Goal: Task Accomplishment & Management: Complete application form

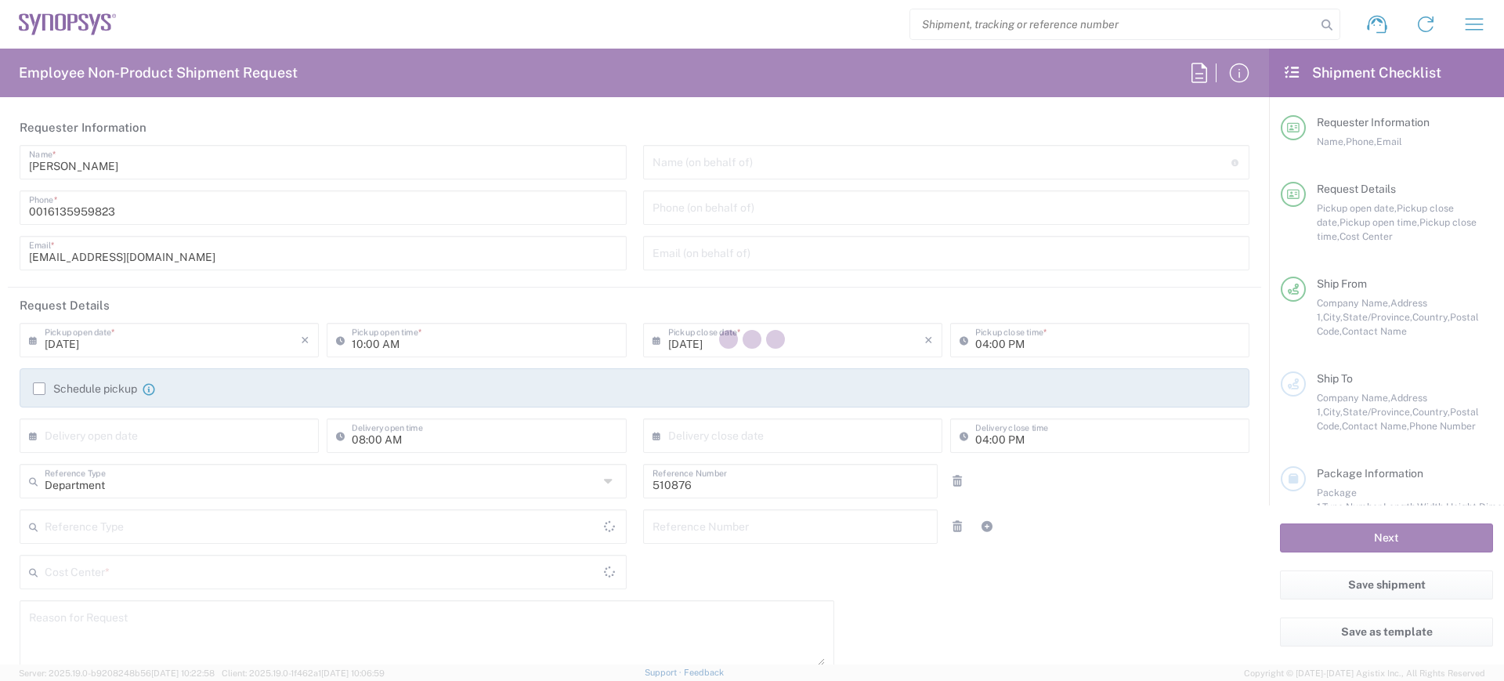
type input "CA02, SG, Security IP, R&D 510876"
type input "Ontario"
type input "Canada"
type input "Delivered at Place"
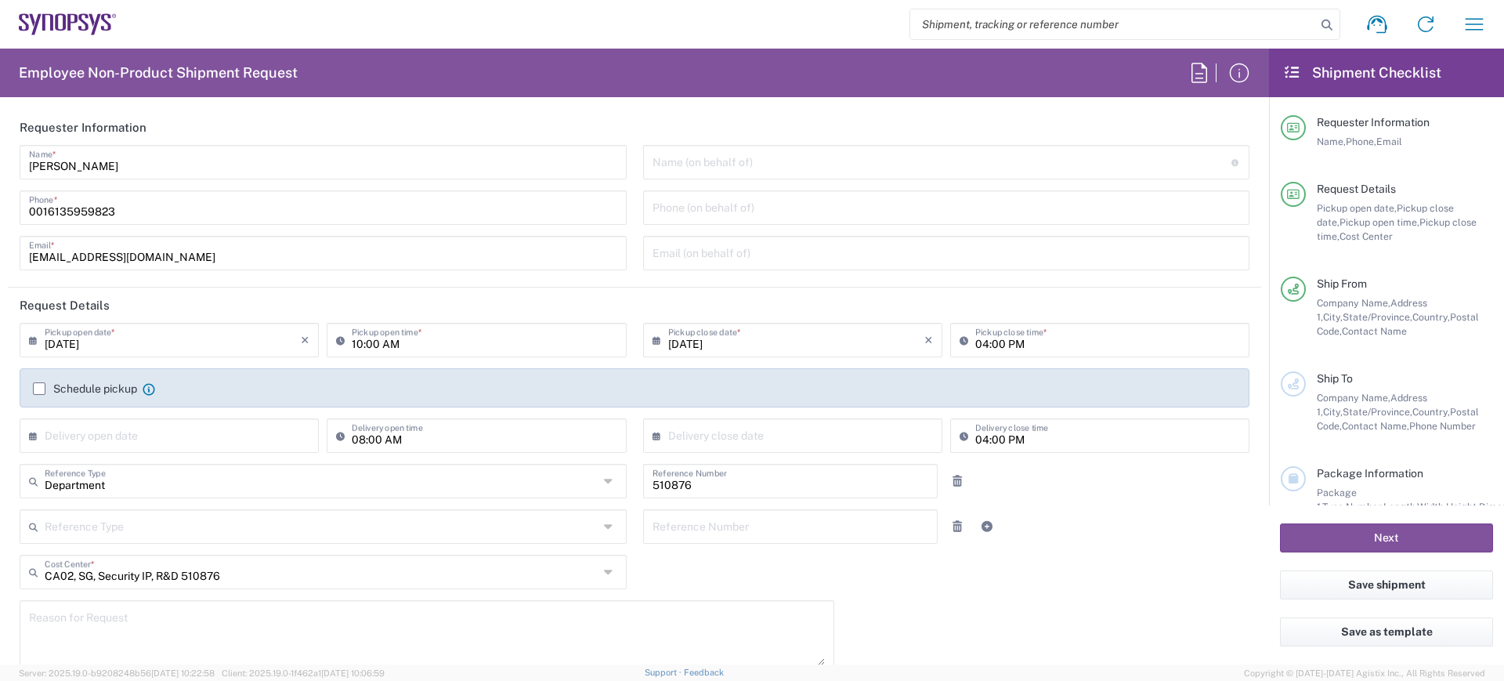
type input "Ottawa CA14"
click at [103, 174] on input "Janet Dewey" at bounding box center [323, 160] width 588 height 27
click at [126, 343] on input "09/22/2025" at bounding box center [173, 338] width 256 height 27
click at [55, 304] on h2 "Request Details" at bounding box center [65, 306] width 90 height 16
type input "12:00 PM"
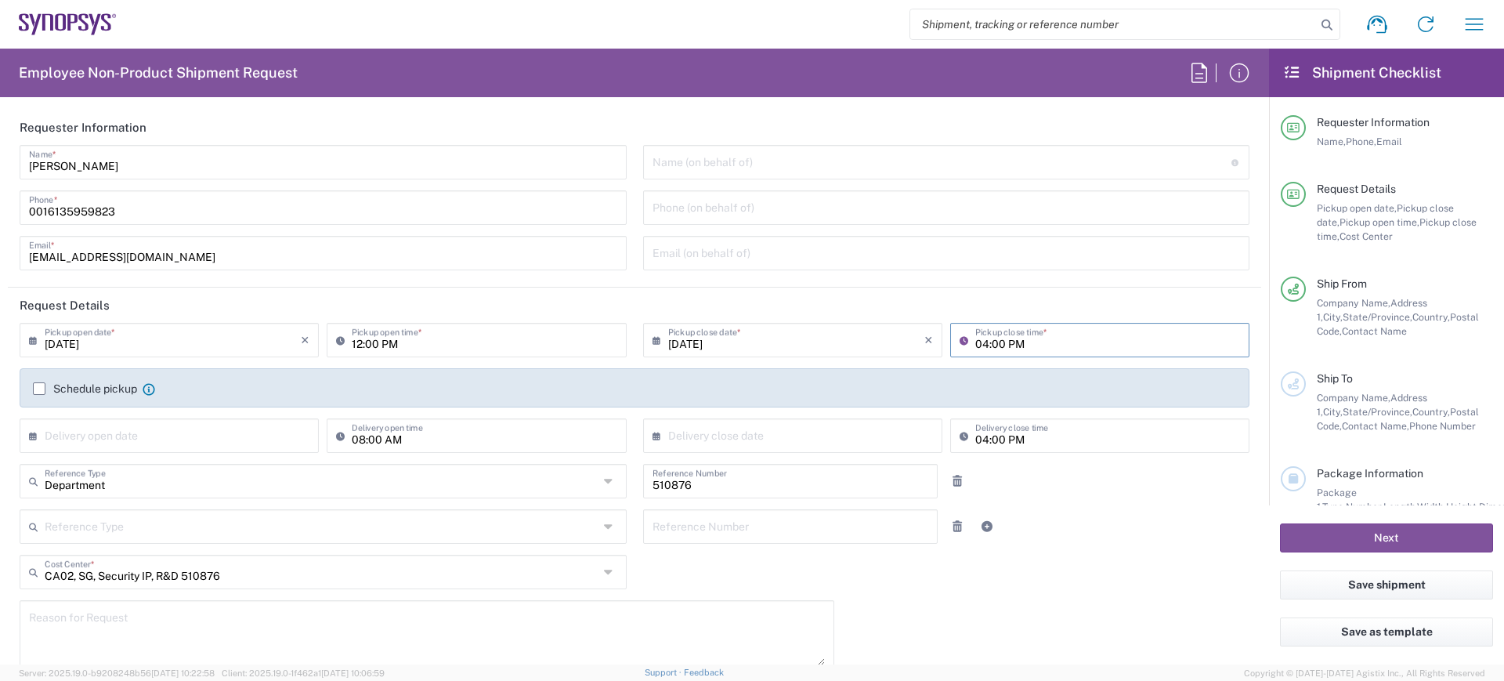
click at [986, 340] on input "04:00 PM" at bounding box center [1107, 338] width 265 height 27
type input "05:00 PM"
click at [38, 383] on label "Schedule pickup" at bounding box center [85, 388] width 104 height 13
click at [39, 389] on input "Schedule pickup" at bounding box center [39, 389] width 0 height 0
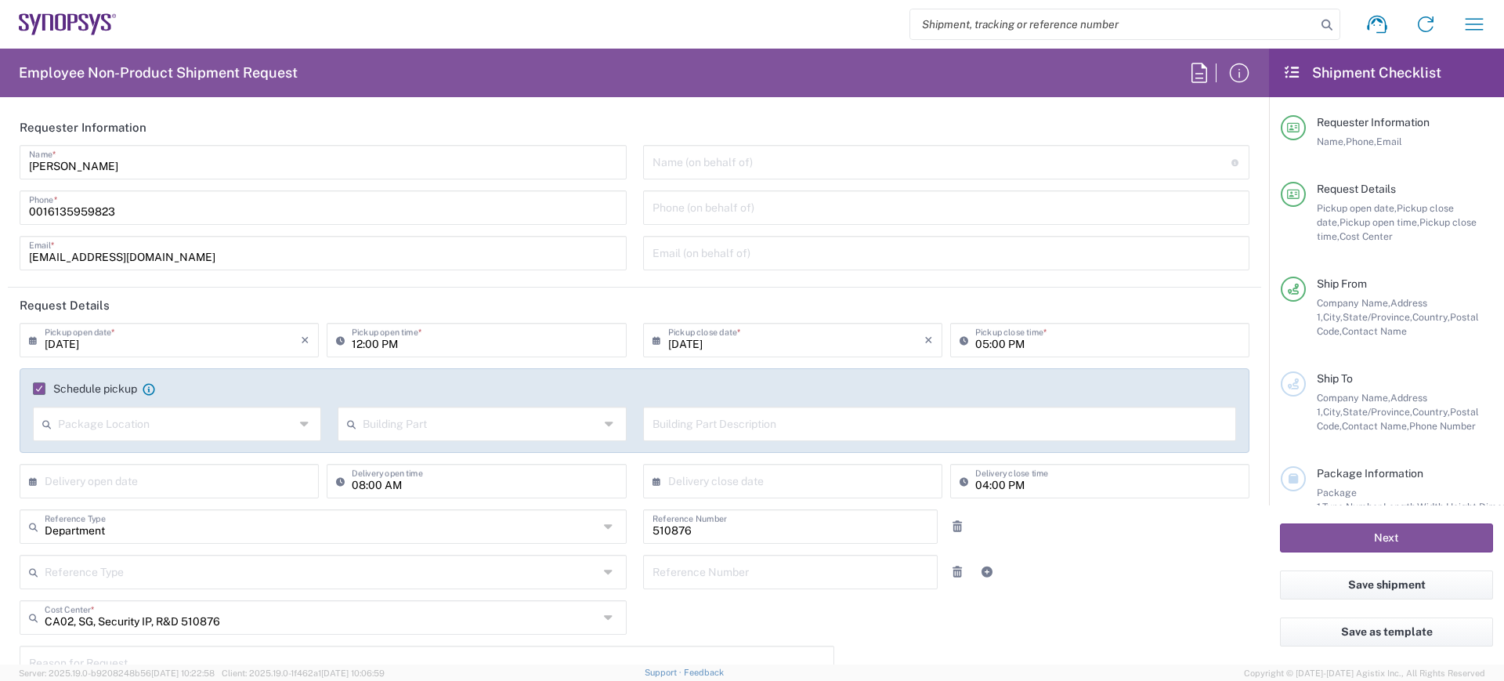
click at [304, 422] on icon at bounding box center [306, 423] width 12 height 25
click at [63, 455] on span "Front" at bounding box center [175, 458] width 282 height 24
type input "Front"
click at [139, 479] on input "text" at bounding box center [173, 479] width 256 height 27
click at [190, 624] on span "25" at bounding box center [195, 623] width 24 height 22
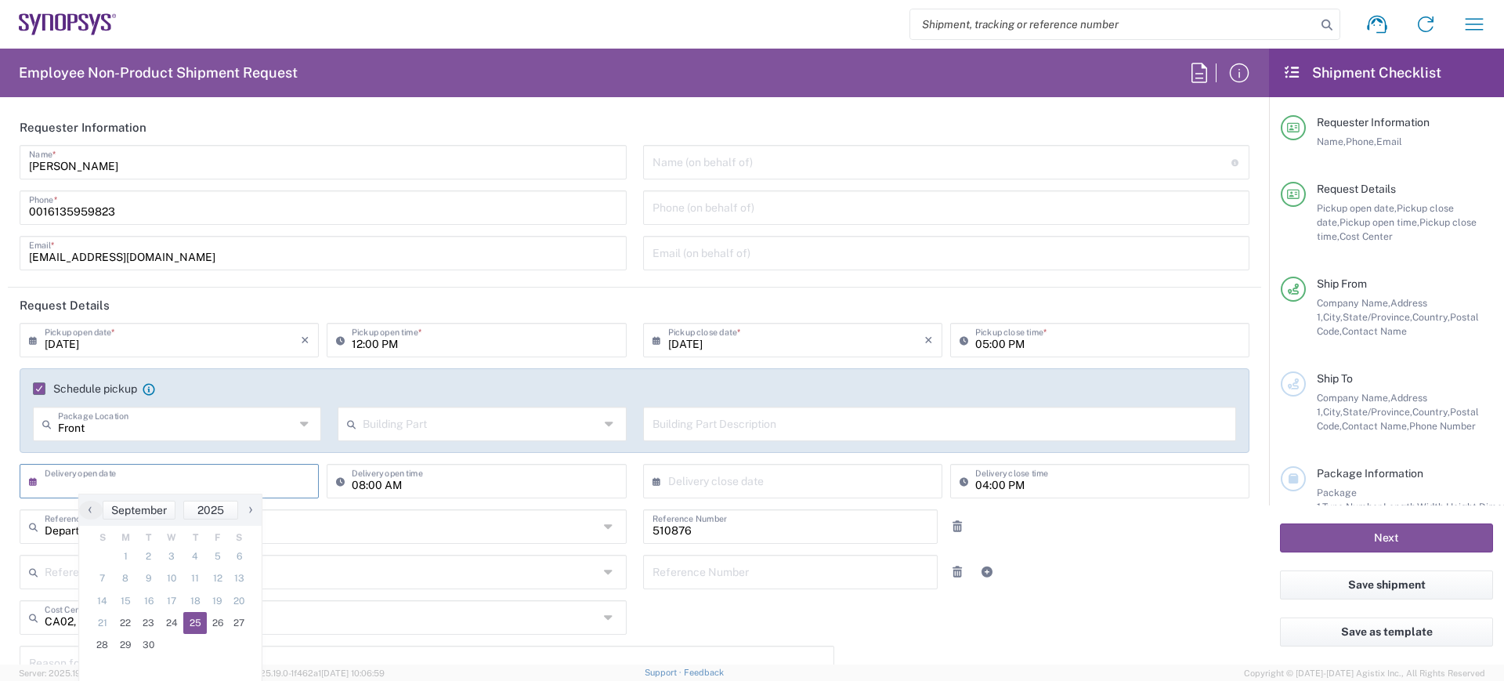
type input "09/25/2025"
click at [695, 481] on input "text" at bounding box center [796, 479] width 256 height 27
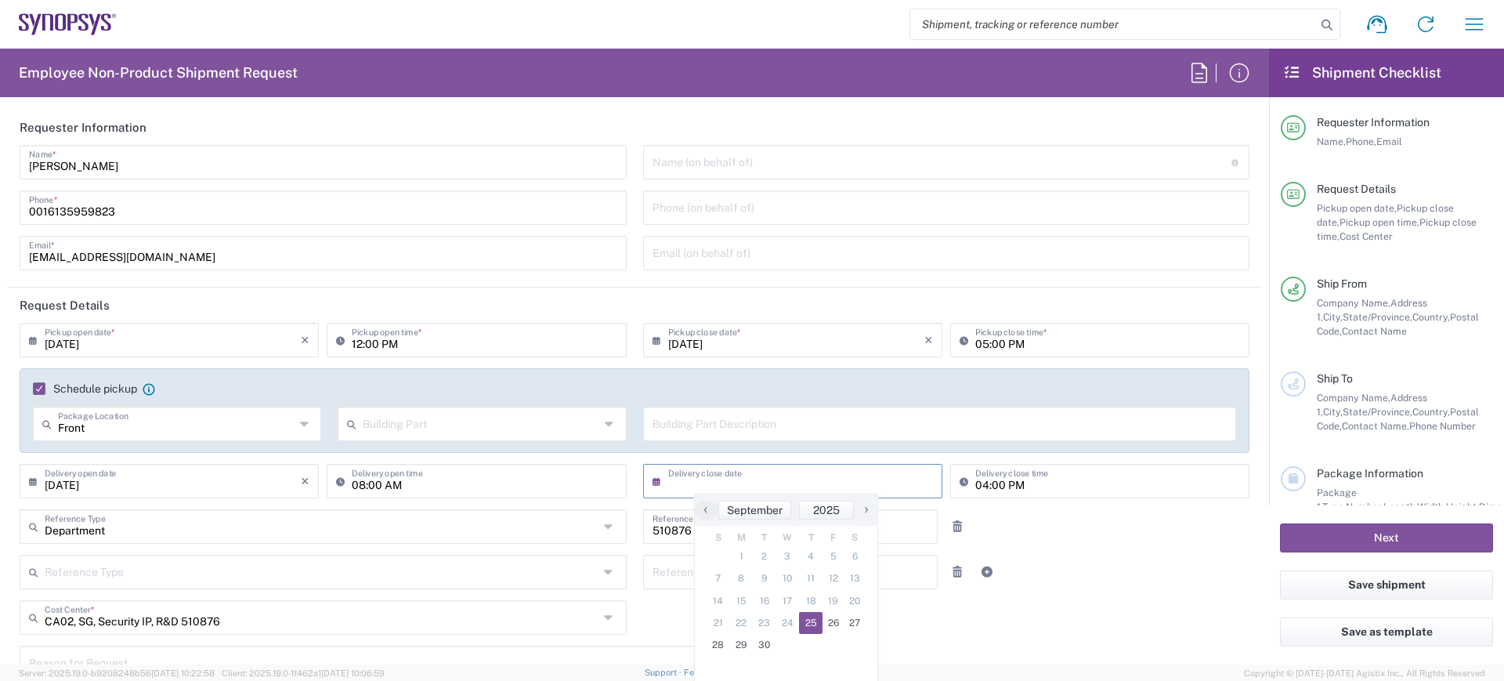
click at [814, 625] on span "25" at bounding box center [811, 623] width 24 height 22
type input "09/25/2025"
click at [1108, 577] on div "Reference Type Customer Ref Department Invoice Number Purchase Order RMA Refere…" at bounding box center [635, 577] width 1246 height 45
click at [687, 157] on input "text" at bounding box center [942, 160] width 579 height 27
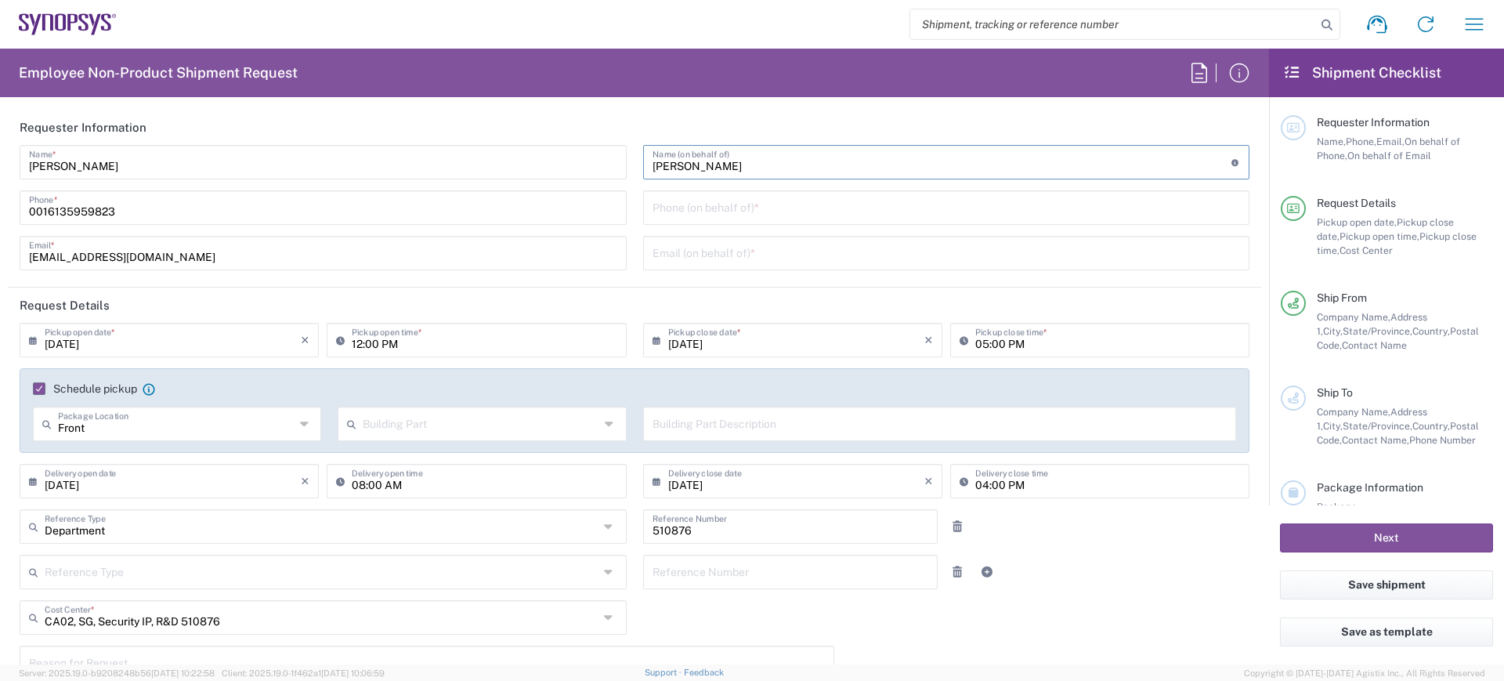
drag, startPoint x: 689, startPoint y: 164, endPoint x: 544, endPoint y: 169, distance: 145.8
click at [544, 169] on div "Janet Dewey Name * 0016135959823 Phone * jdewey@synopsys.com Email * Morgan Nam…" at bounding box center [635, 213] width 1246 height 136
type input "[PERSON_NAME]"
click at [1232, 165] on icon at bounding box center [1236, 162] width 9 height 7
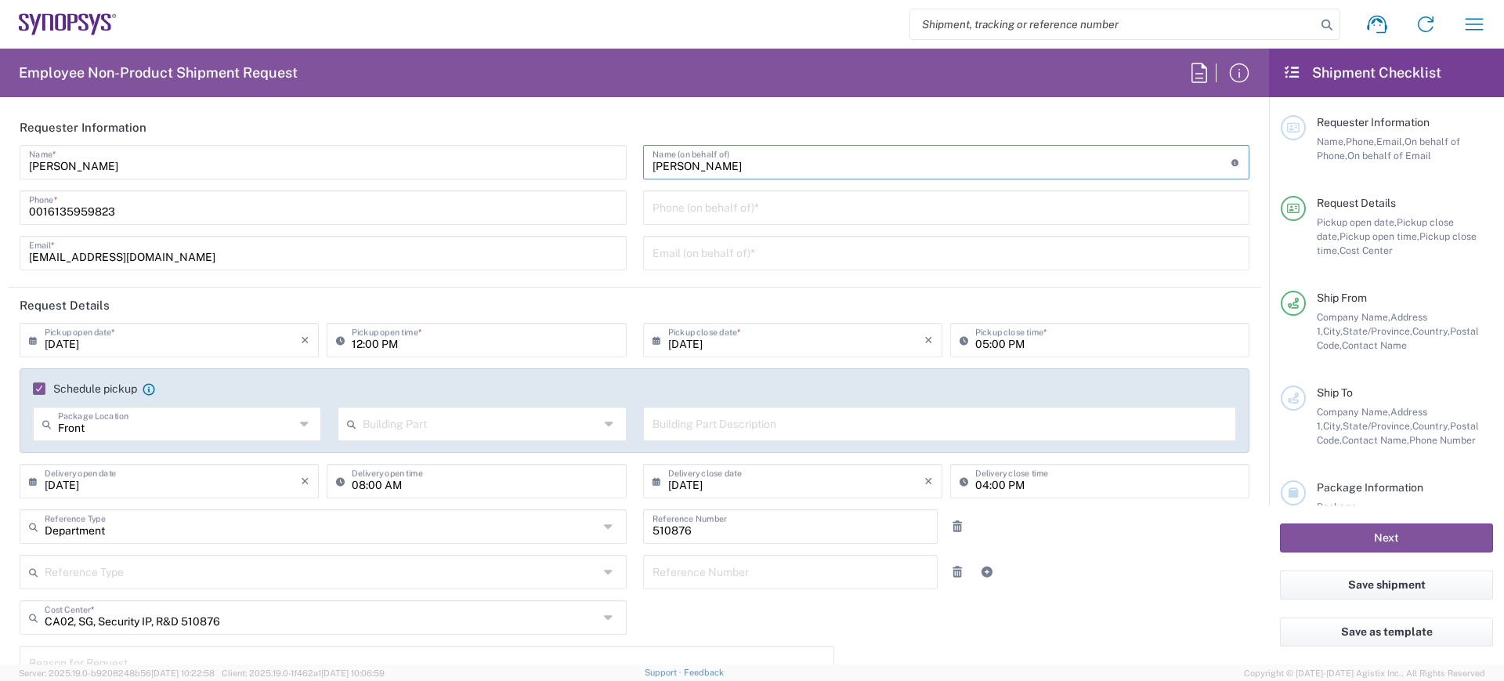
click at [968, 104] on div "Employee Non-Product Shipment Request Requester Information Janet Dewey Name * …" at bounding box center [634, 357] width 1269 height 616
click at [672, 203] on input "tel" at bounding box center [947, 206] width 588 height 27
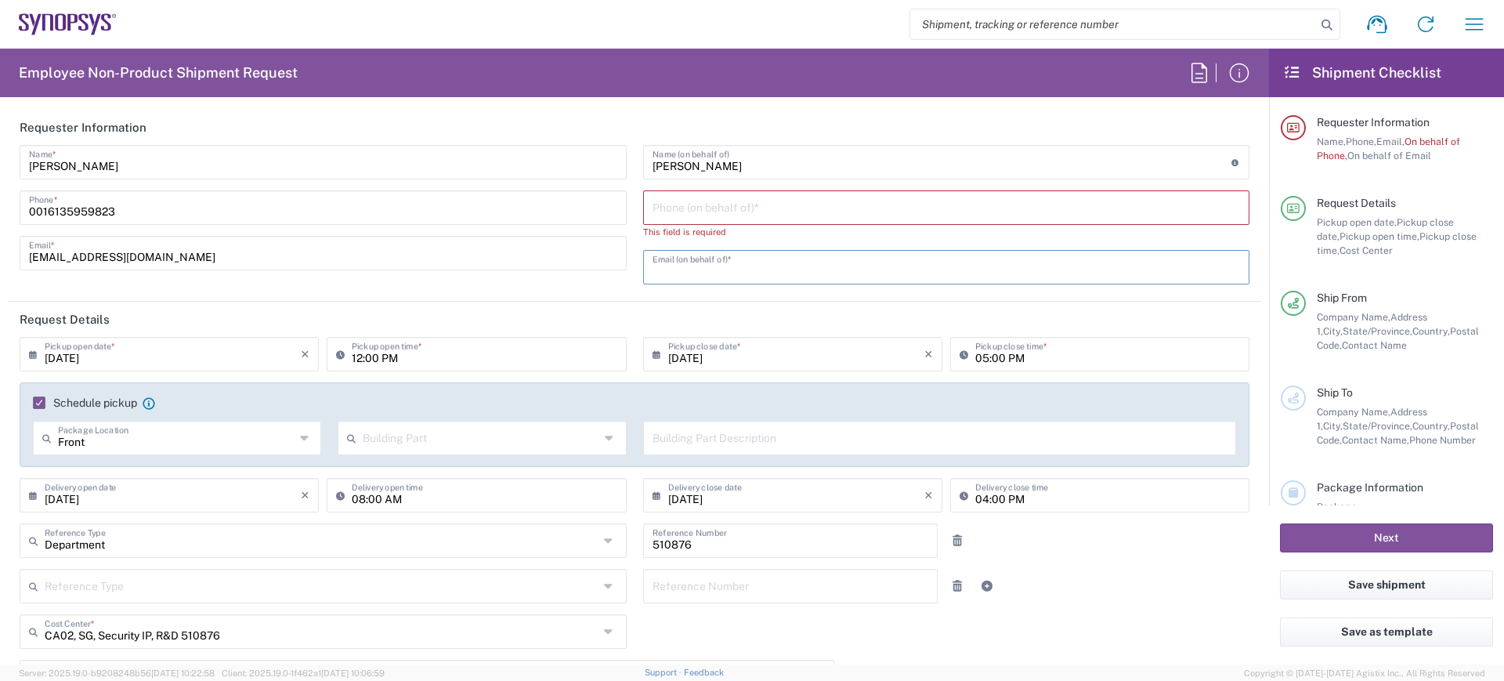
click at [669, 264] on input "text" at bounding box center [947, 265] width 588 height 27
paste input "shiwanic@synopsys.com"
type input "shiwanic@synopsys.com"
click at [686, 208] on input "tel" at bounding box center [947, 206] width 588 height 27
click at [682, 215] on input "tel" at bounding box center [947, 206] width 588 height 27
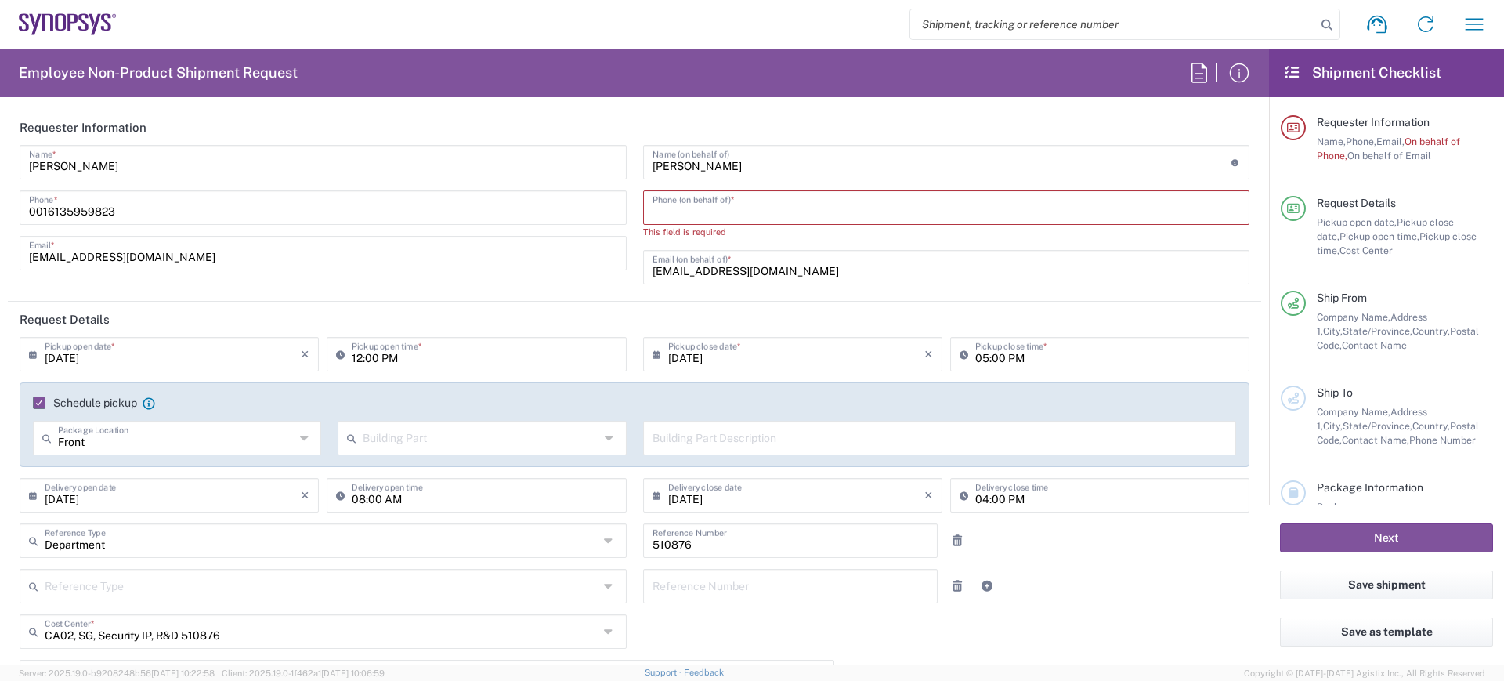
paste input "3435979565"
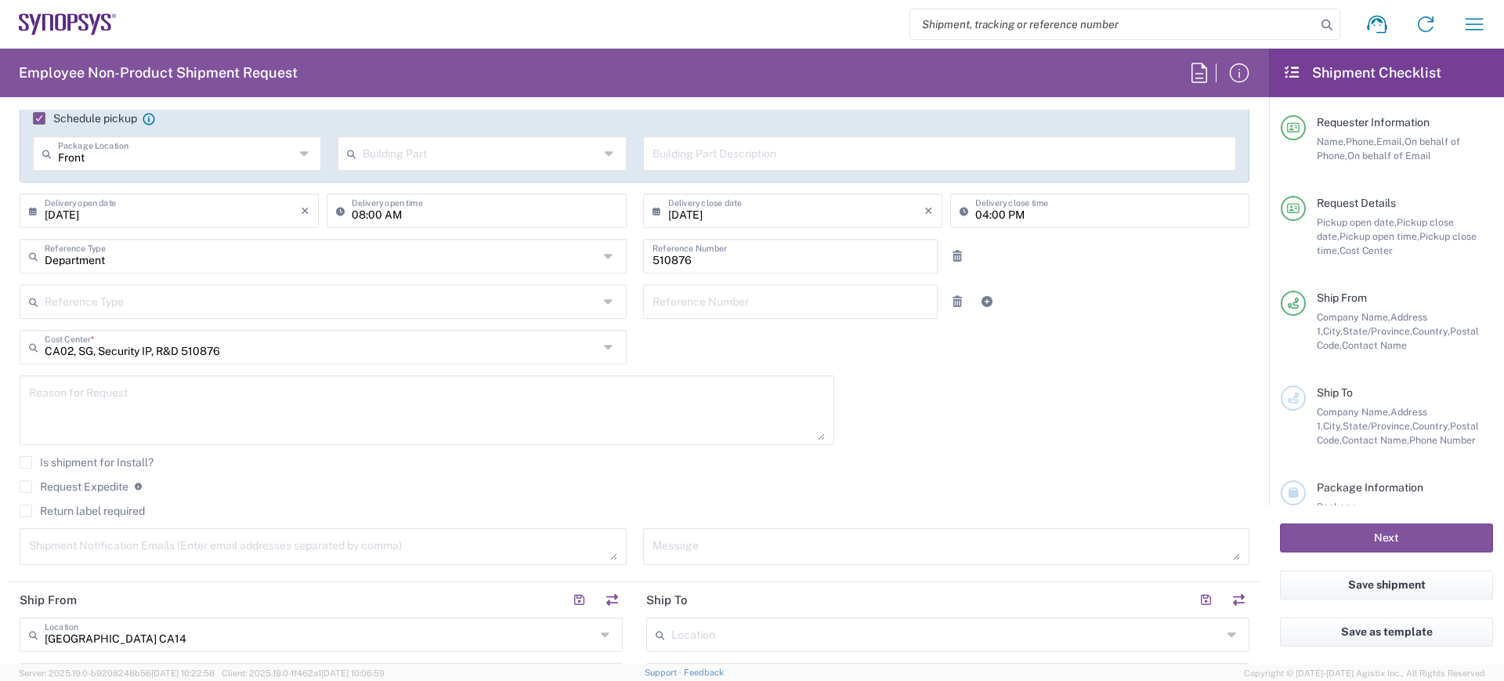
scroll to position [294, 0]
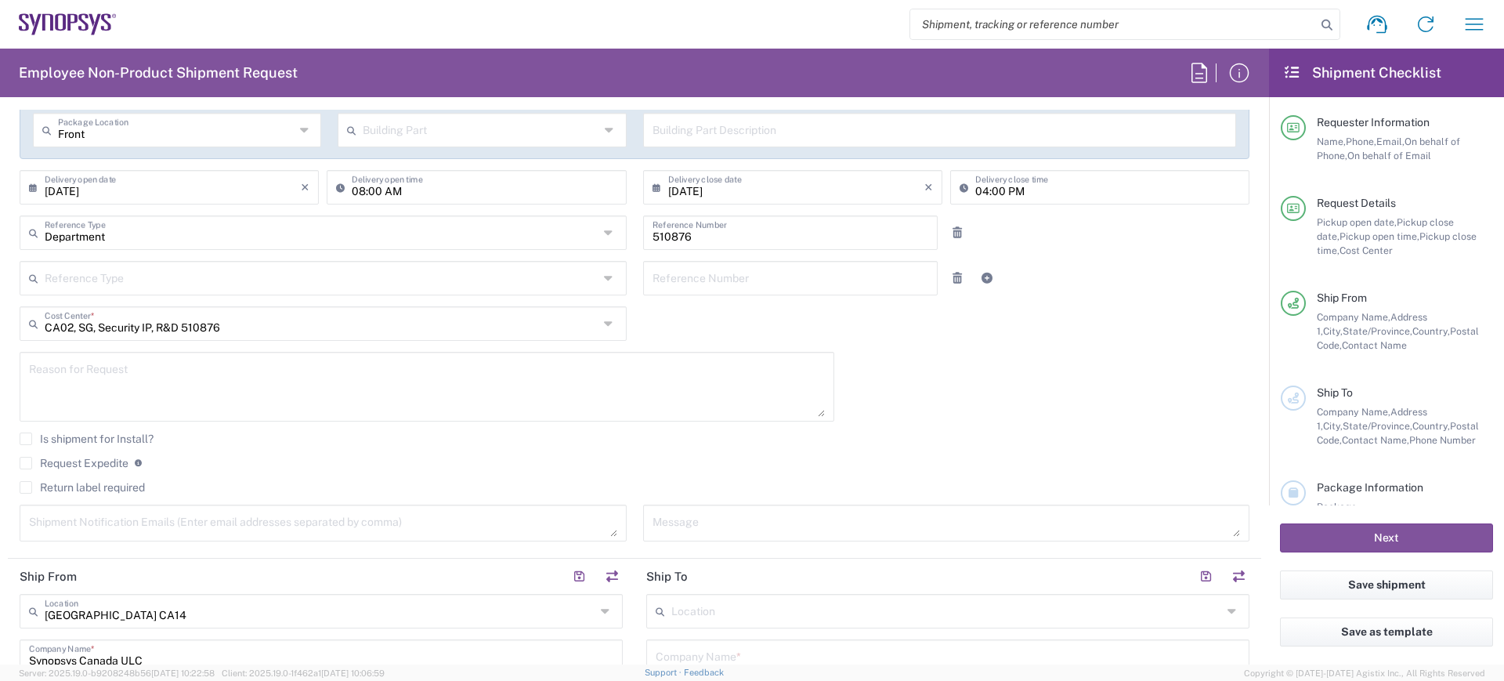
type input "3435979565"
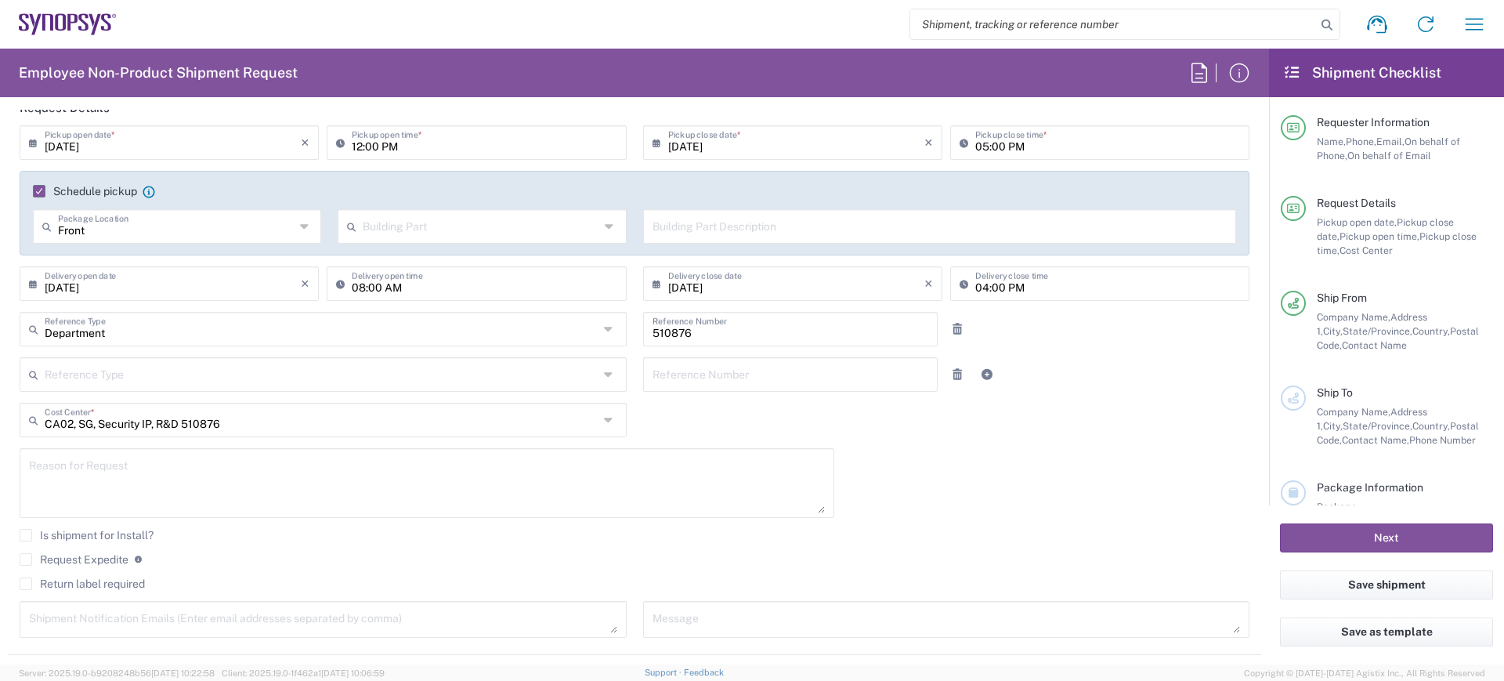
scroll to position [196, 0]
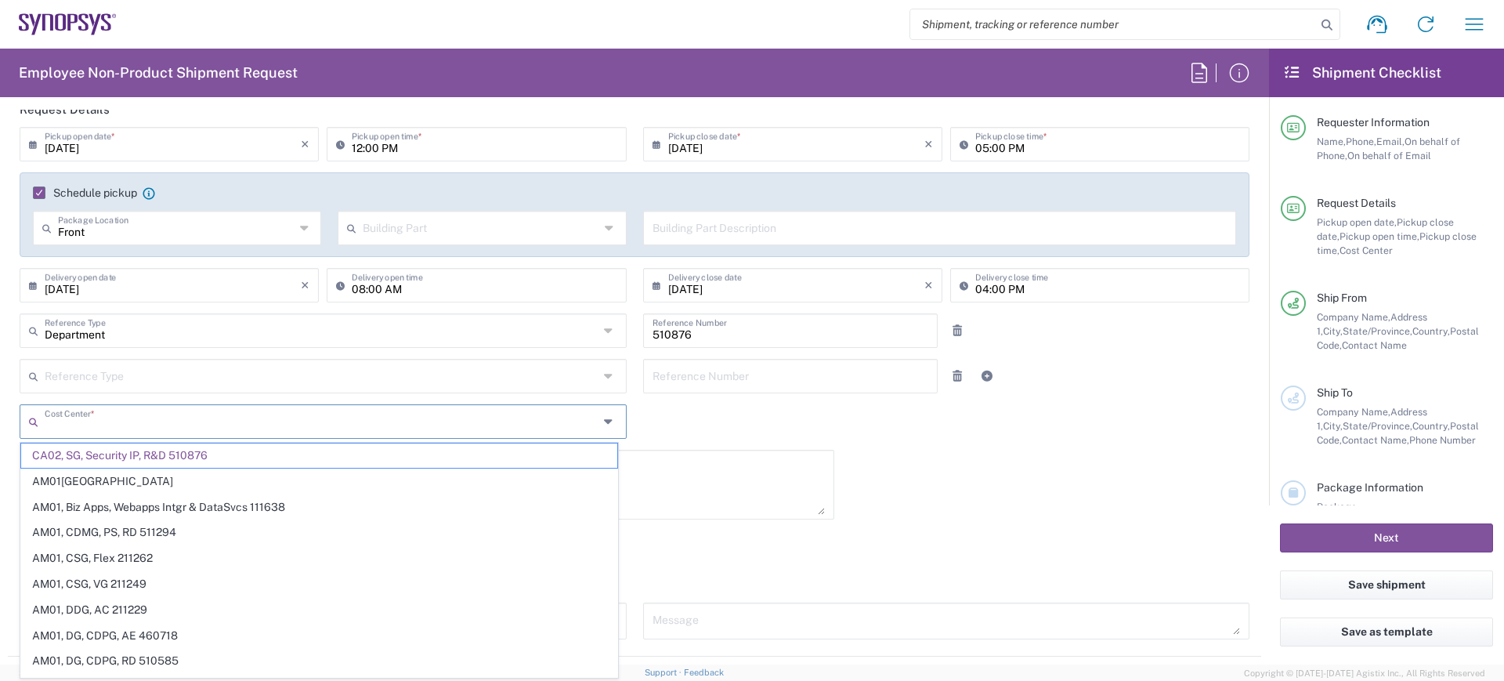
drag, startPoint x: 99, startPoint y: 423, endPoint x: 183, endPoint y: 420, distance: 83.1
click at [183, 420] on input "text" at bounding box center [322, 420] width 554 height 27
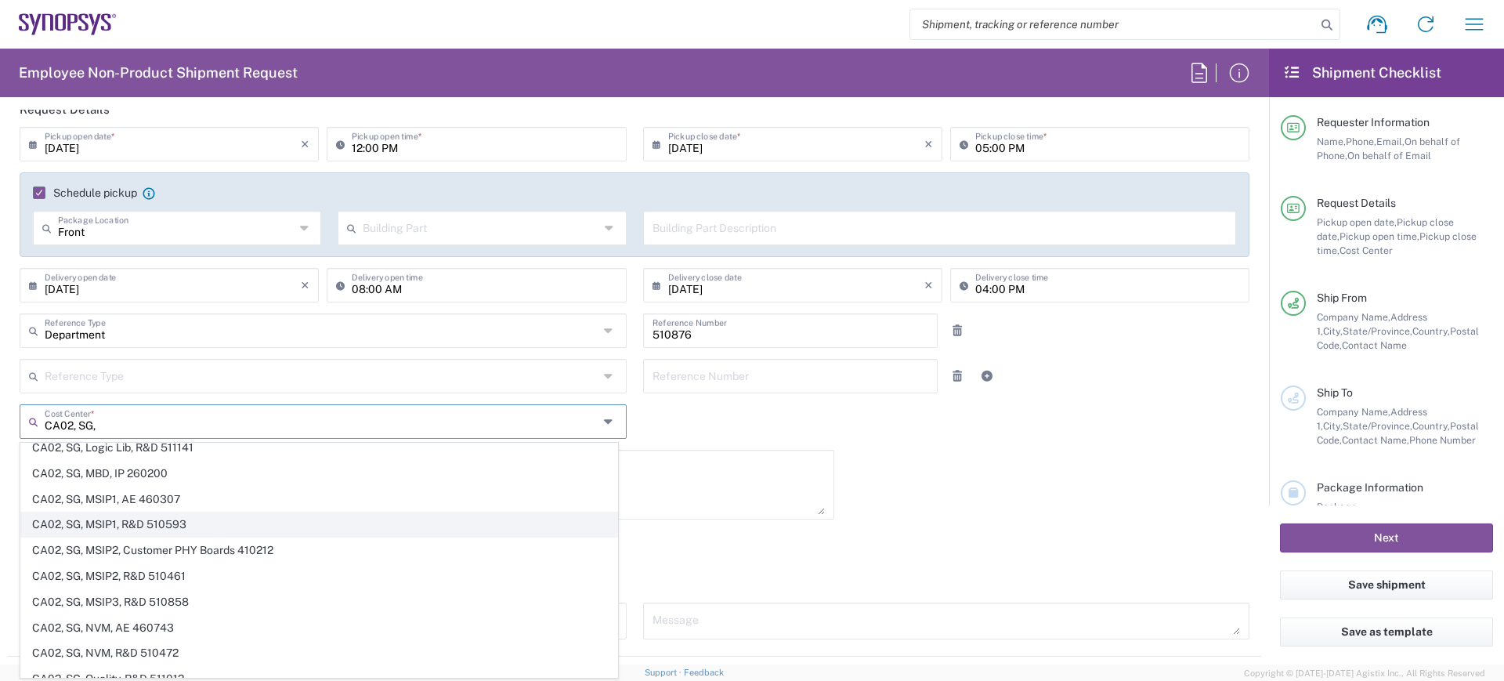
scroll to position [294, 0]
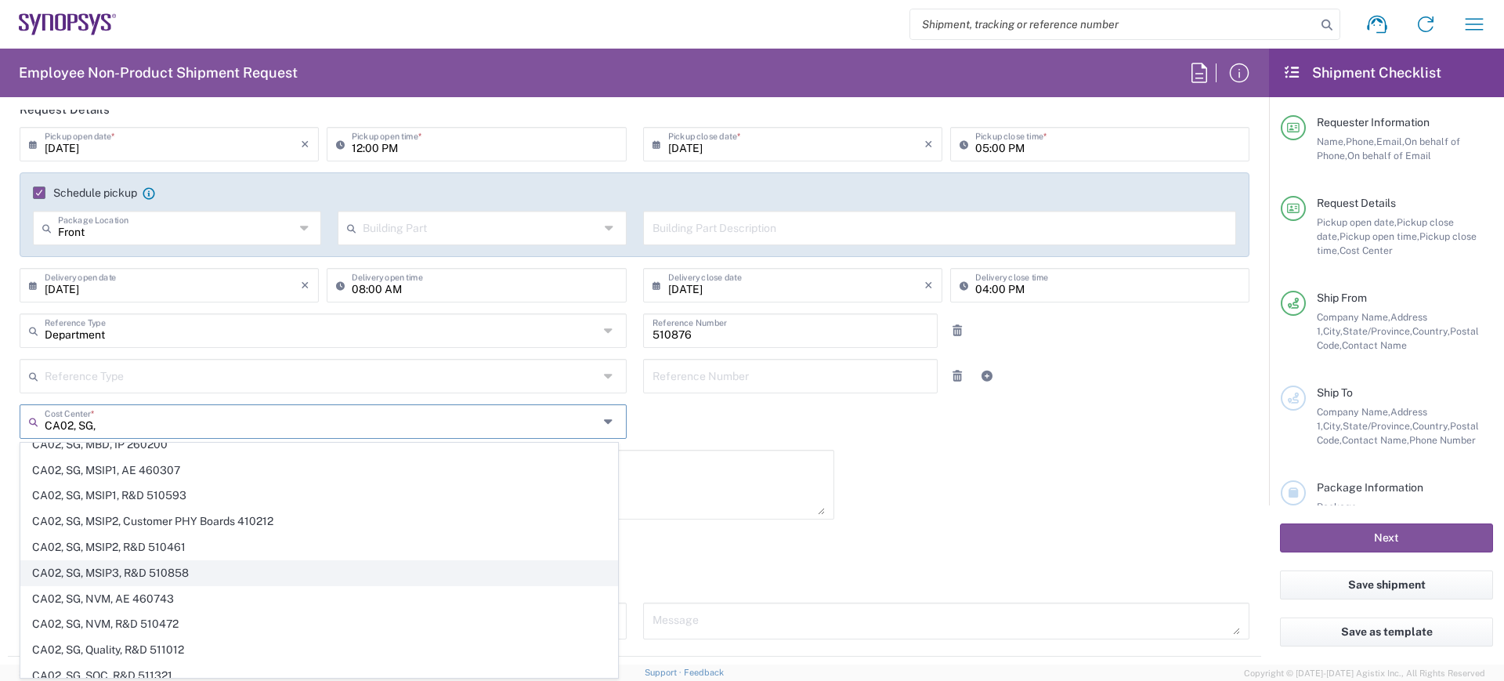
type input "CA02, SG,"
click at [133, 568] on span "CA02, SG, MSIP3, R&D 510858" at bounding box center [319, 573] width 596 height 24
type input "510858"
type input "CA02, SG, MSIP3, R&D 510858"
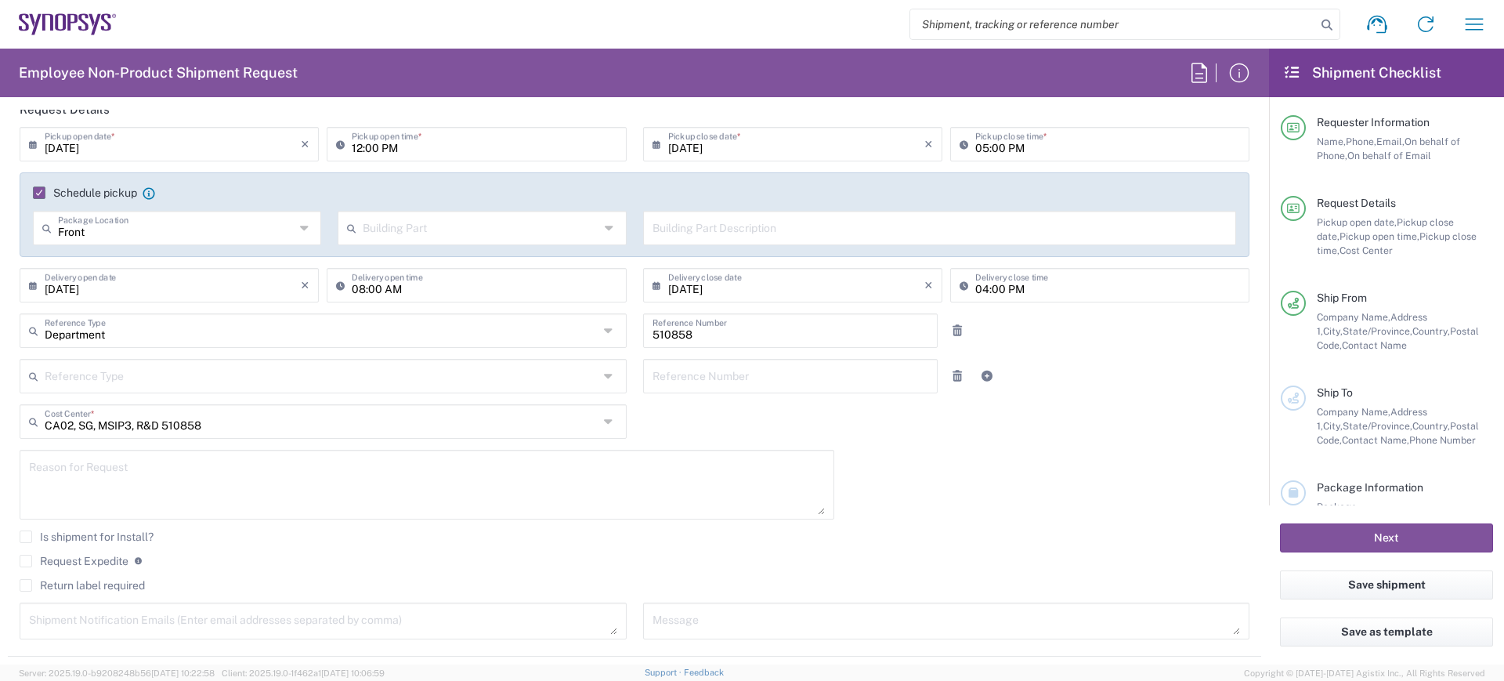
click at [61, 459] on textarea at bounding box center [427, 484] width 796 height 60
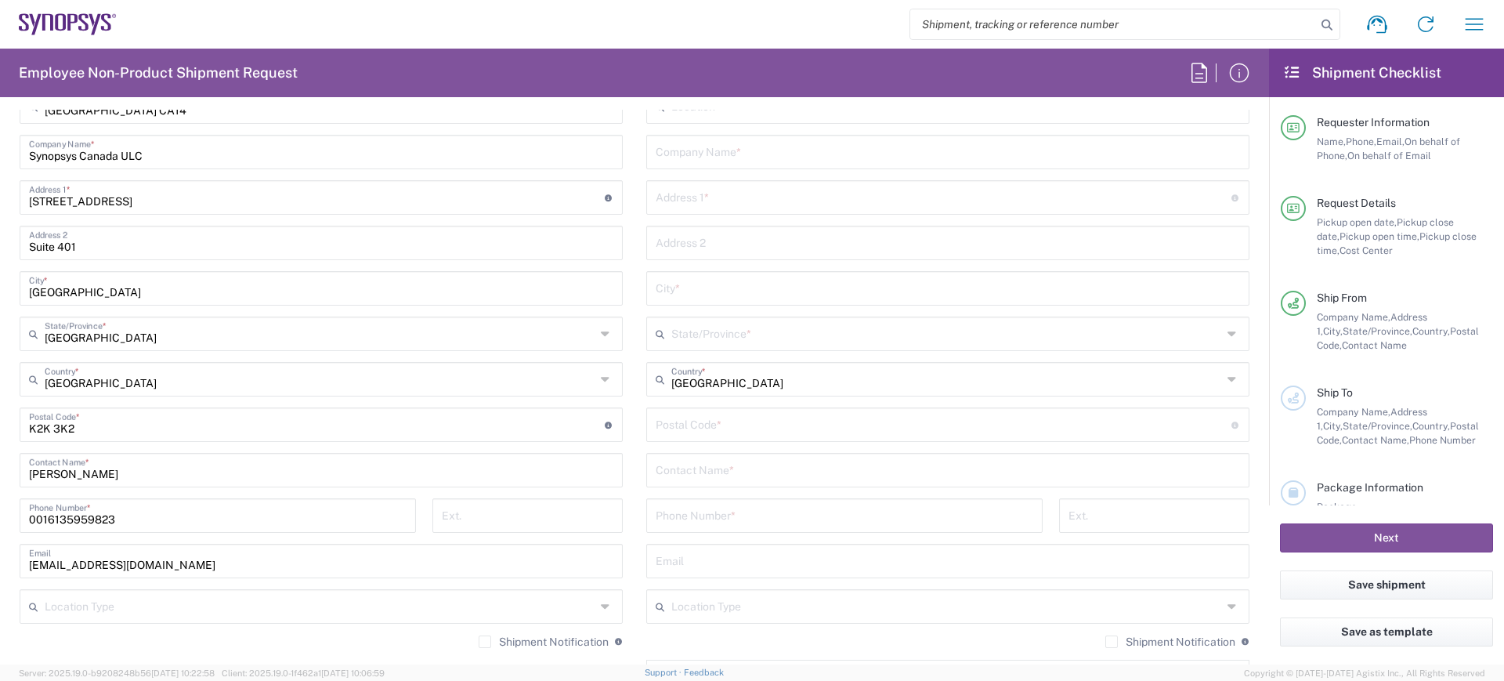
scroll to position [881, 0]
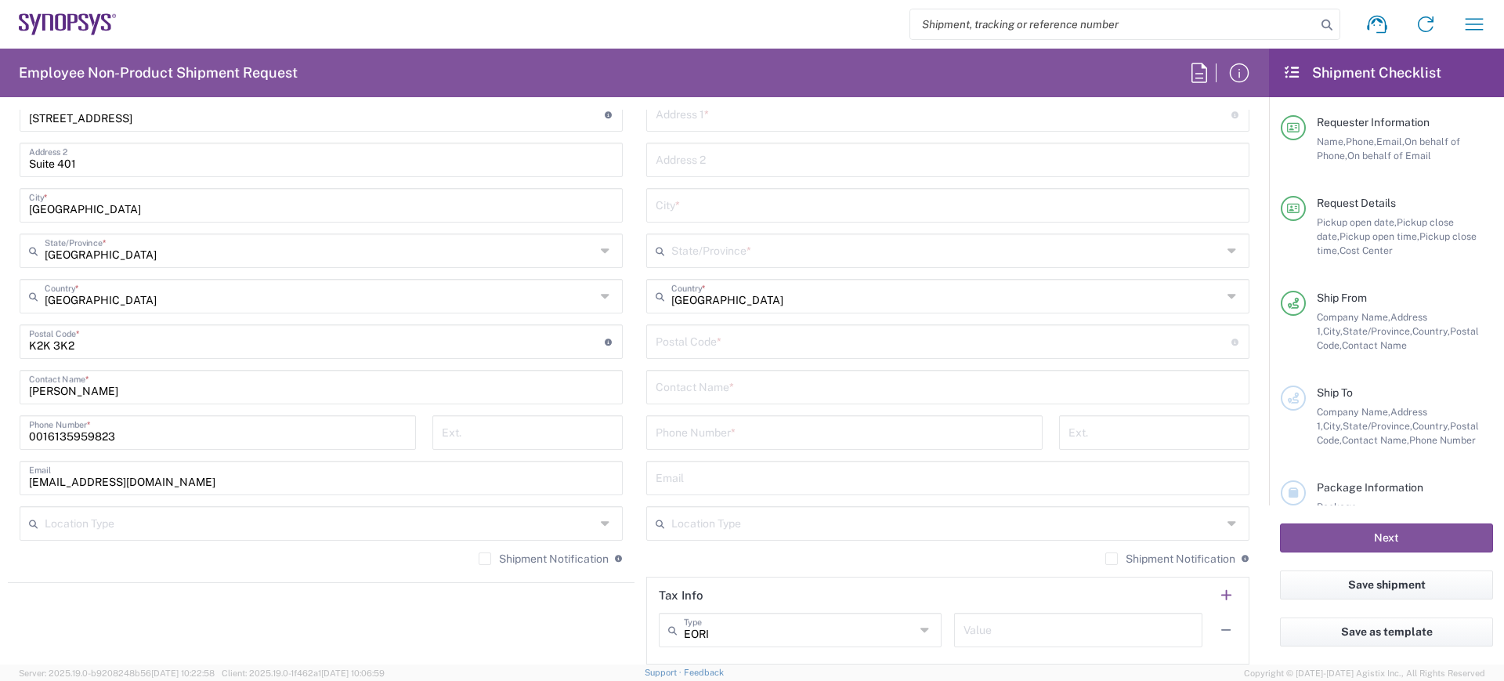
type textarea "Badge"
click at [479, 556] on label "Shipment Notification" at bounding box center [544, 558] width 130 height 13
click at [485, 559] on input "Shipment Notification" at bounding box center [485, 559] width 0 height 0
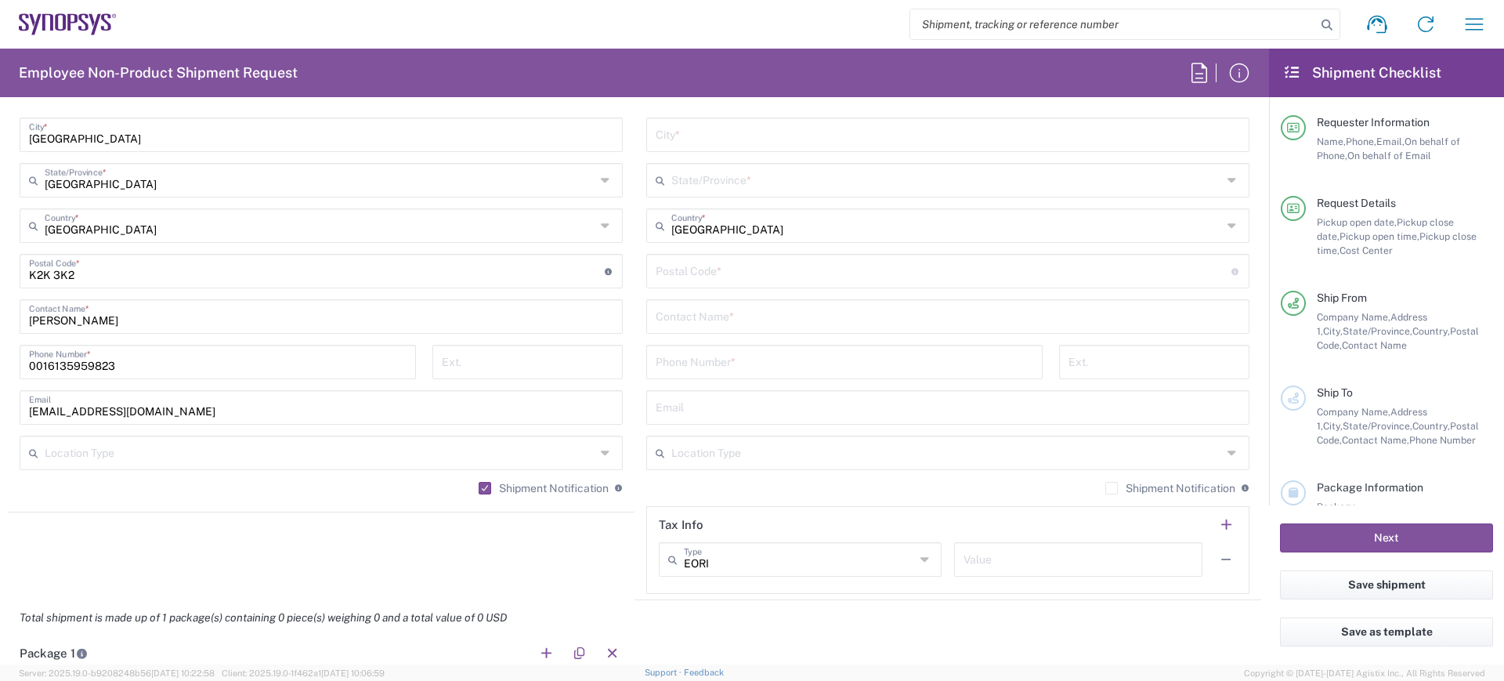
scroll to position [979, 0]
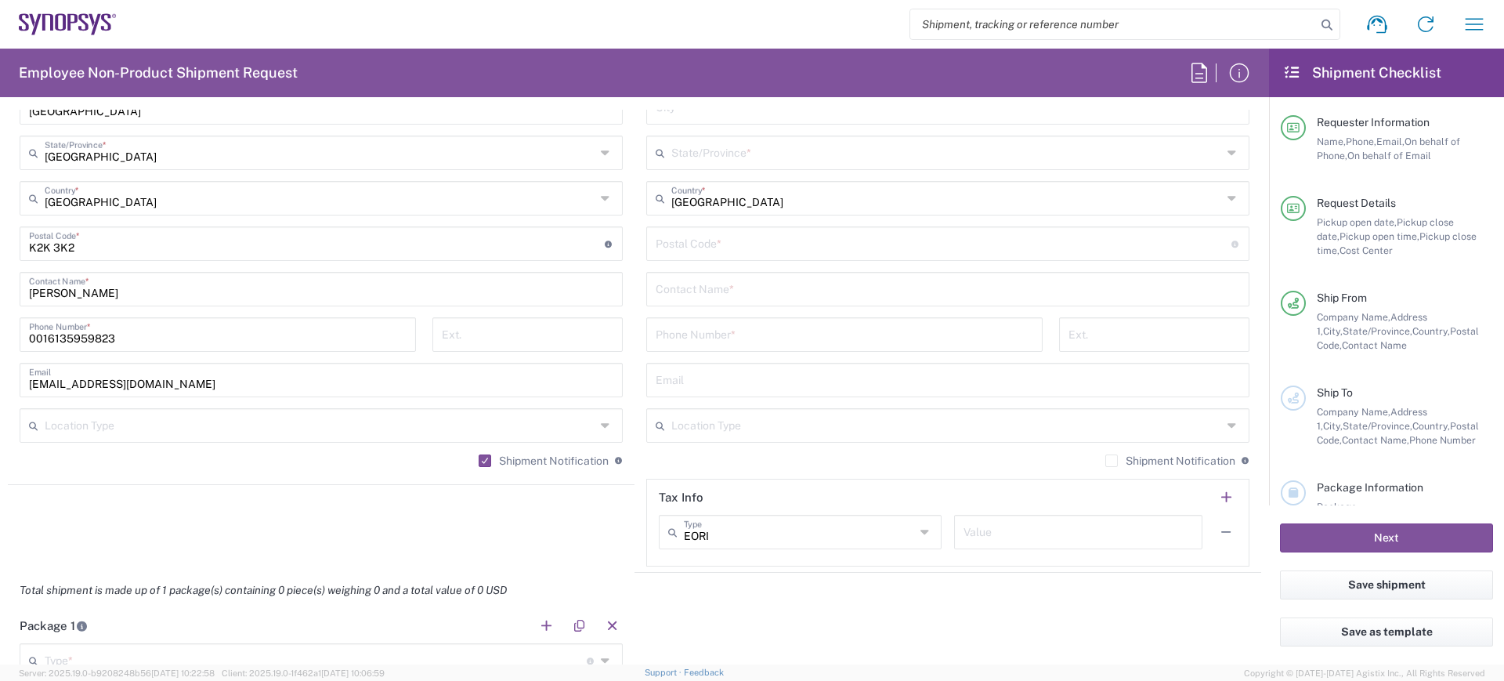
click at [1105, 460] on label "Shipment Notification" at bounding box center [1170, 460] width 130 height 13
click at [1112, 461] on input "Shipment Notification" at bounding box center [1112, 461] width 0 height 0
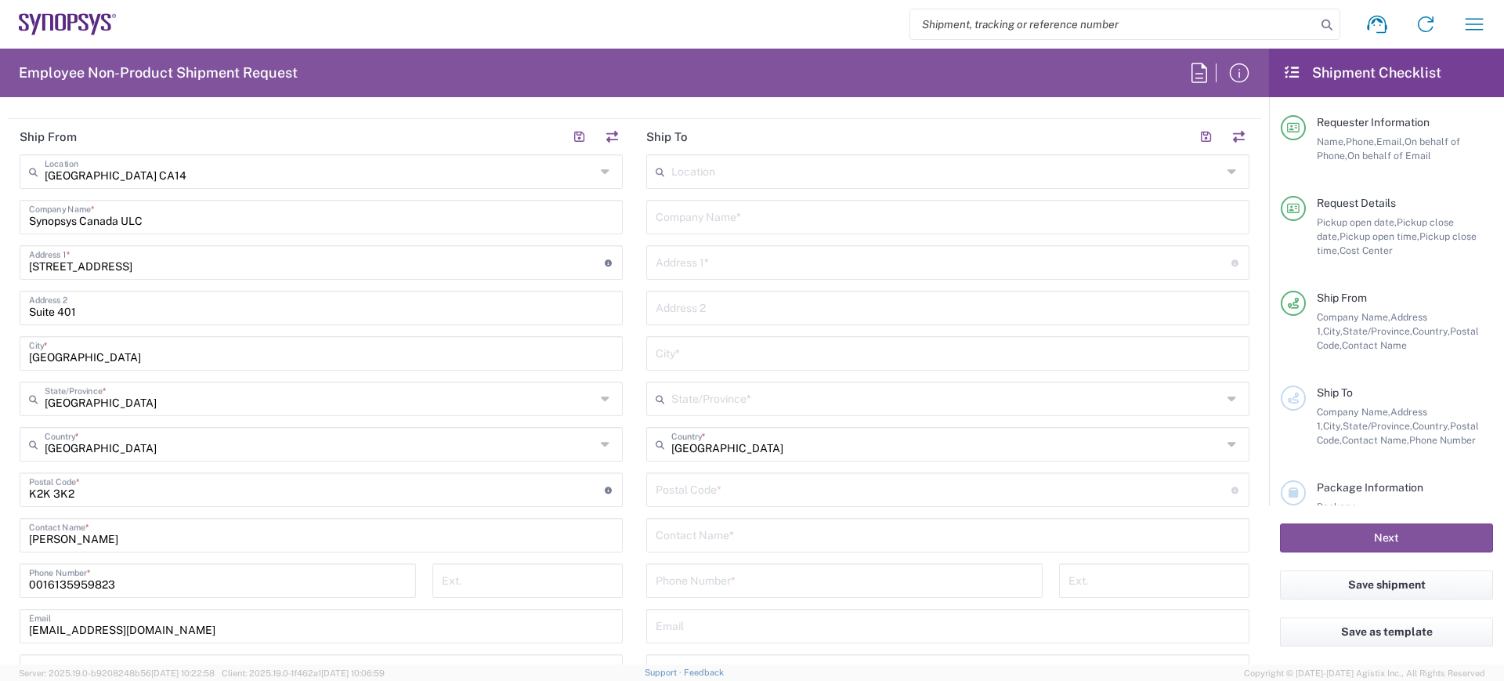
scroll to position [686, 0]
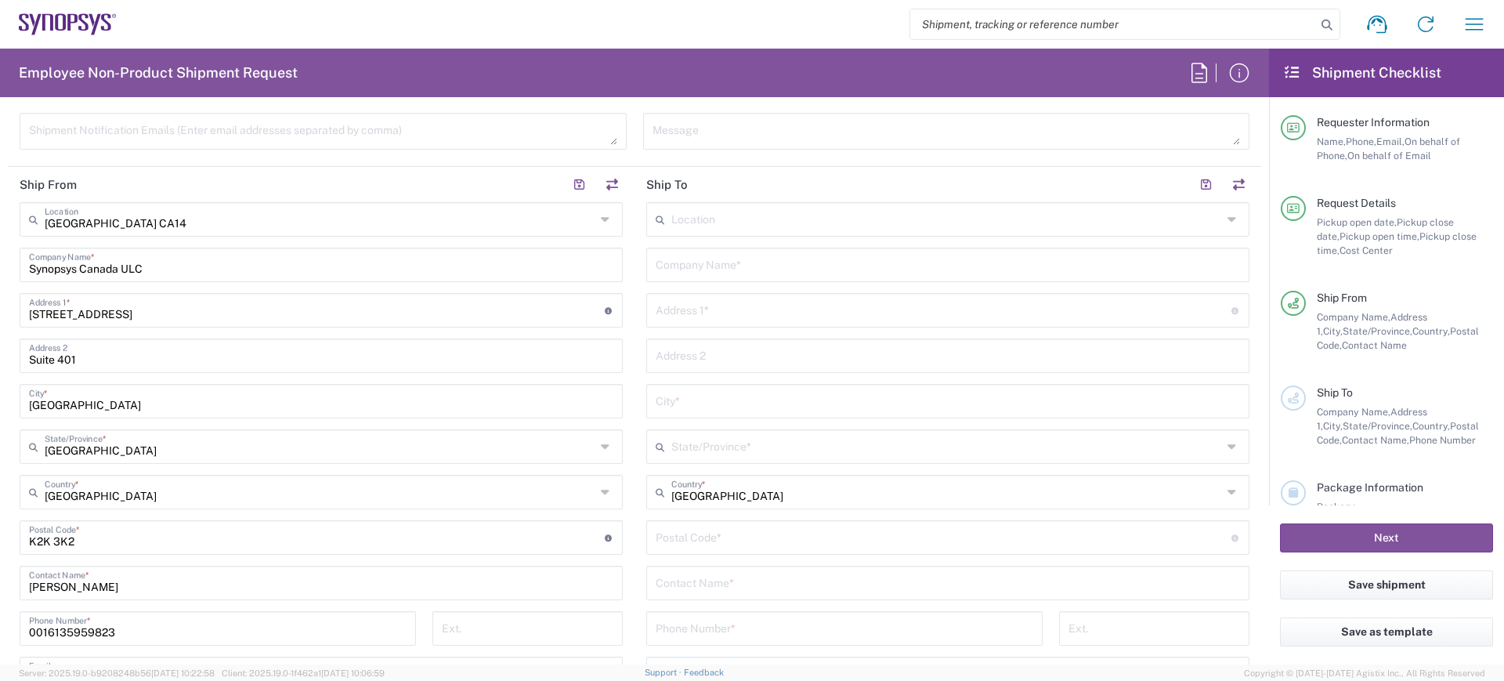
click at [709, 266] on input "text" at bounding box center [948, 263] width 584 height 27
type input "Synopsys"
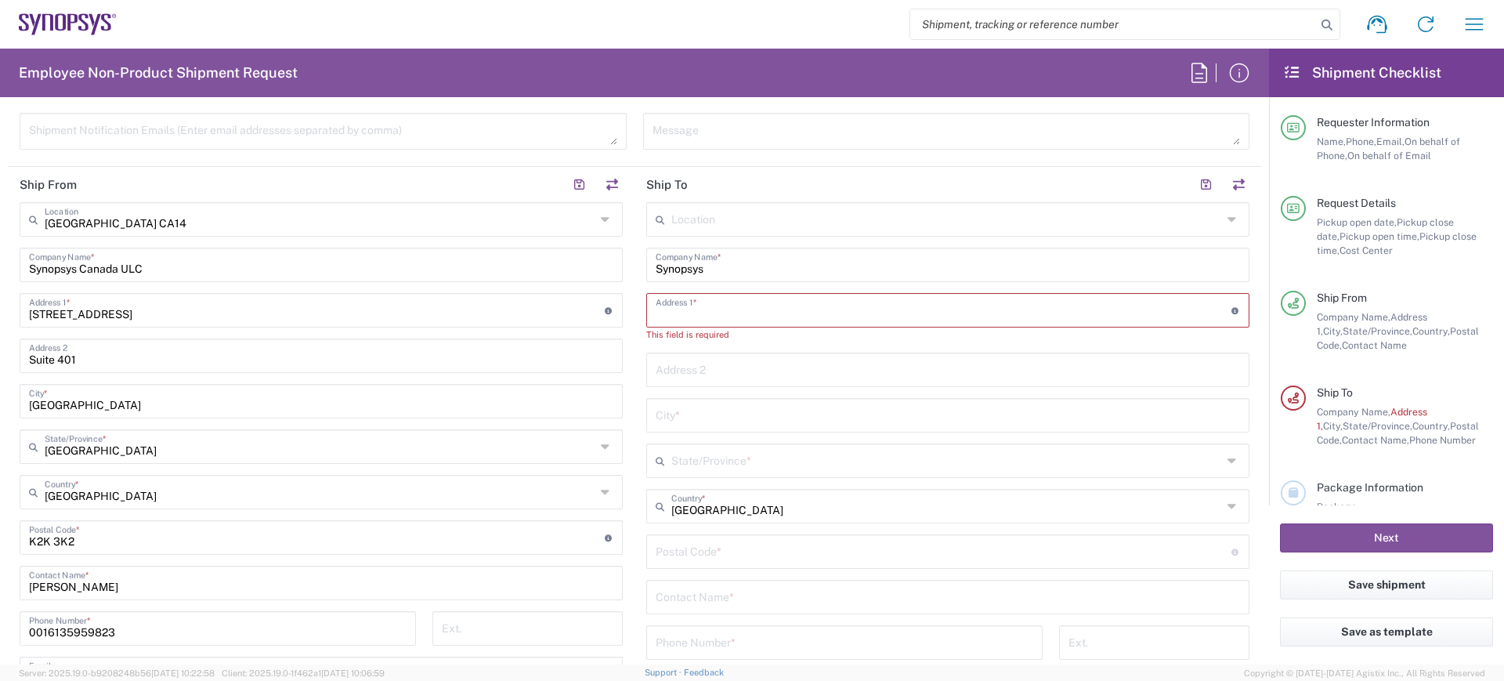
paste input "[STREET_ADDRESS][PERSON_NAME]"
type input "[STREET_ADDRESS][PERSON_NAME]"
click at [670, 396] on input "text" at bounding box center [948, 399] width 584 height 27
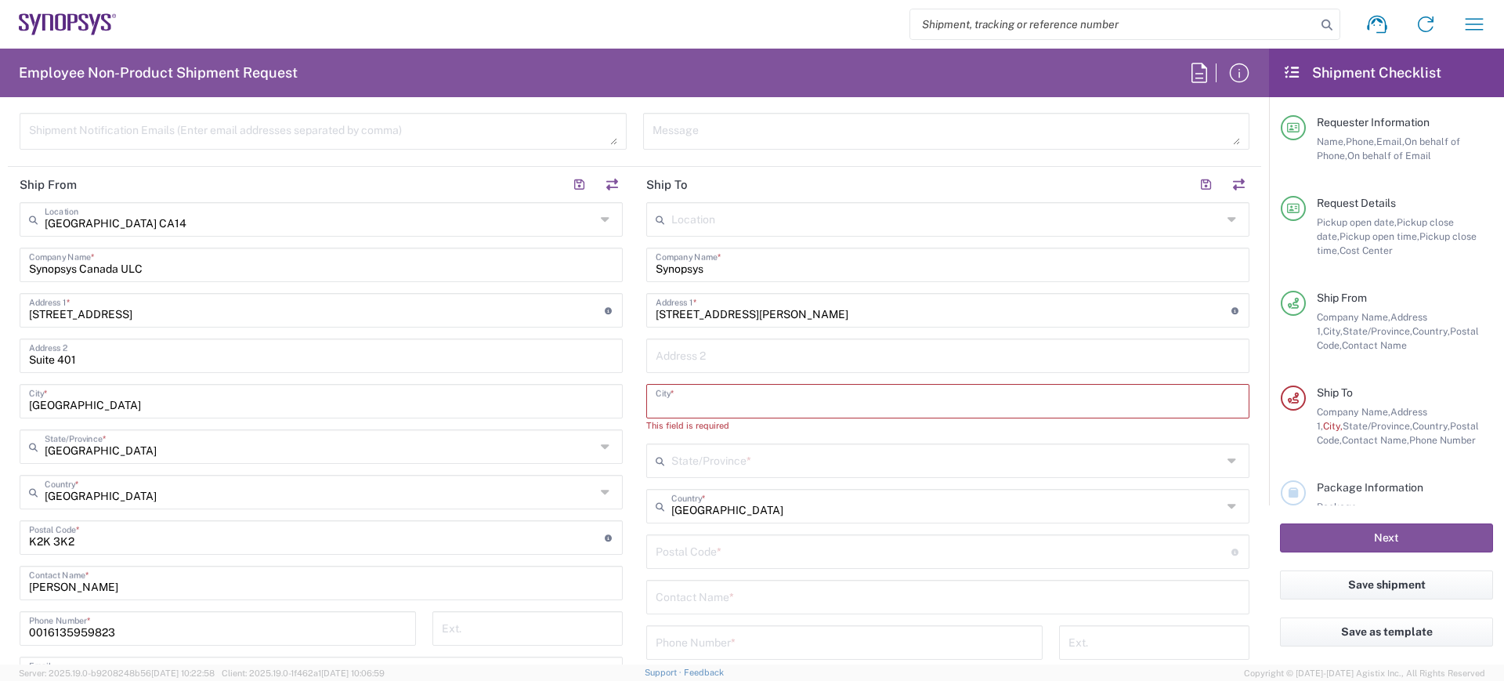
click at [664, 397] on input "text" at bounding box center [948, 399] width 584 height 27
paste input "[GEOGRAPHIC_DATA]"
type input "[GEOGRAPHIC_DATA]"
click at [698, 354] on input "text" at bounding box center [948, 354] width 584 height 27
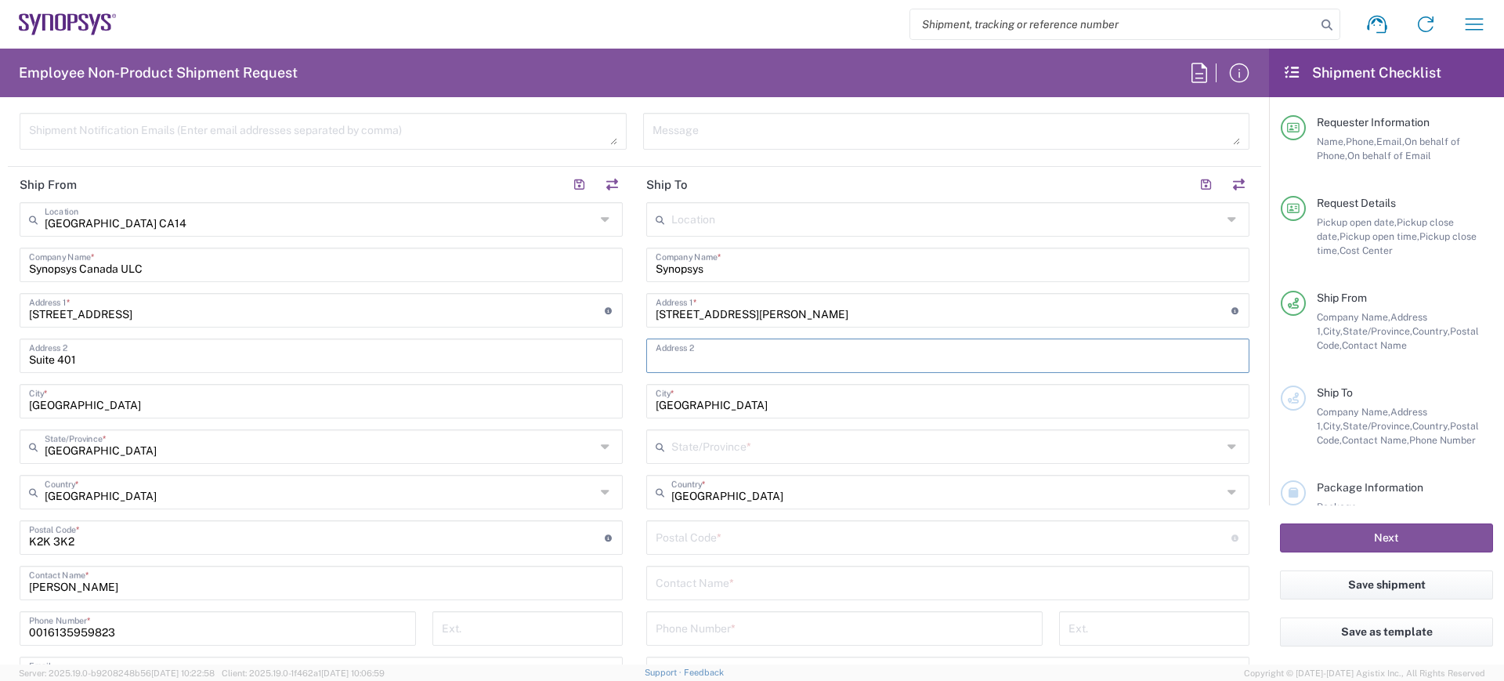
paste input "Flat no-709"
type input "Flat no-709"
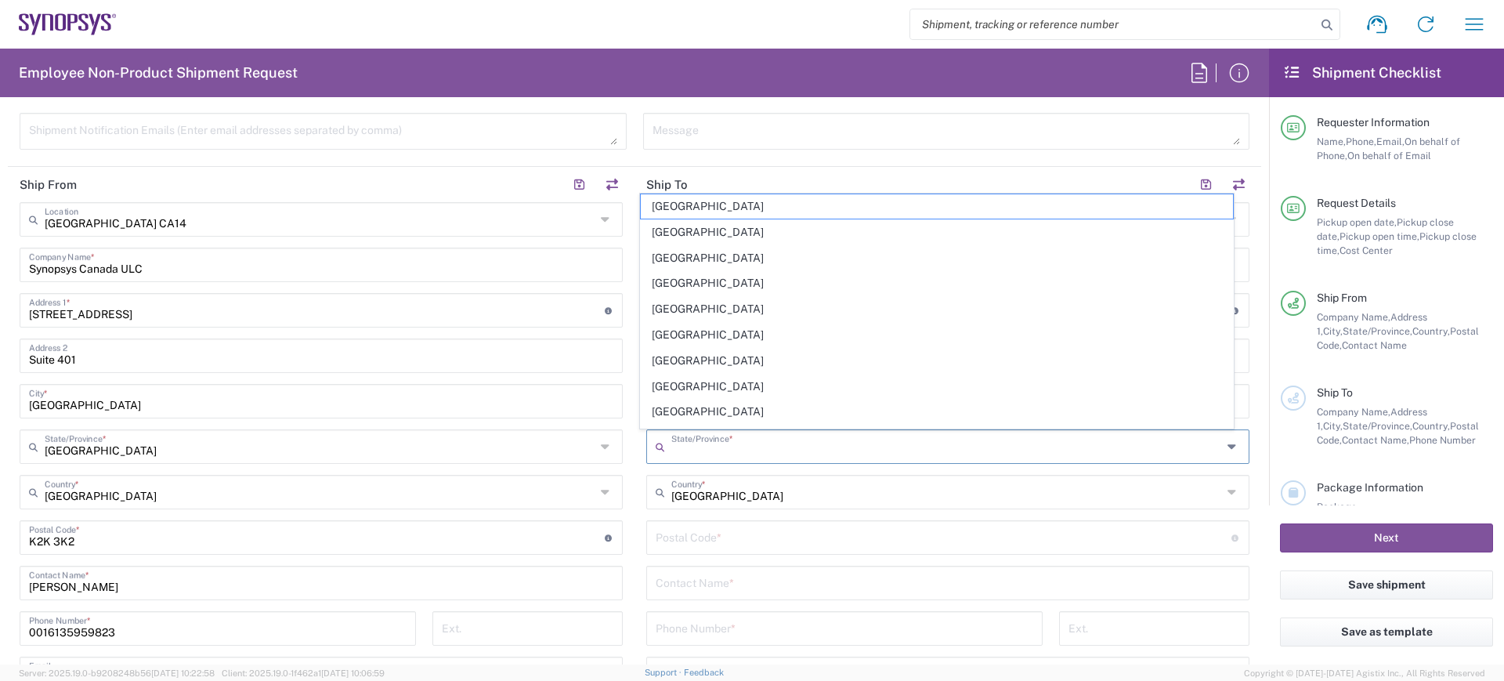
click at [693, 444] on input "text" at bounding box center [946, 445] width 551 height 27
click at [681, 413] on span "Ontario" at bounding box center [937, 412] width 593 height 24
type input "Ontario"
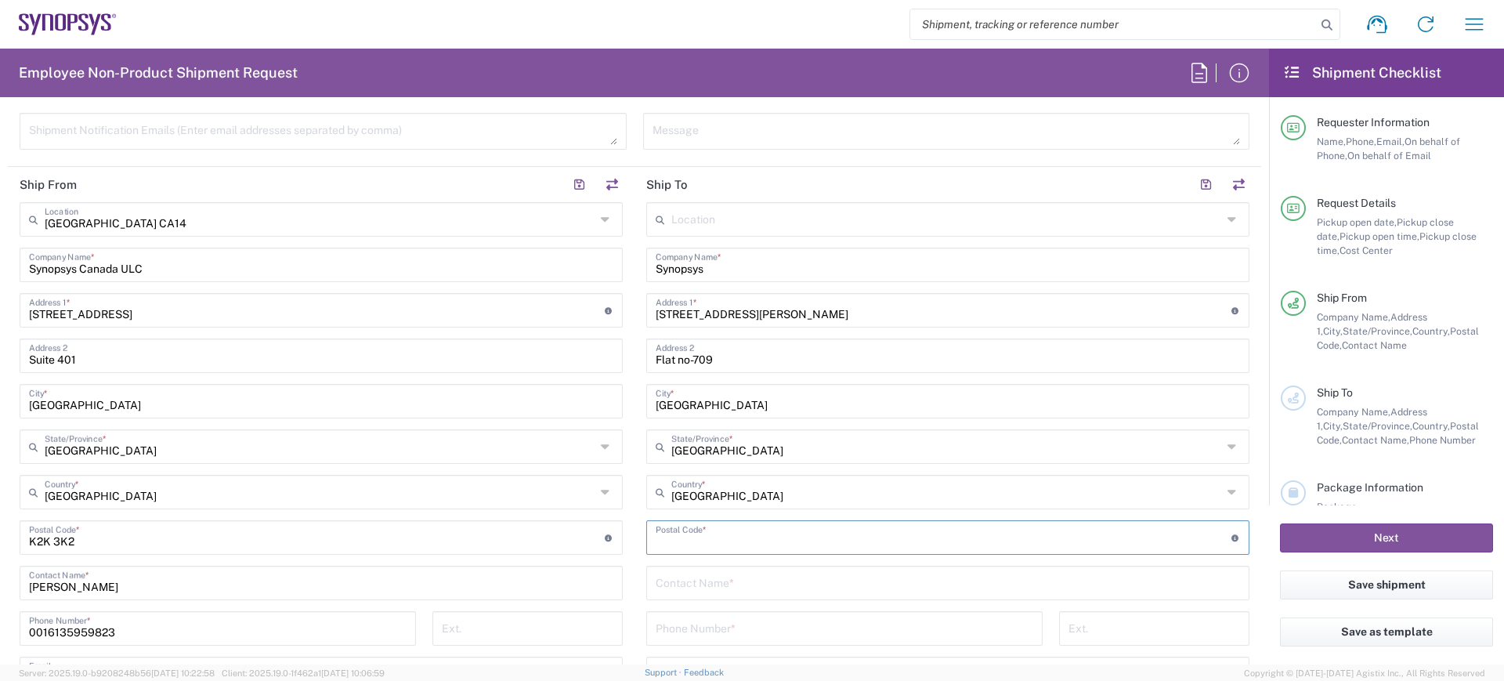
click at [683, 534] on input "undefined" at bounding box center [944, 536] width 576 height 27
click at [708, 539] on input "undefined" at bounding box center [944, 536] width 576 height 27
paste input "M4M 0E4"
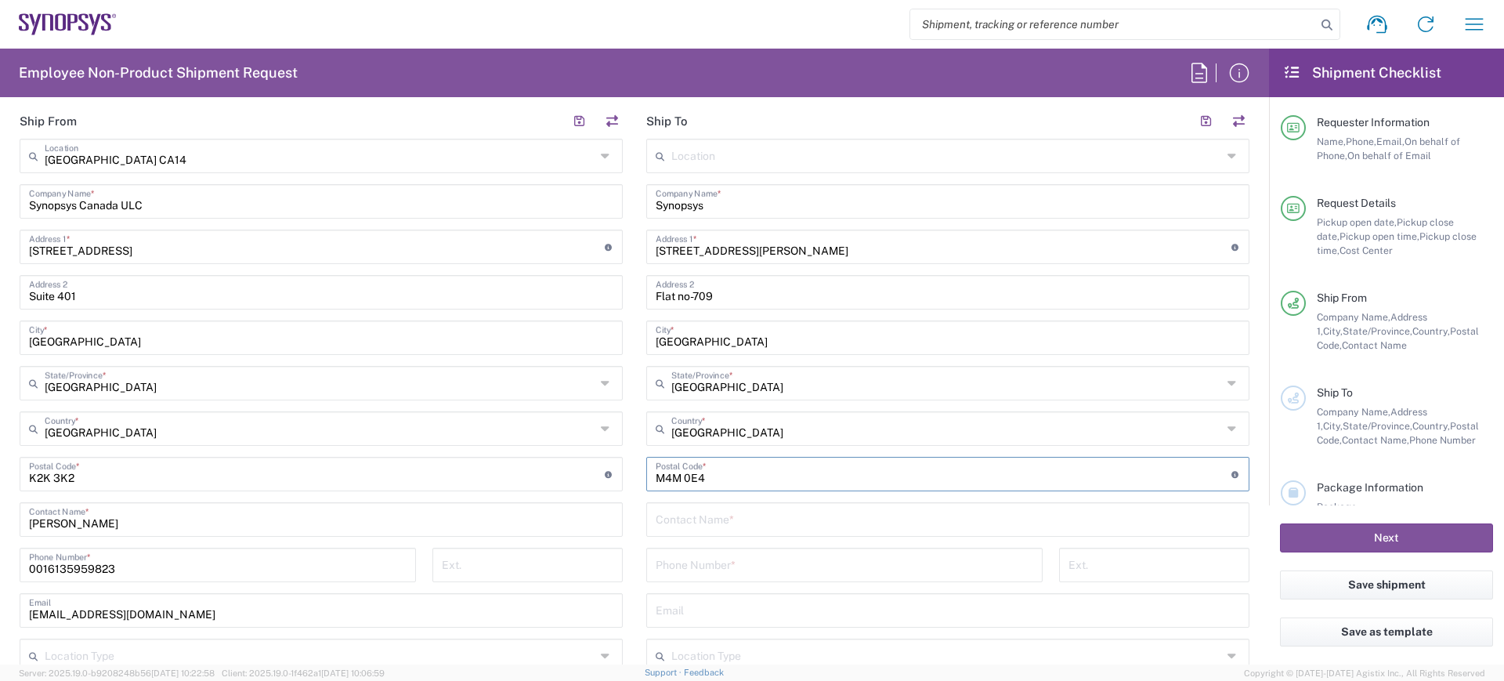
scroll to position [783, 0]
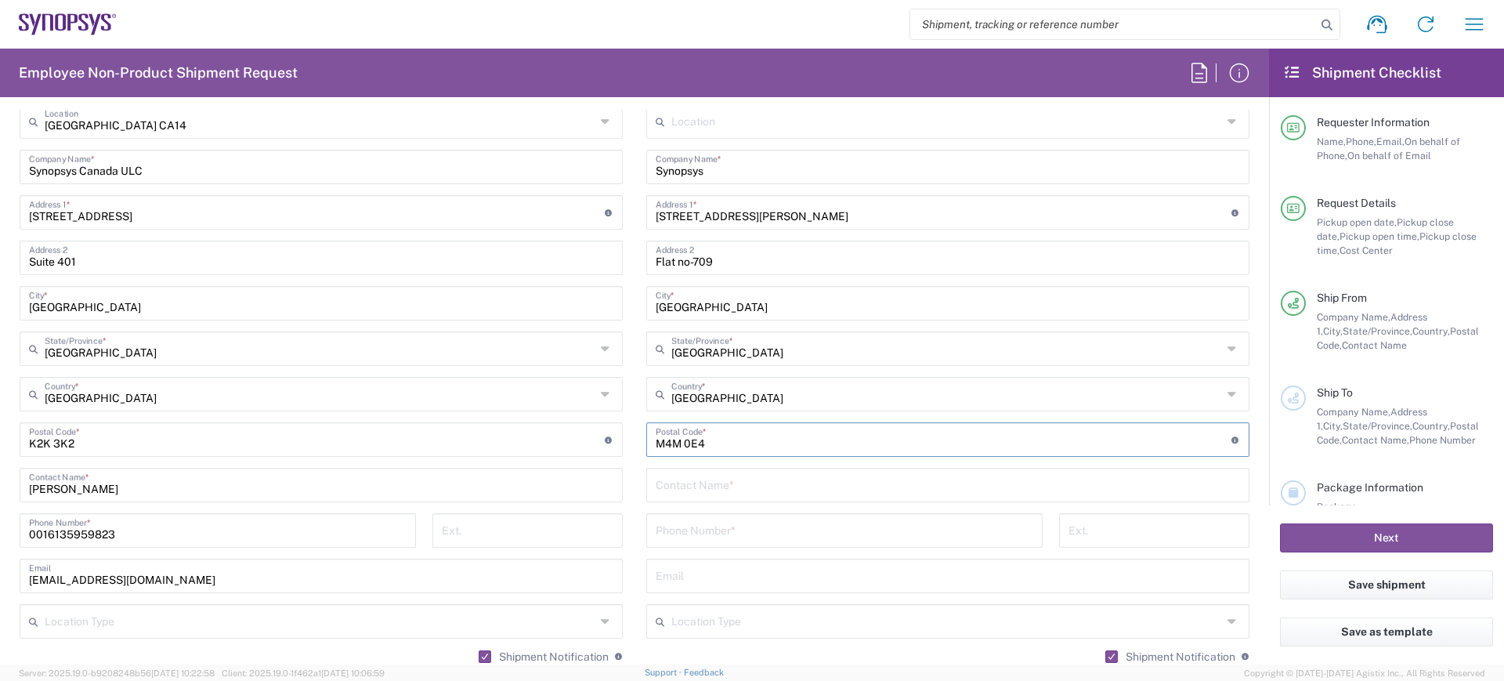
type input "M4M 0E4"
click at [675, 482] on input "text" at bounding box center [948, 483] width 584 height 27
click at [707, 488] on input "text" at bounding box center [948, 483] width 584 height 27
paste input "[PERSON_NAME]"
type input "[PERSON_NAME]"
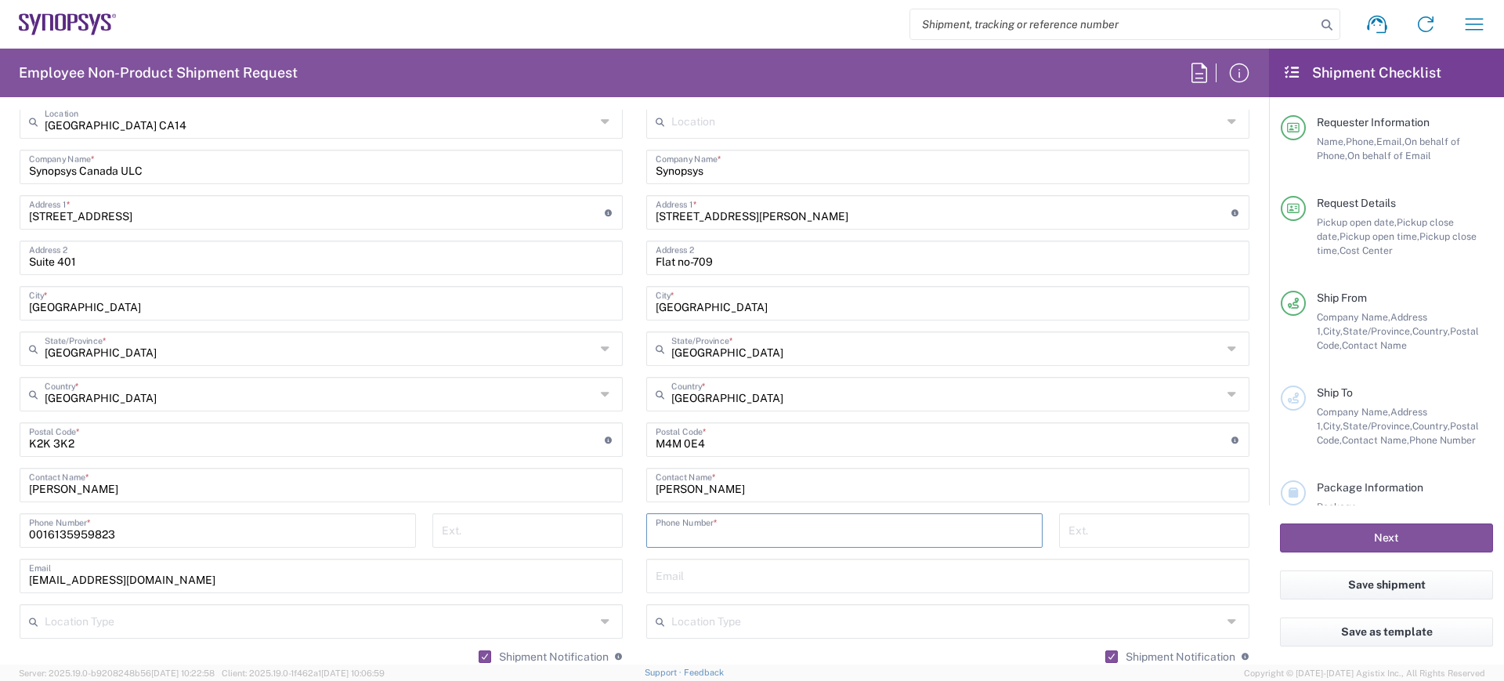
click at [677, 531] on input "tel" at bounding box center [845, 528] width 378 height 27
paste input "3435979565"
type input "3435979565"
click at [681, 570] on input "text" at bounding box center [948, 574] width 584 height 27
paste input "shiwanic@synopsys.com"
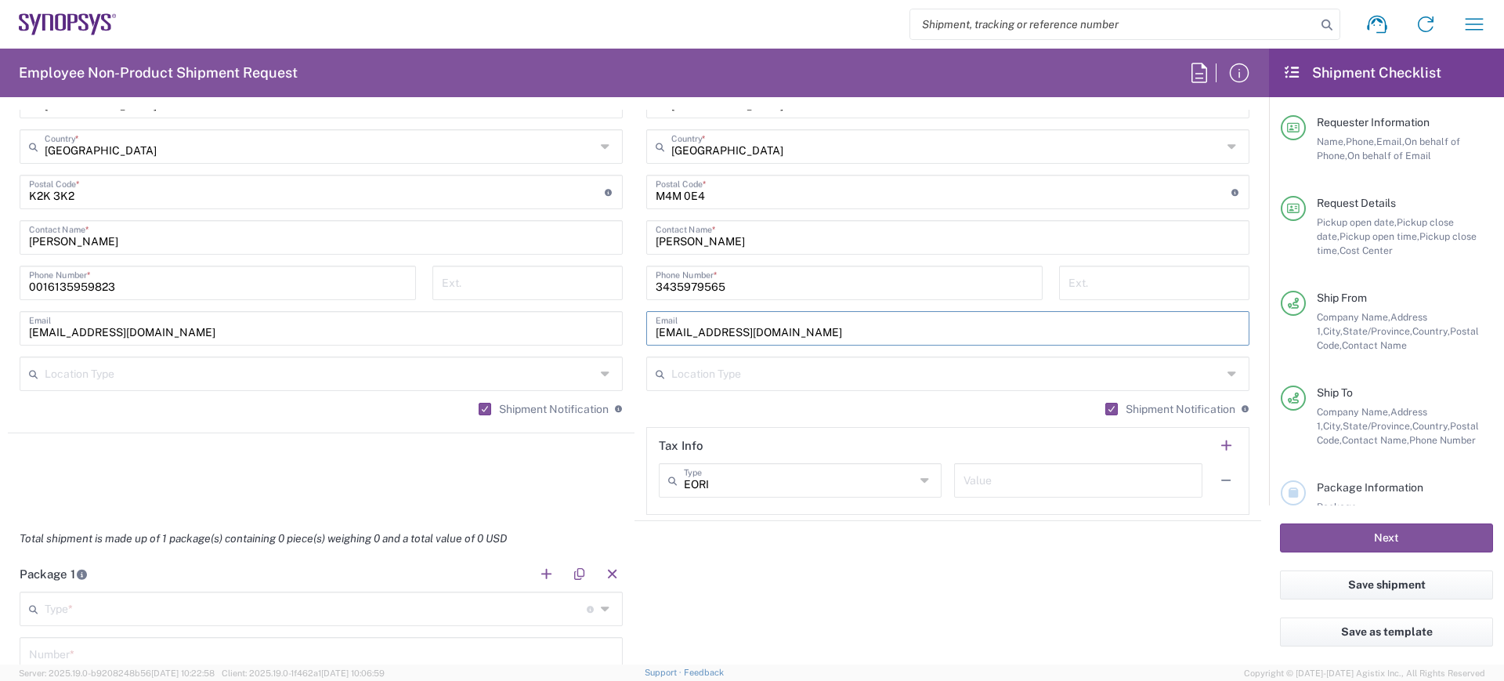
scroll to position [1077, 0]
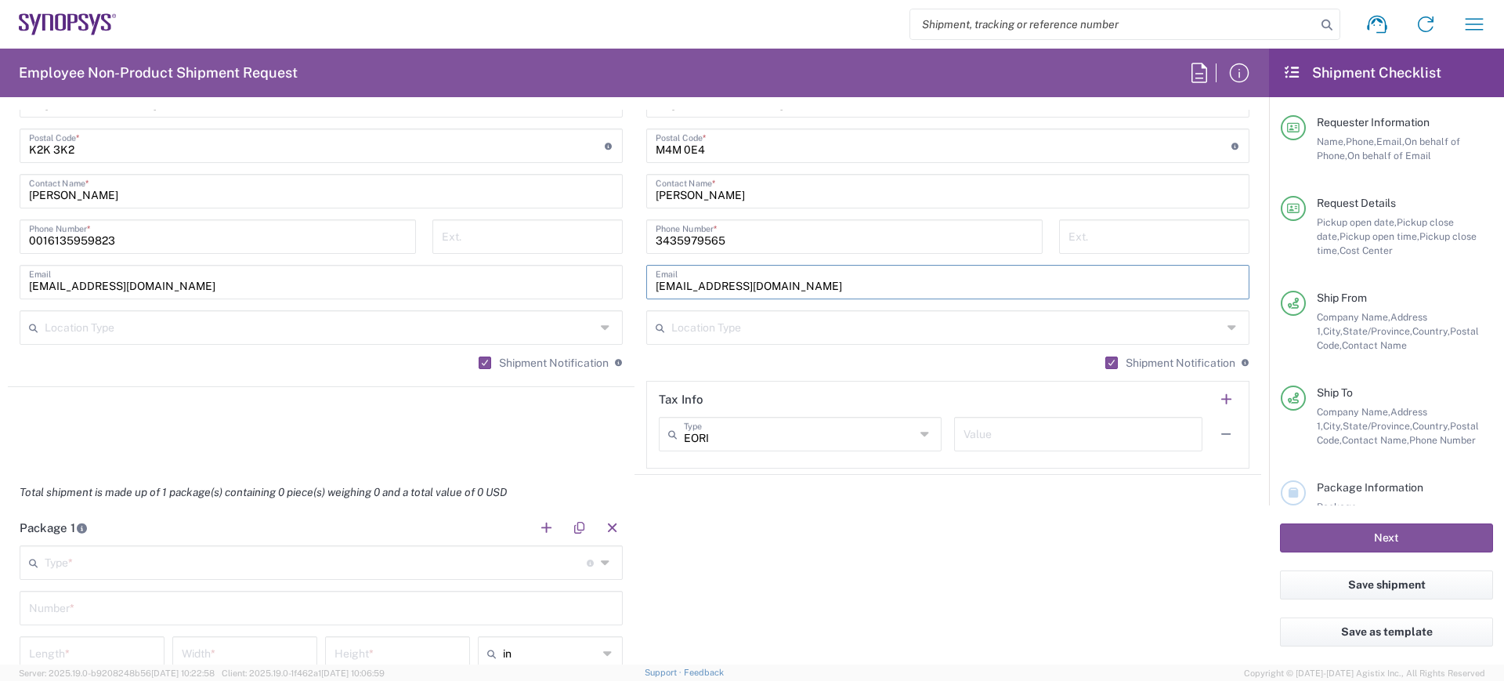
type input "shiwanic@synopsys.com"
click at [1228, 327] on icon at bounding box center [1234, 327] width 13 height 25
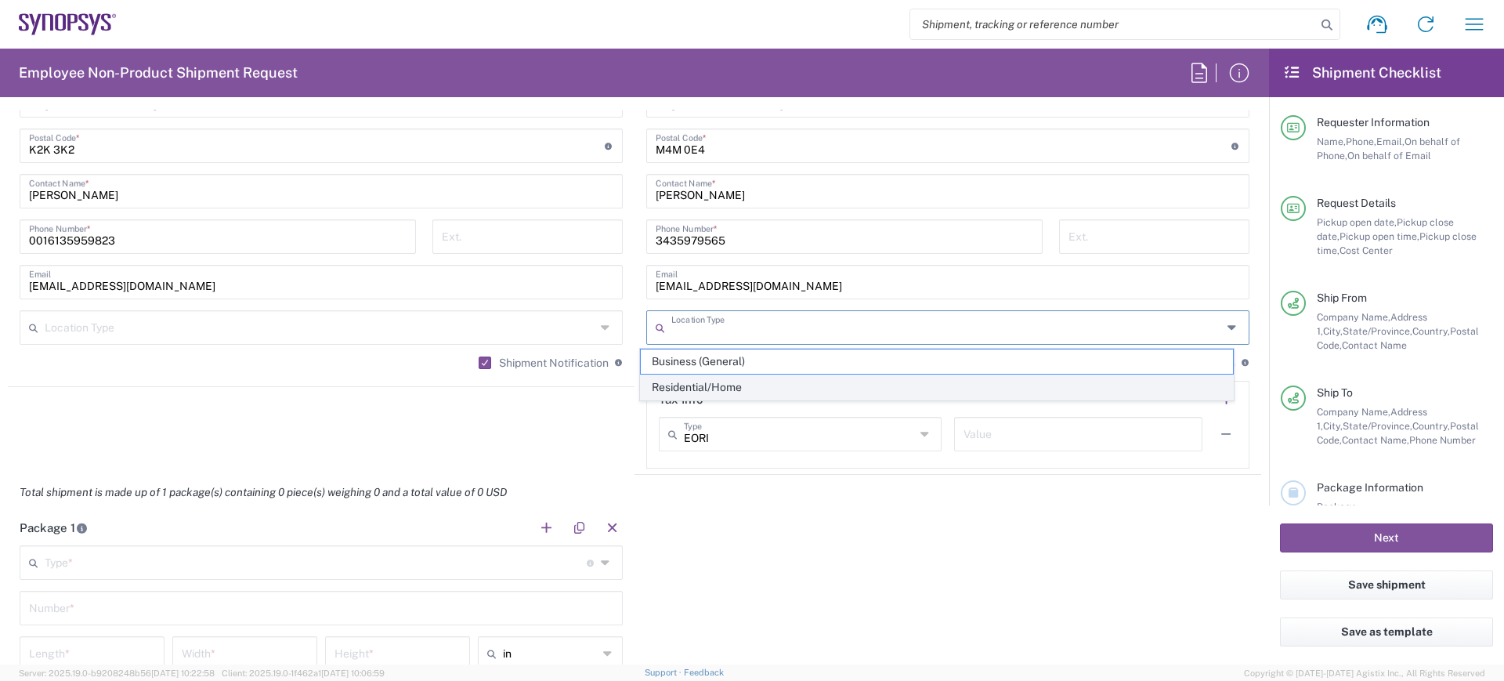
click at [677, 388] on span "Residential/Home" at bounding box center [937, 387] width 593 height 24
type input "Residential/Home"
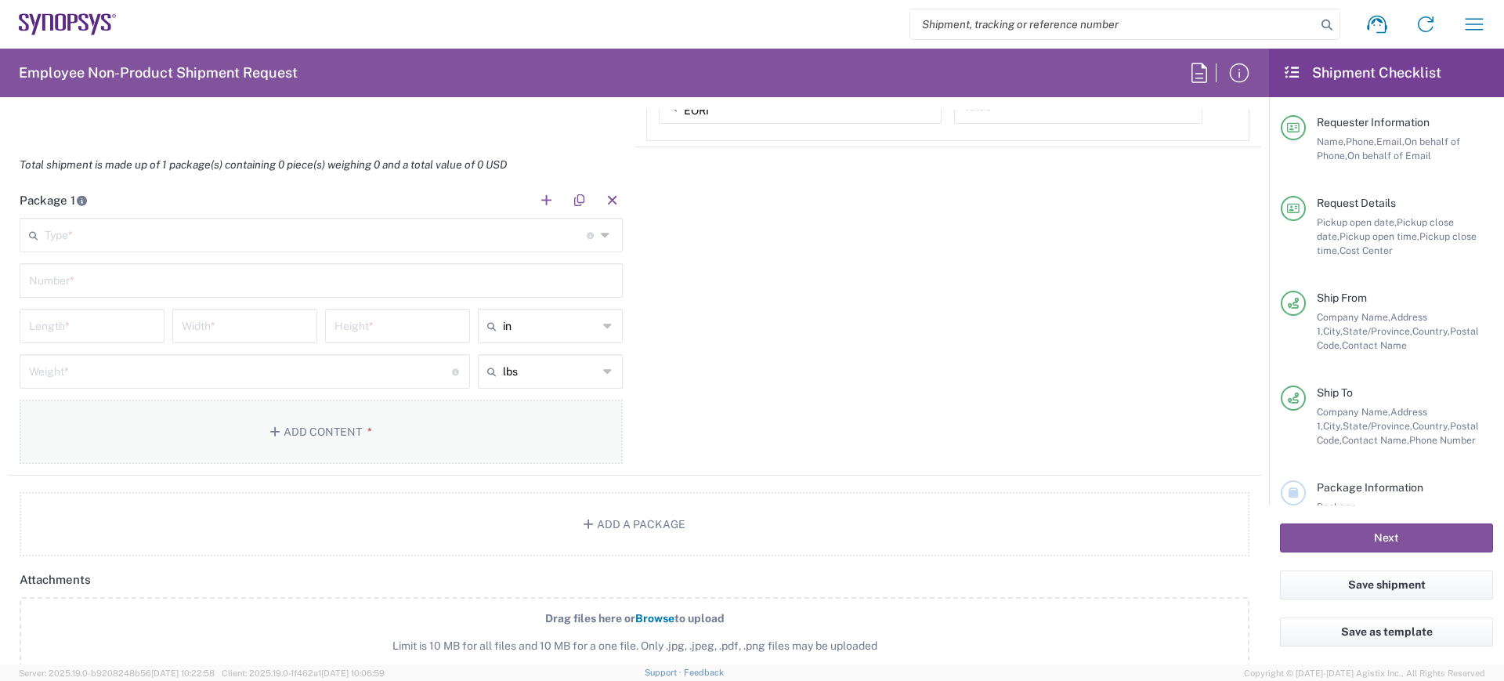
scroll to position [1371, 0]
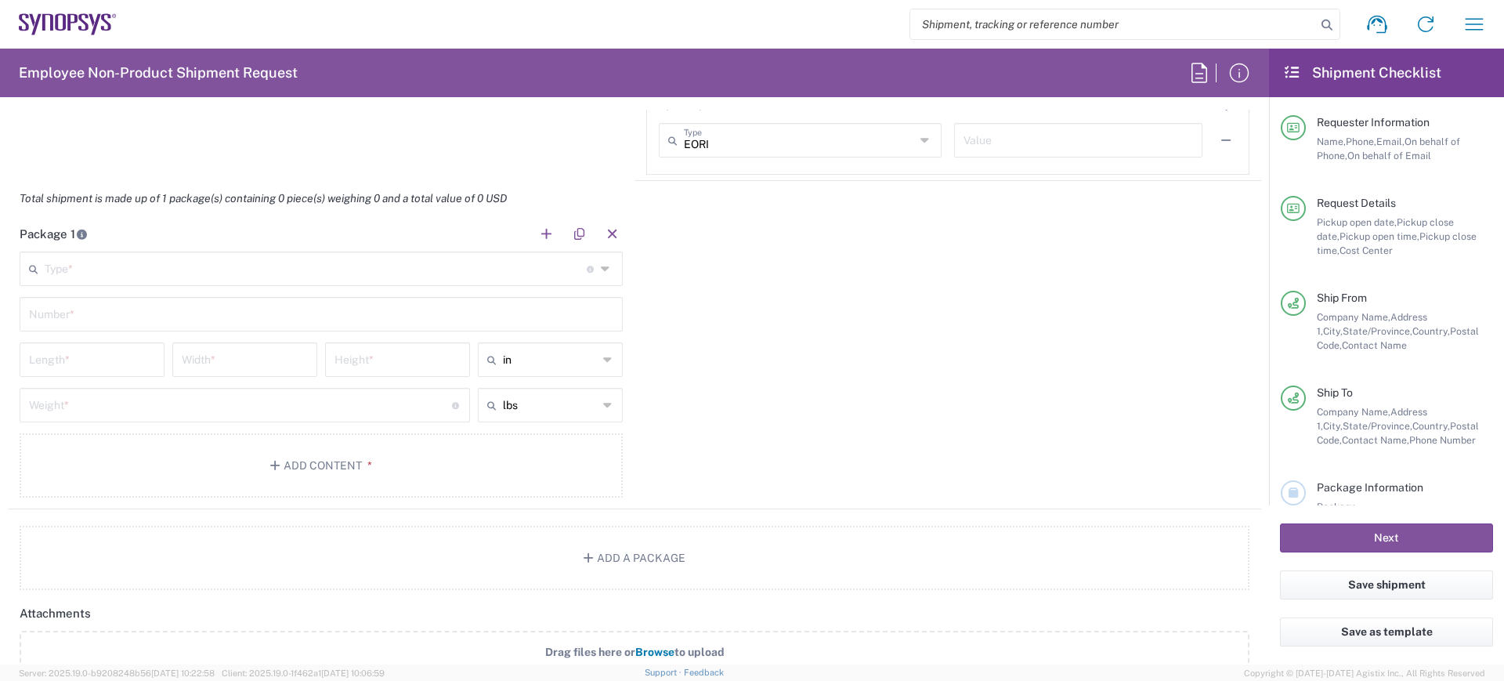
click at [57, 268] on input "text" at bounding box center [316, 267] width 542 height 27
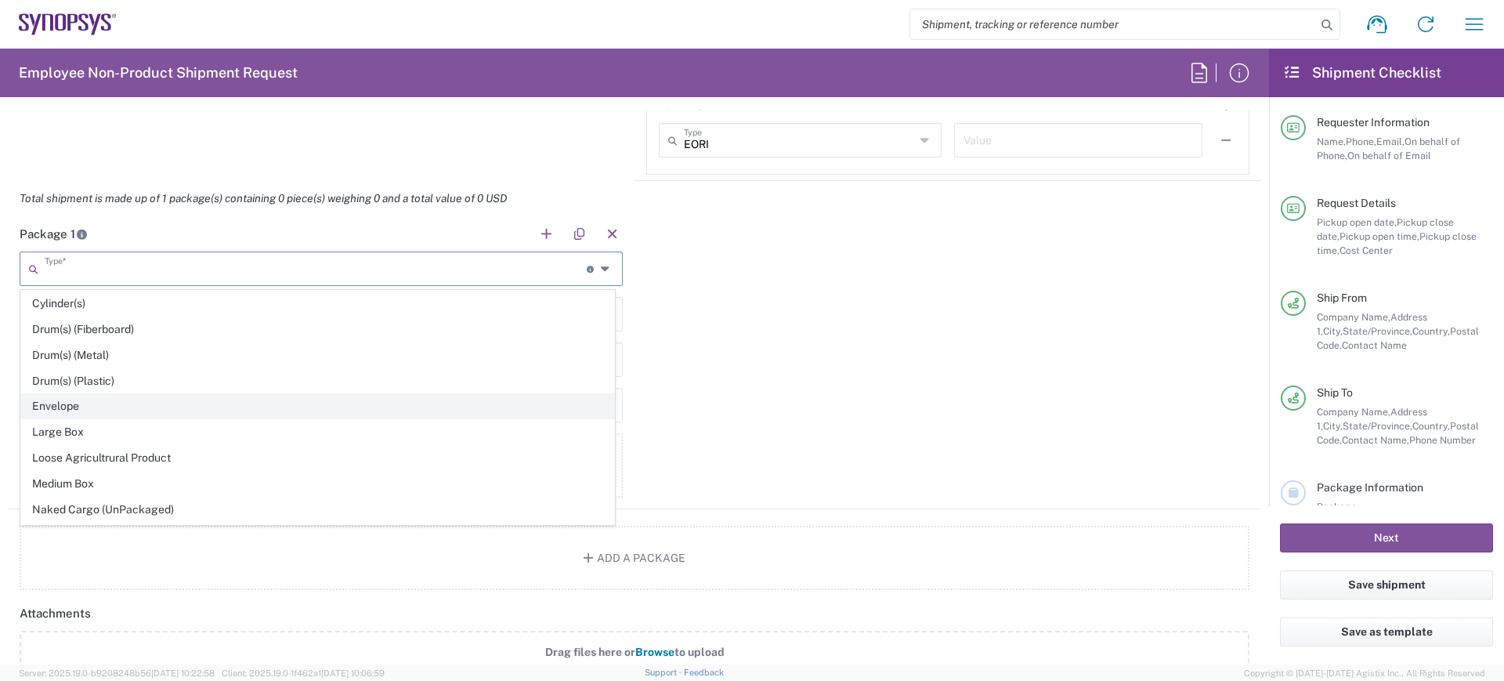
scroll to position [392, 0]
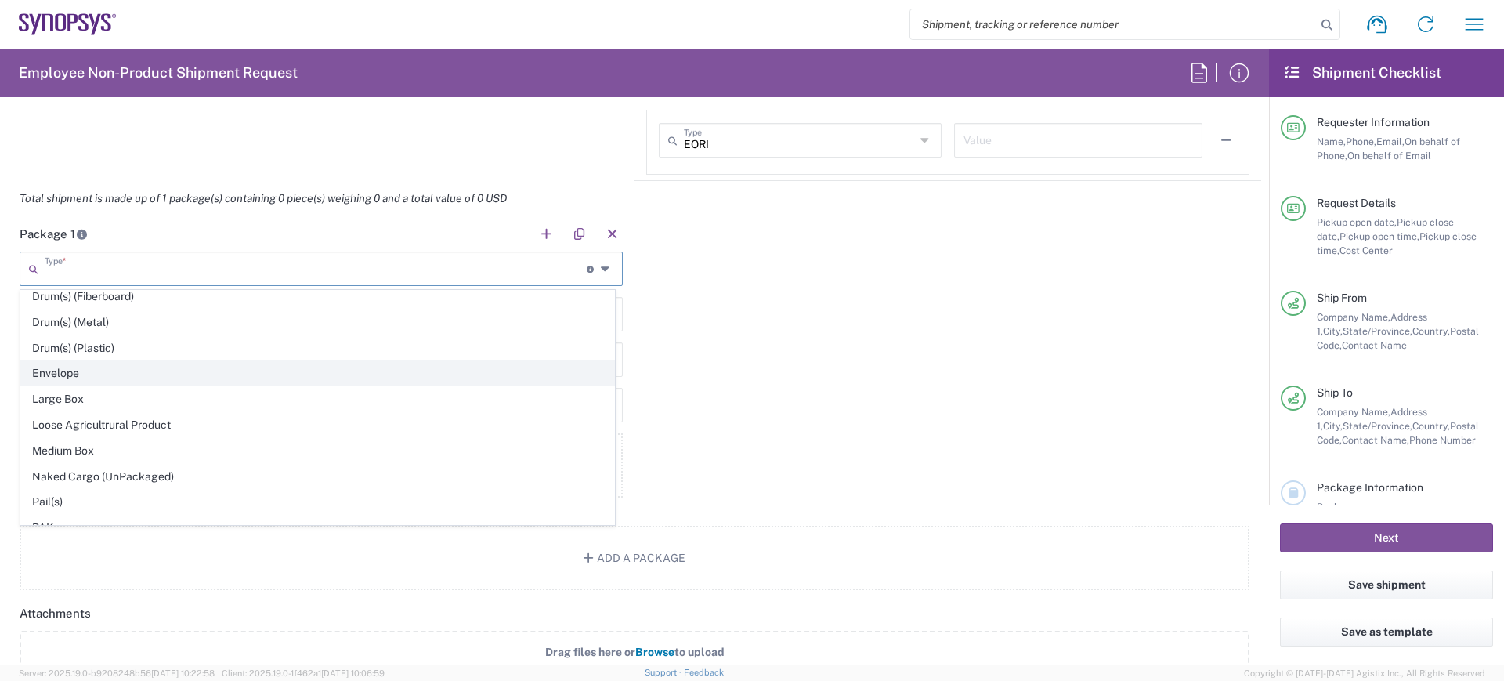
click at [62, 372] on span "Envelope" at bounding box center [317, 373] width 593 height 24
type input "Envelope"
type input "1"
type input "9.5"
type input "12.5"
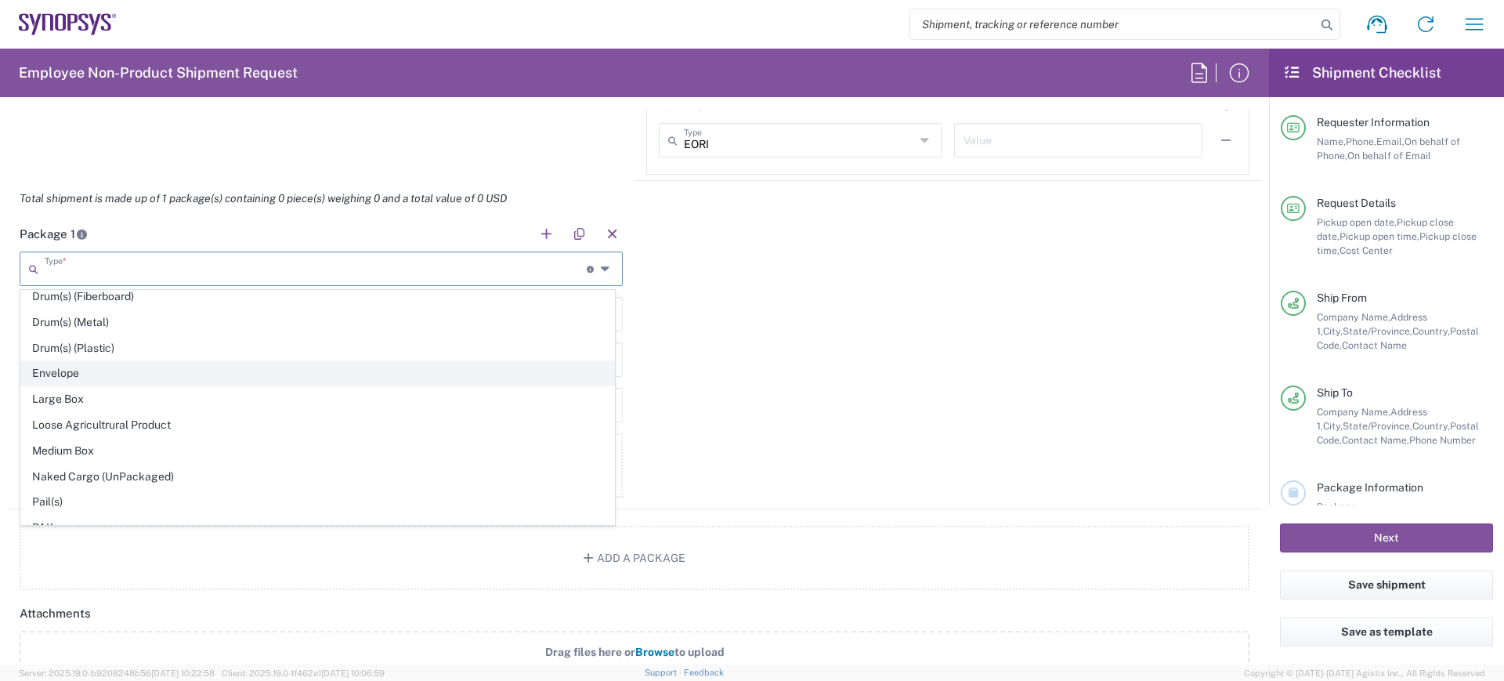
type input "0.25"
type input "1"
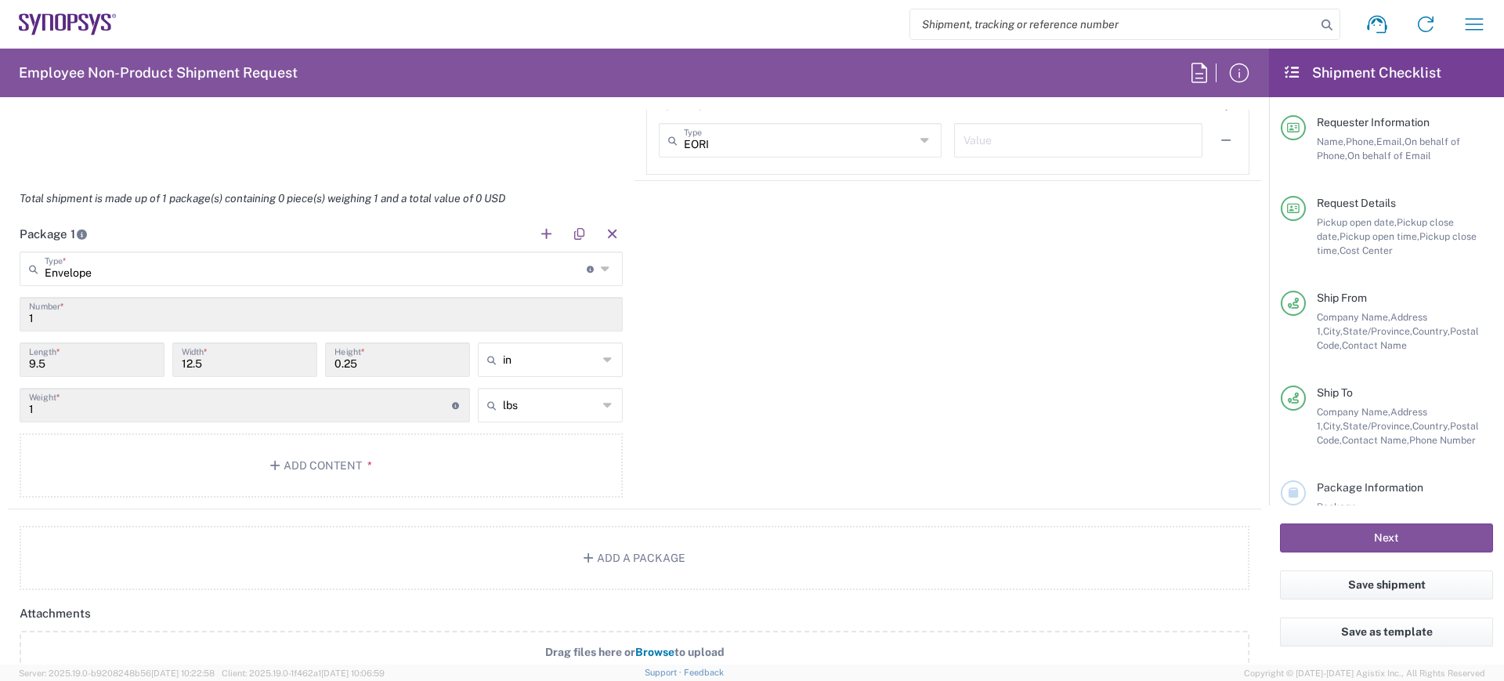
click at [601, 268] on icon at bounding box center [607, 268] width 13 height 25
type input "Envelope"
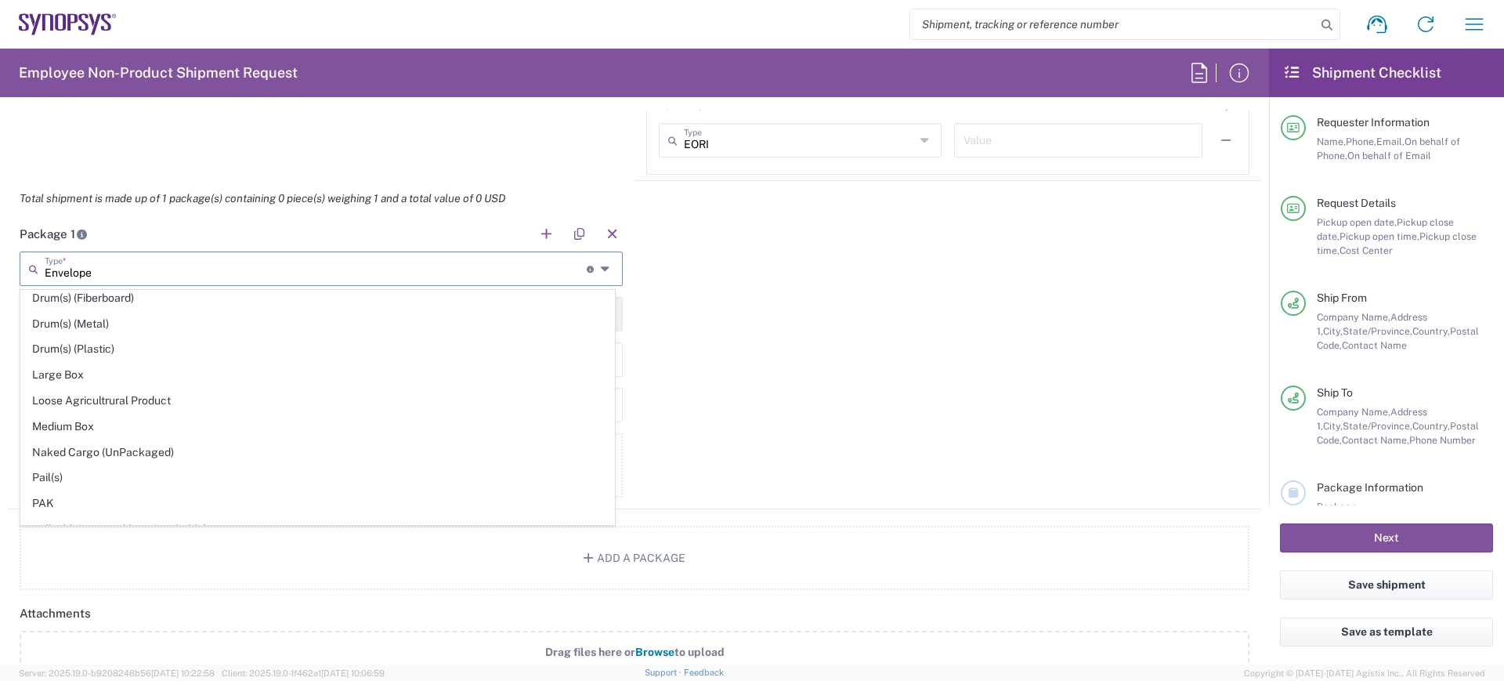
scroll to position [435, 0]
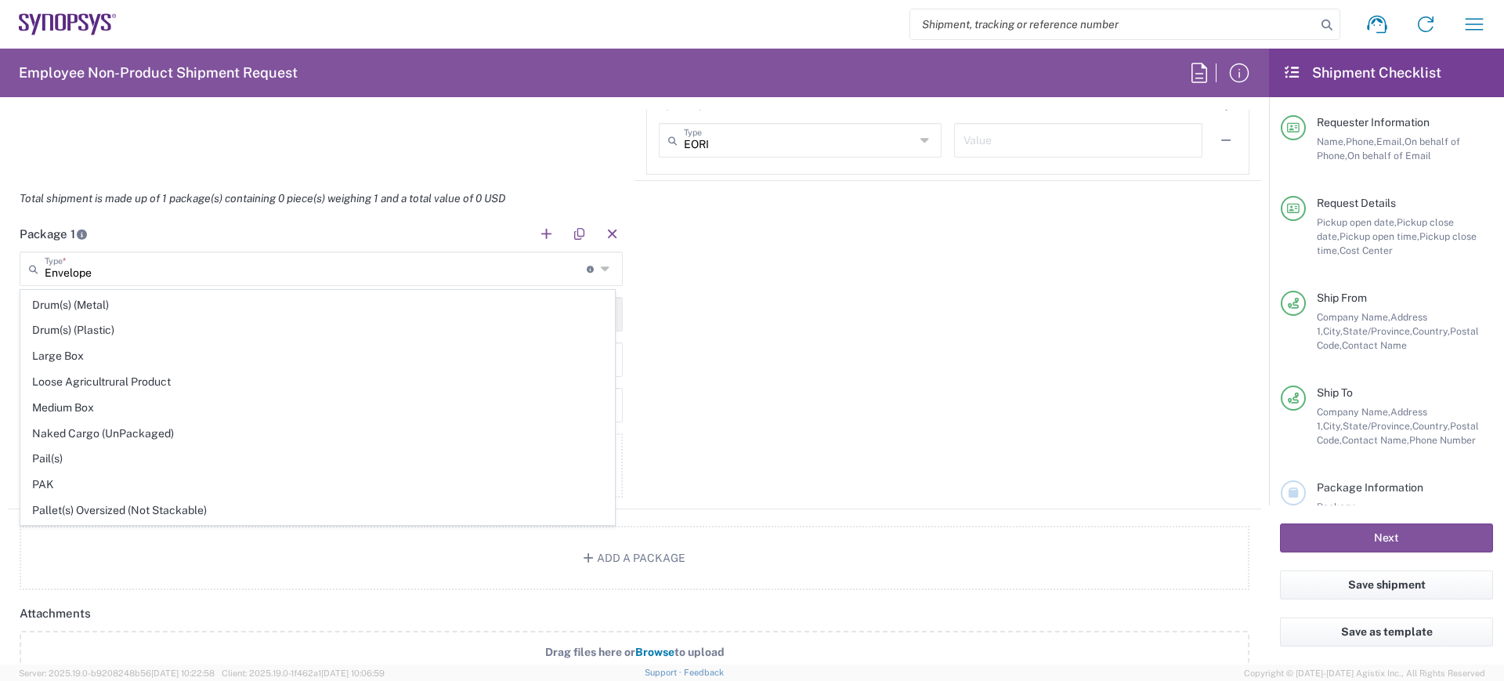
click at [765, 364] on div "Package 1 Envelope Type * Material used to package goods Envelope Bale(s) Baske…" at bounding box center [634, 362] width 1253 height 293
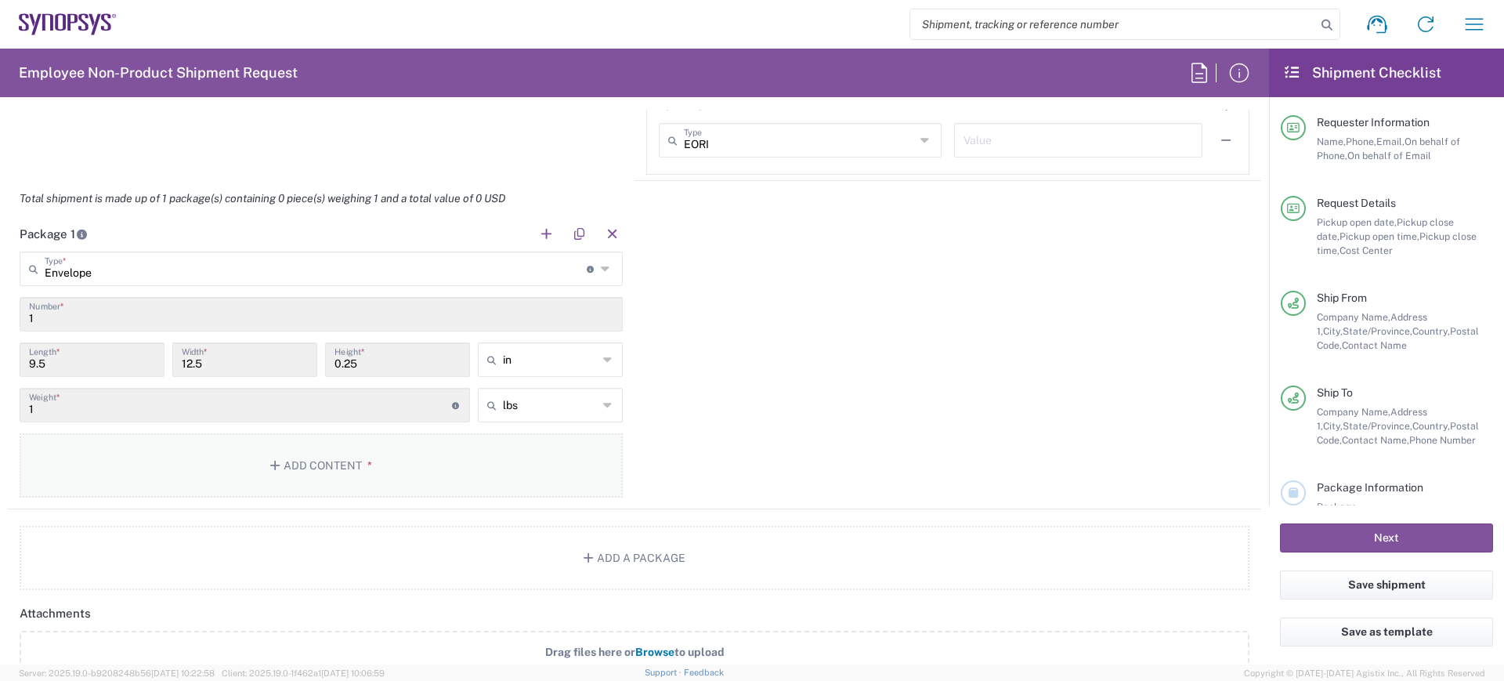
click at [342, 462] on button "Add Content *" at bounding box center [321, 465] width 603 height 64
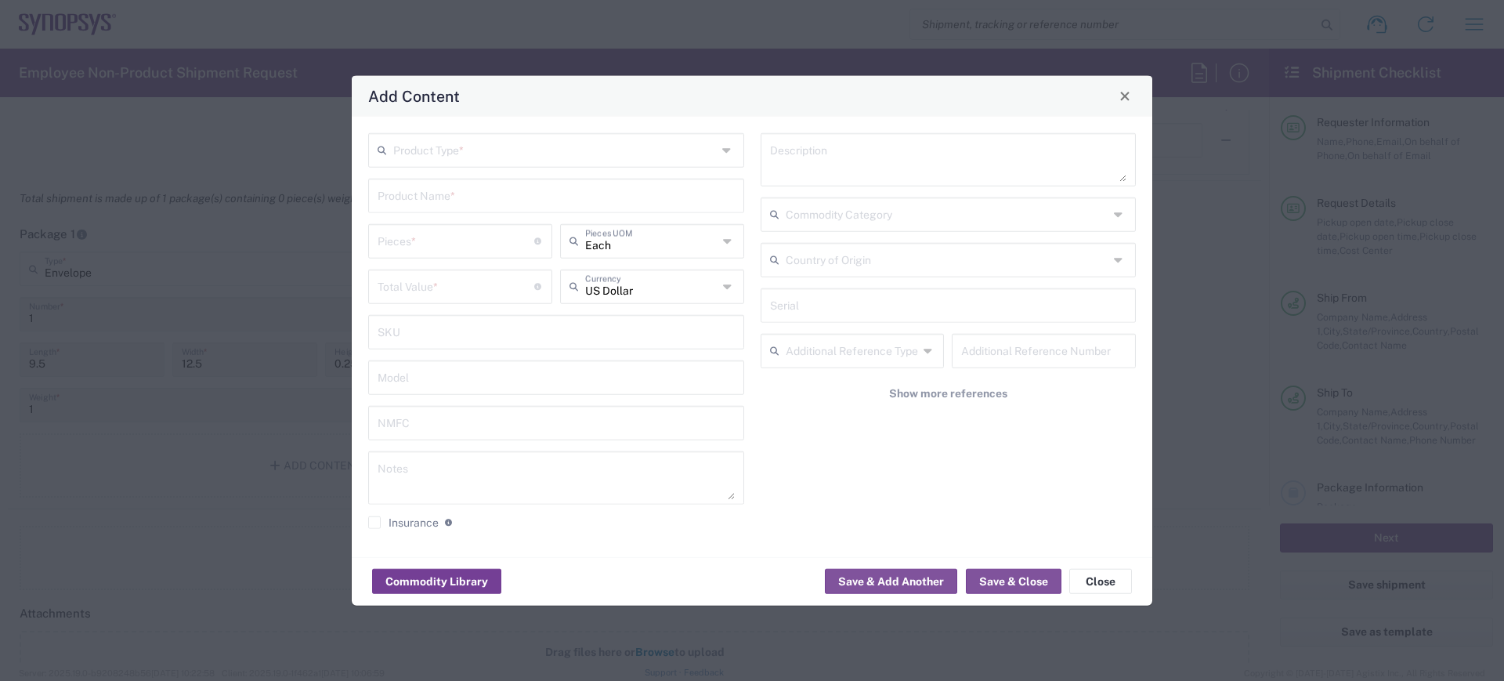
click at [436, 581] on button "Commodity Library" at bounding box center [436, 581] width 129 height 25
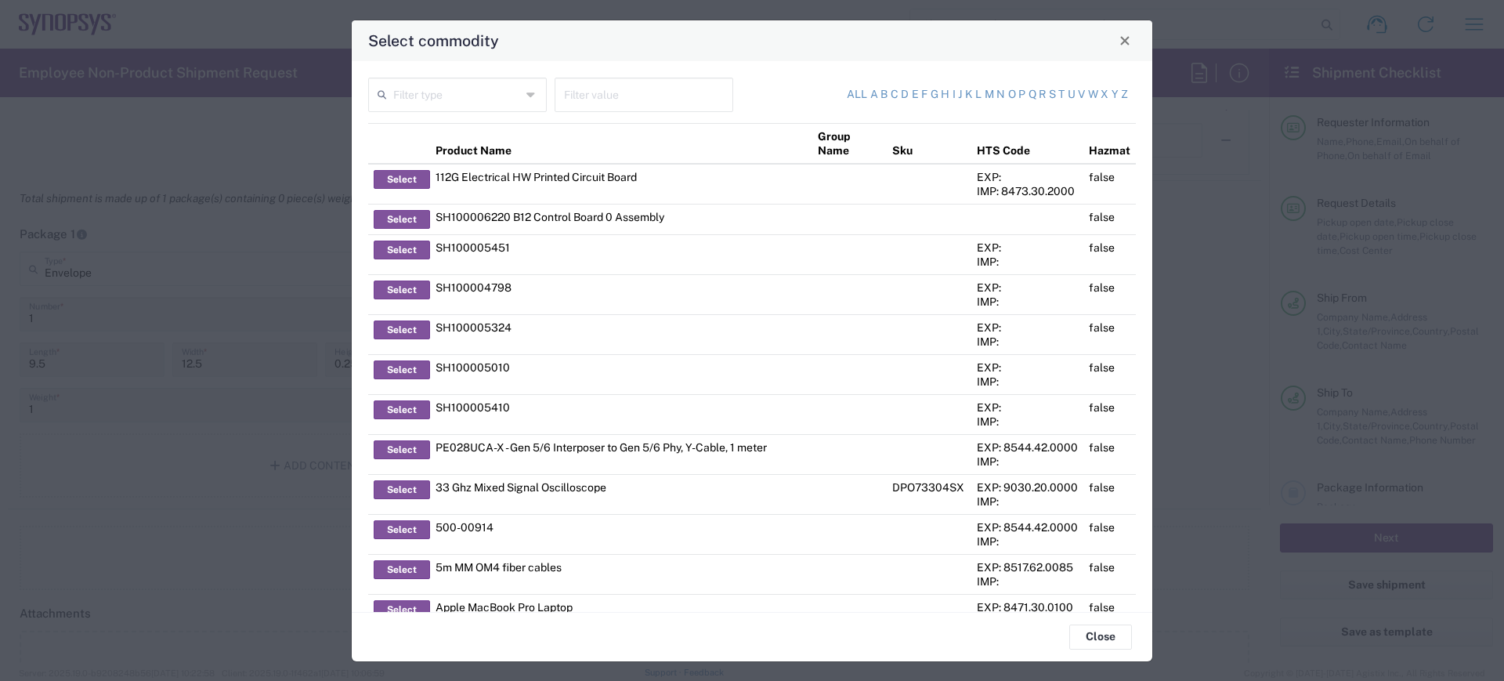
click at [422, 92] on input "text" at bounding box center [457, 93] width 128 height 27
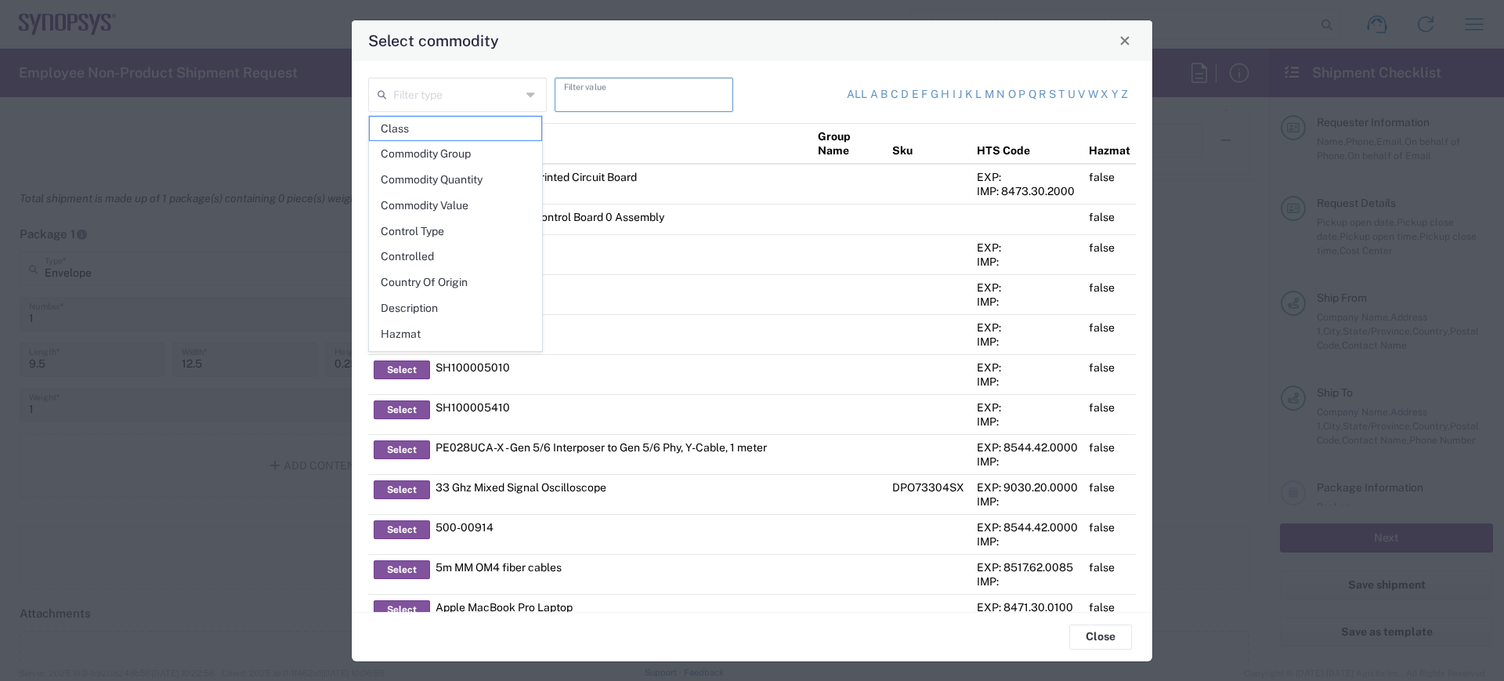
click at [577, 96] on input "text" at bounding box center [644, 93] width 160 height 27
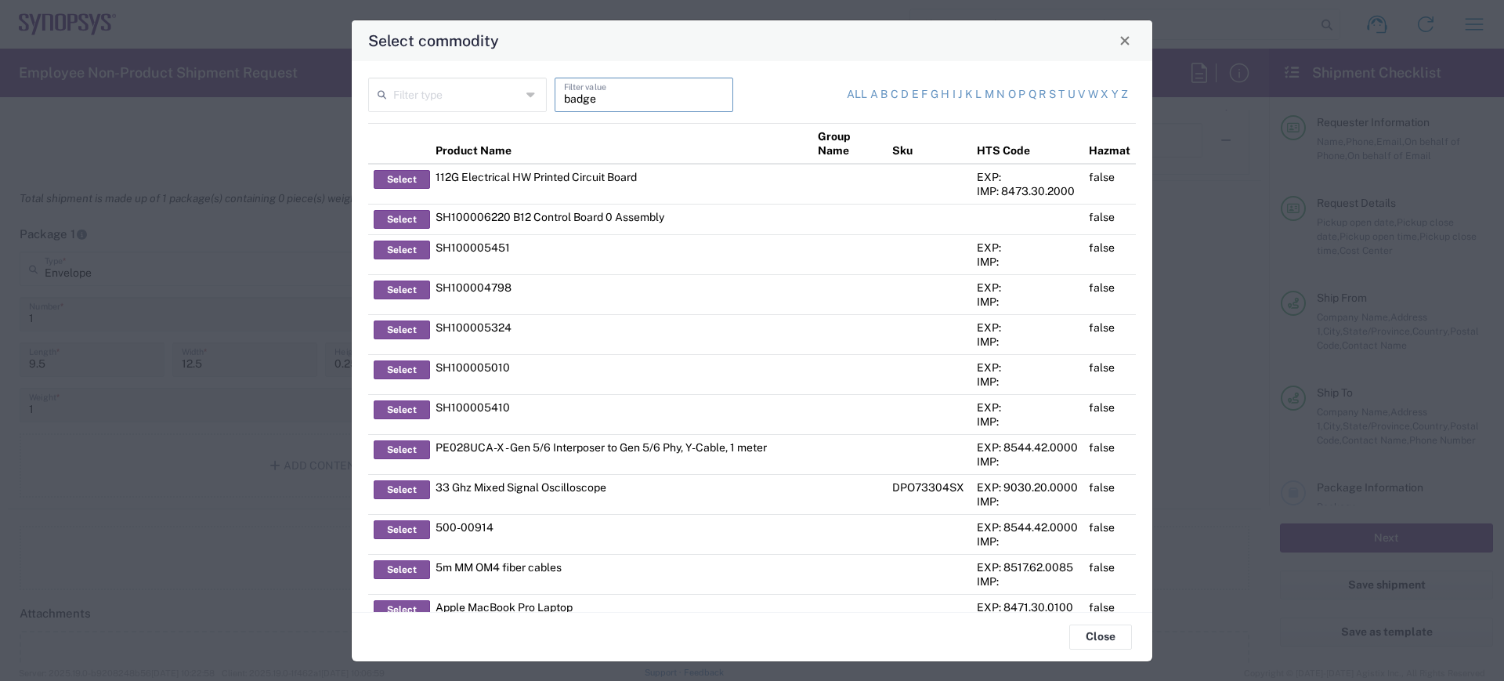
type input "badge"
click at [411, 92] on input "text" at bounding box center [457, 93] width 128 height 27
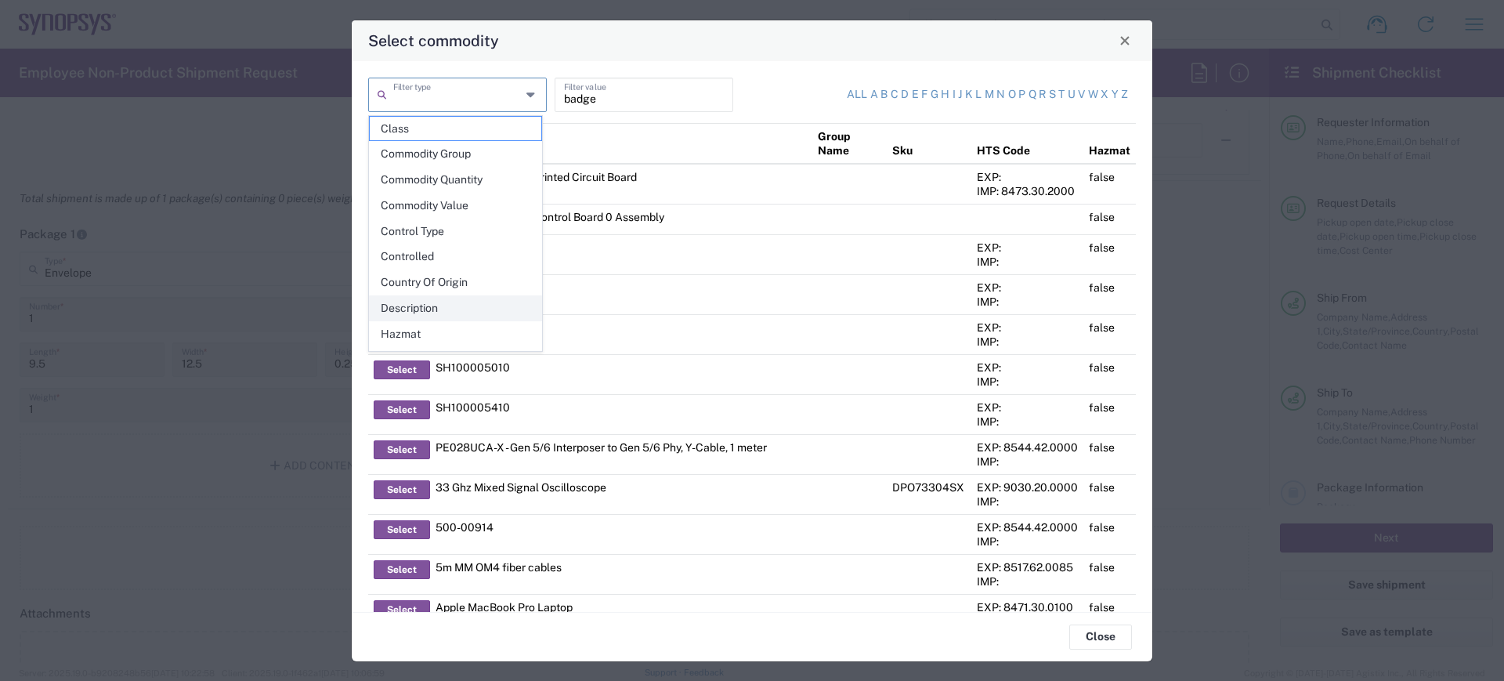
click at [436, 304] on span "Description" at bounding box center [456, 308] width 172 height 24
type input "Description"
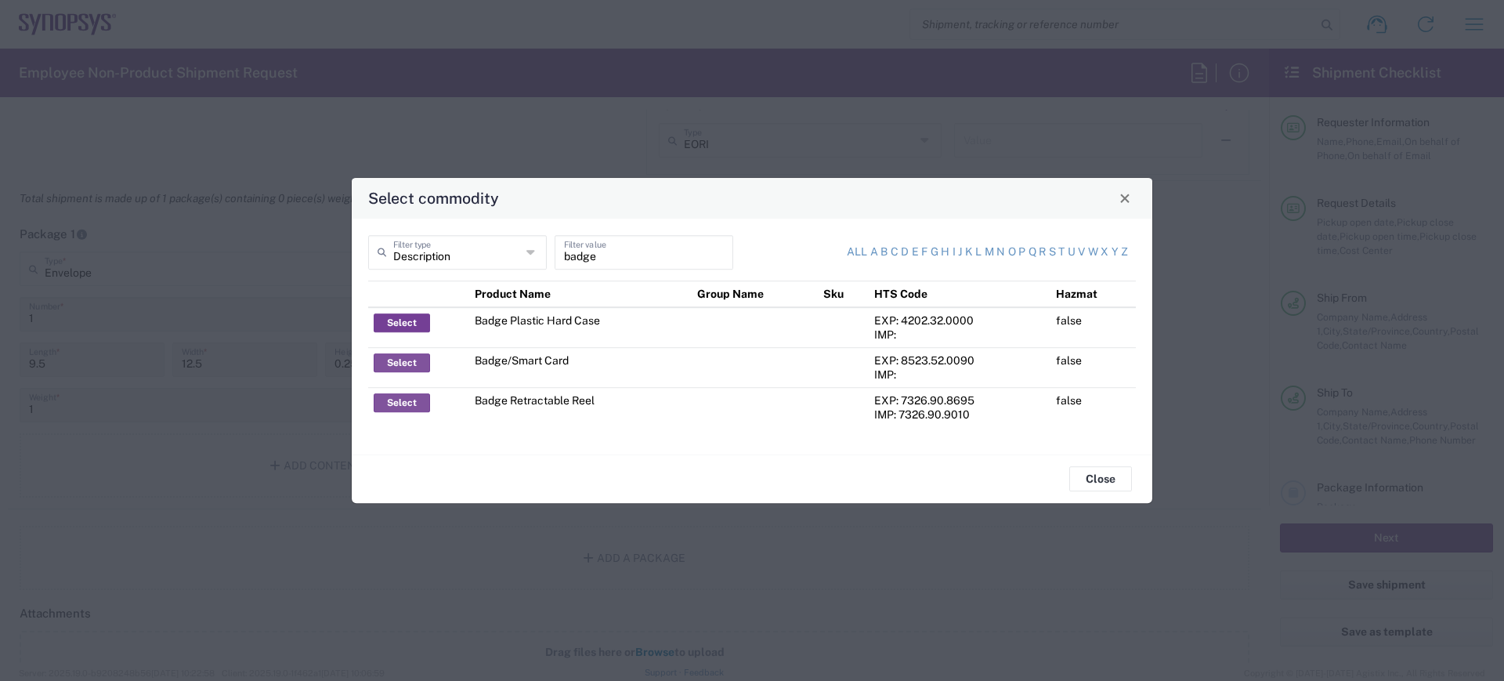
click at [395, 318] on button "Select" at bounding box center [402, 322] width 56 height 19
type input "Badge Plastic Hard Case"
type input "1.25"
type textarea "Badge Plastic Hard Case"
type input "United States"
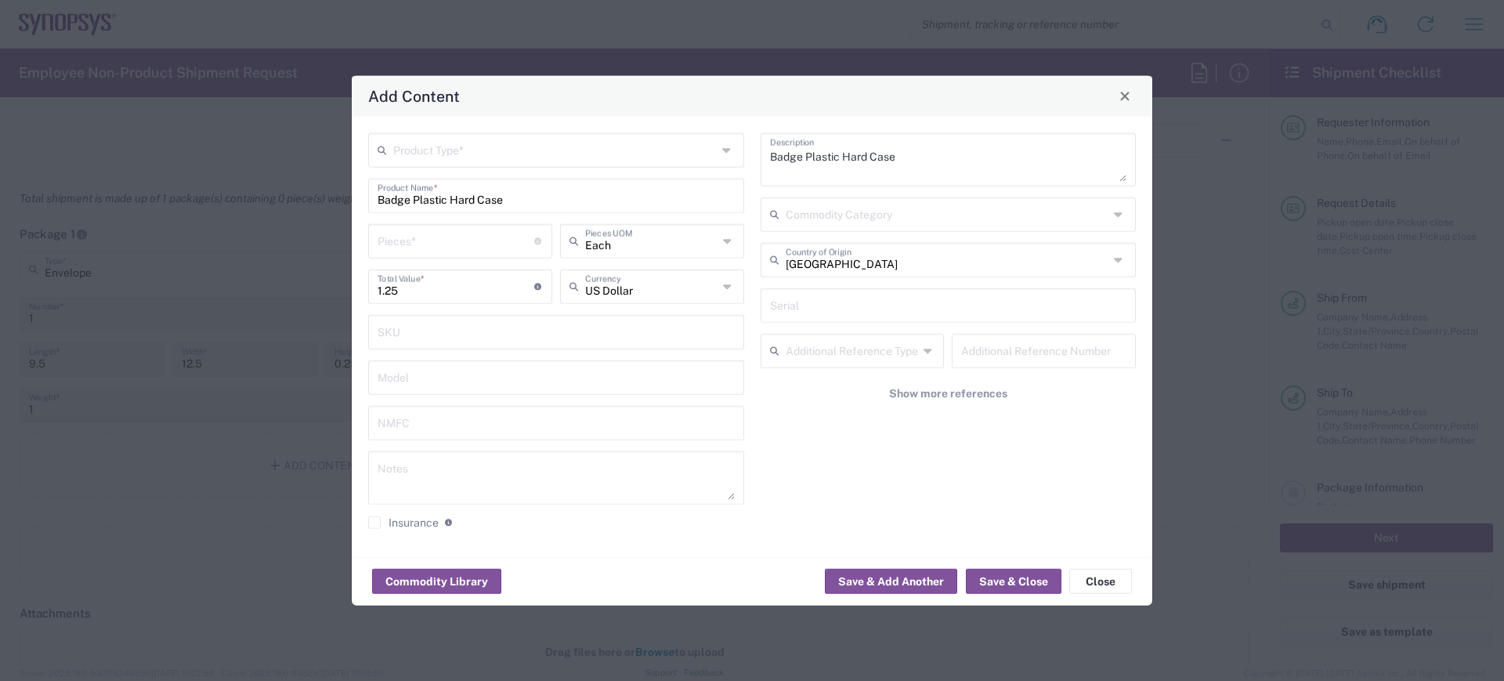
click at [402, 244] on input "number" at bounding box center [456, 239] width 157 height 27
type input "1"
click at [718, 151] on div "Product Type *" at bounding box center [556, 149] width 376 height 34
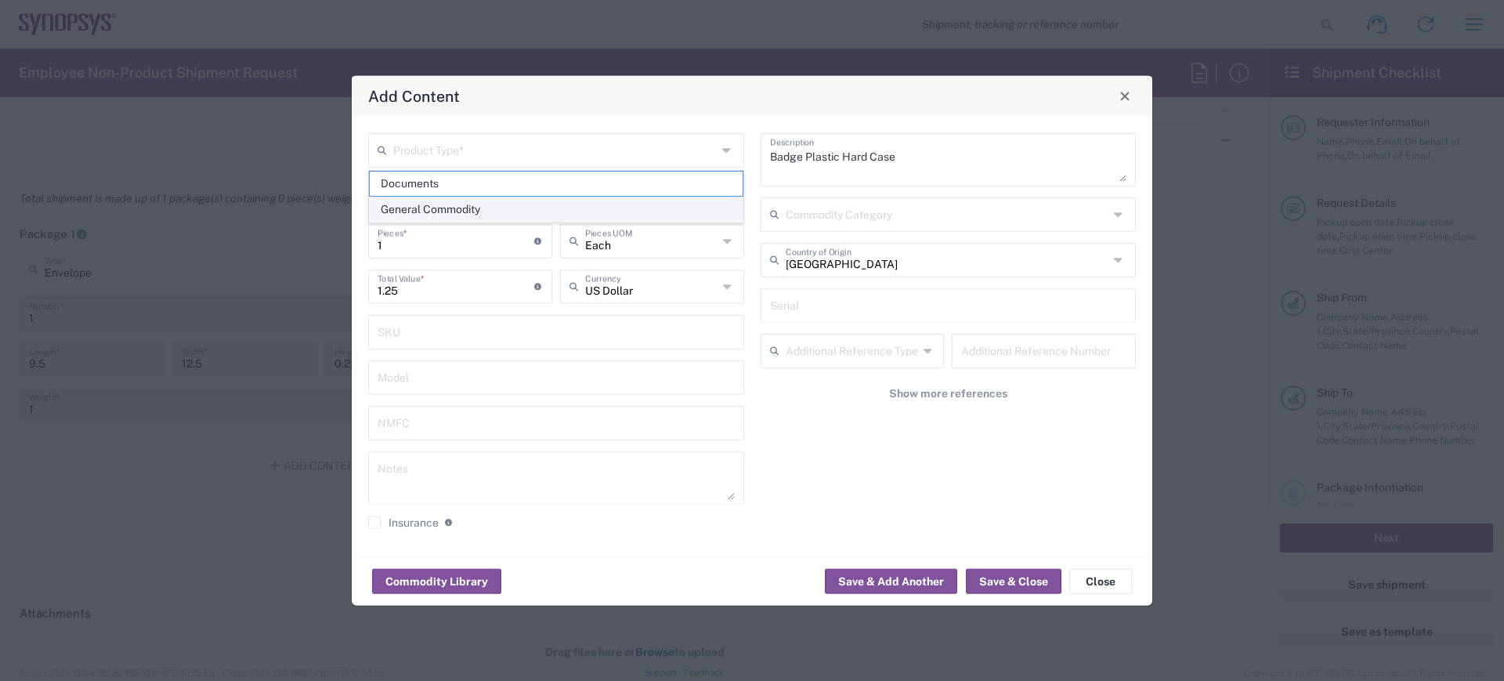
click at [444, 207] on span "General Commodity" at bounding box center [556, 209] width 373 height 24
type input "General Commodity"
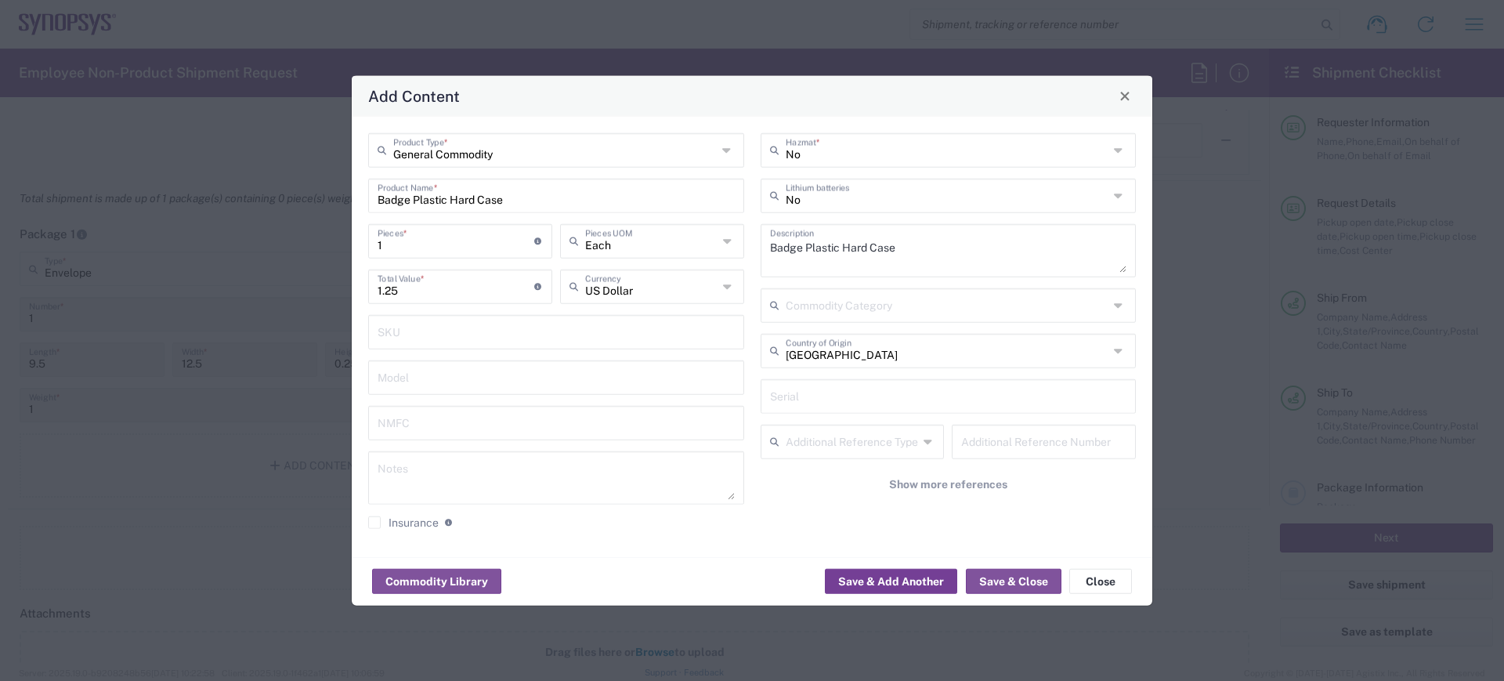
click at [878, 577] on button "Save & Add Another" at bounding box center [891, 581] width 132 height 25
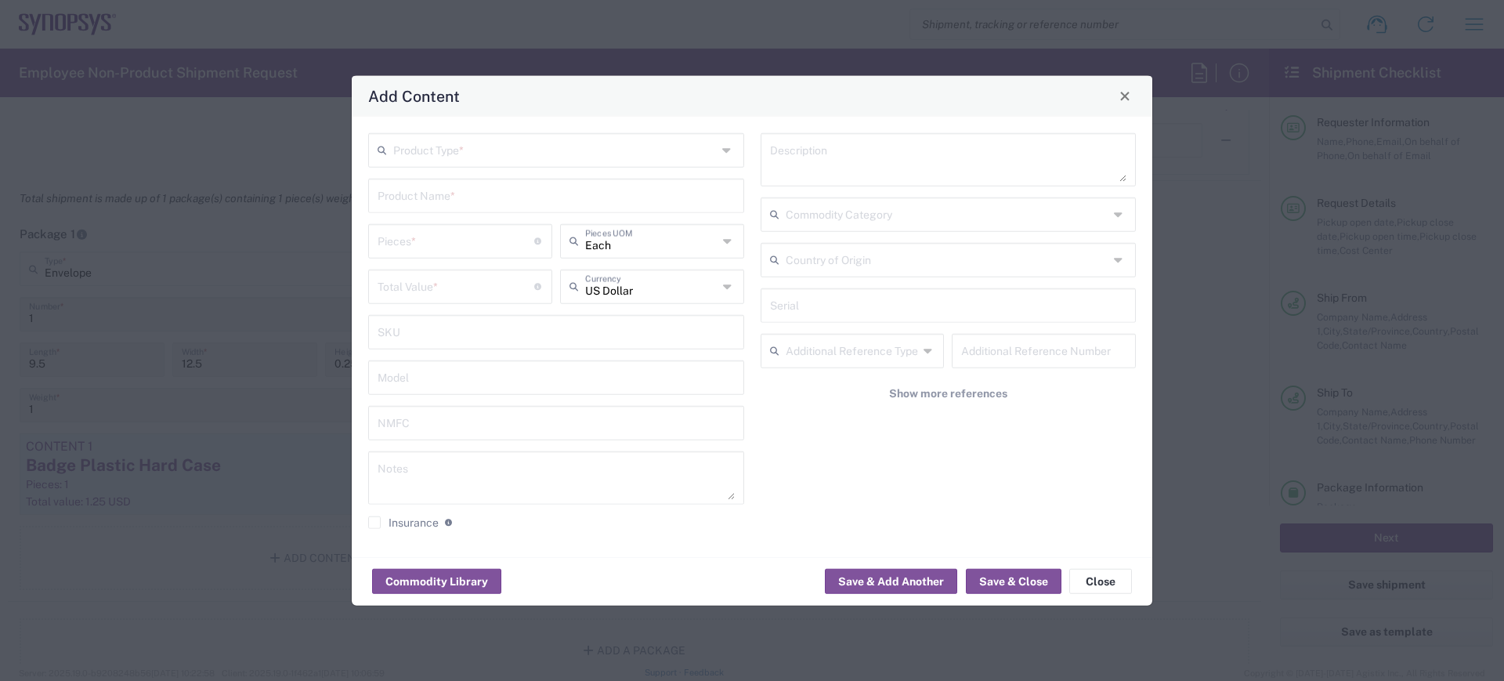
click at [404, 143] on input "text" at bounding box center [555, 148] width 324 height 27
click at [443, 584] on button "Commodity Library" at bounding box center [436, 581] width 129 height 25
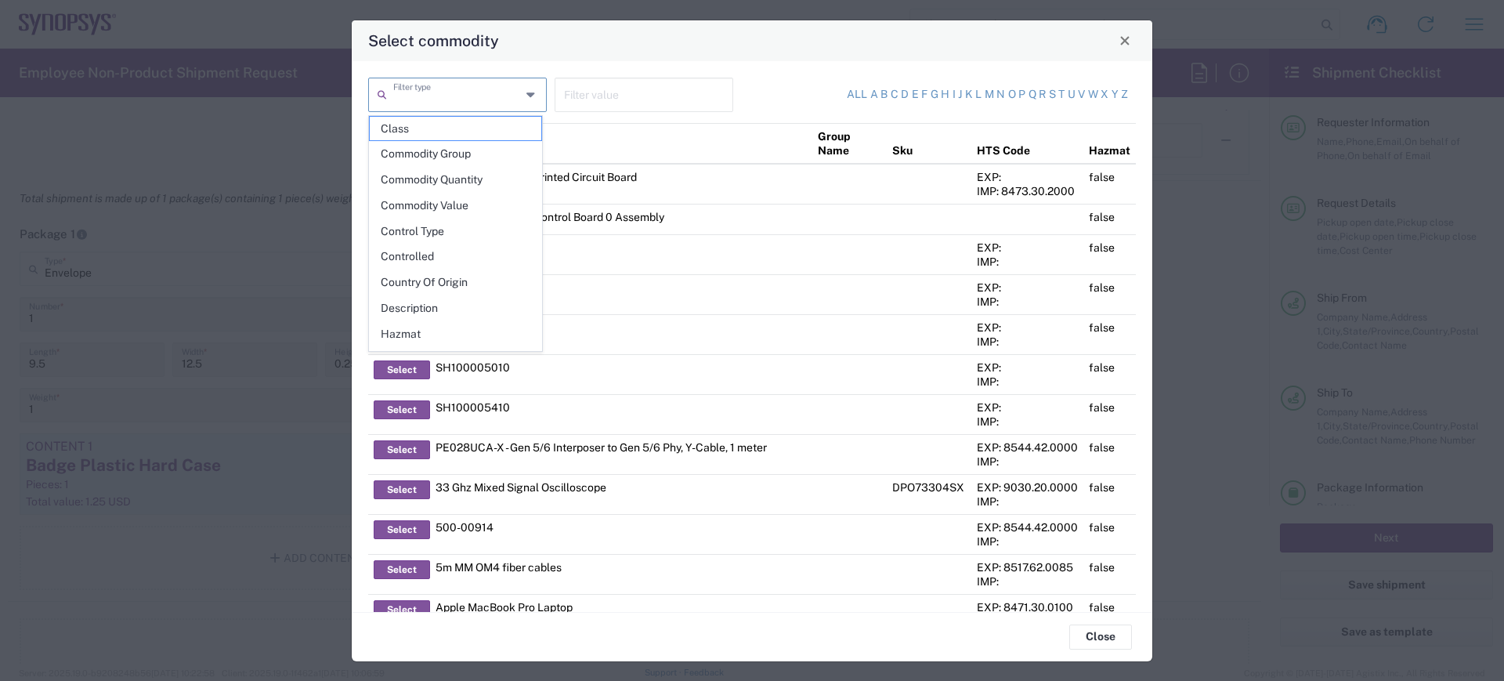
click at [426, 96] on input "text" at bounding box center [457, 93] width 128 height 27
click at [425, 306] on span "Description" at bounding box center [456, 308] width 172 height 24
type input "Description"
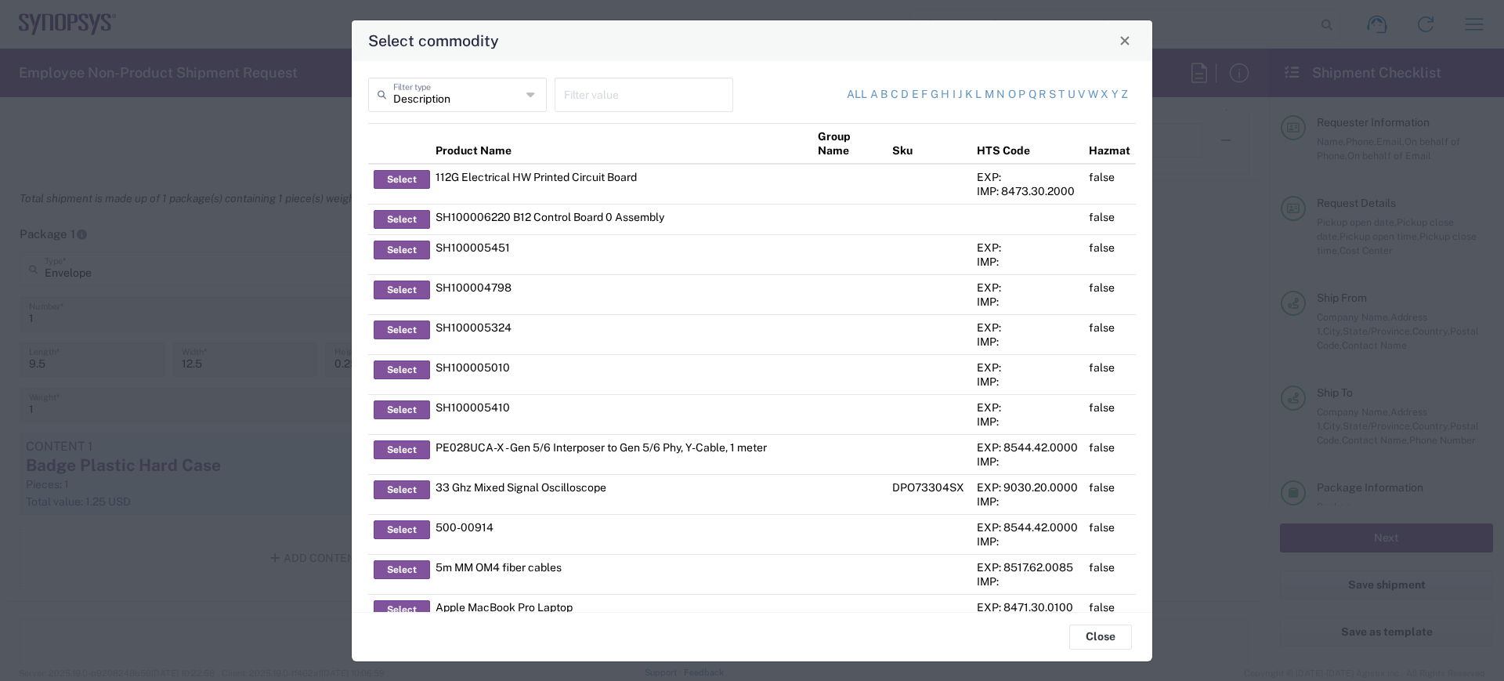
click at [613, 97] on input "text" at bounding box center [644, 93] width 160 height 27
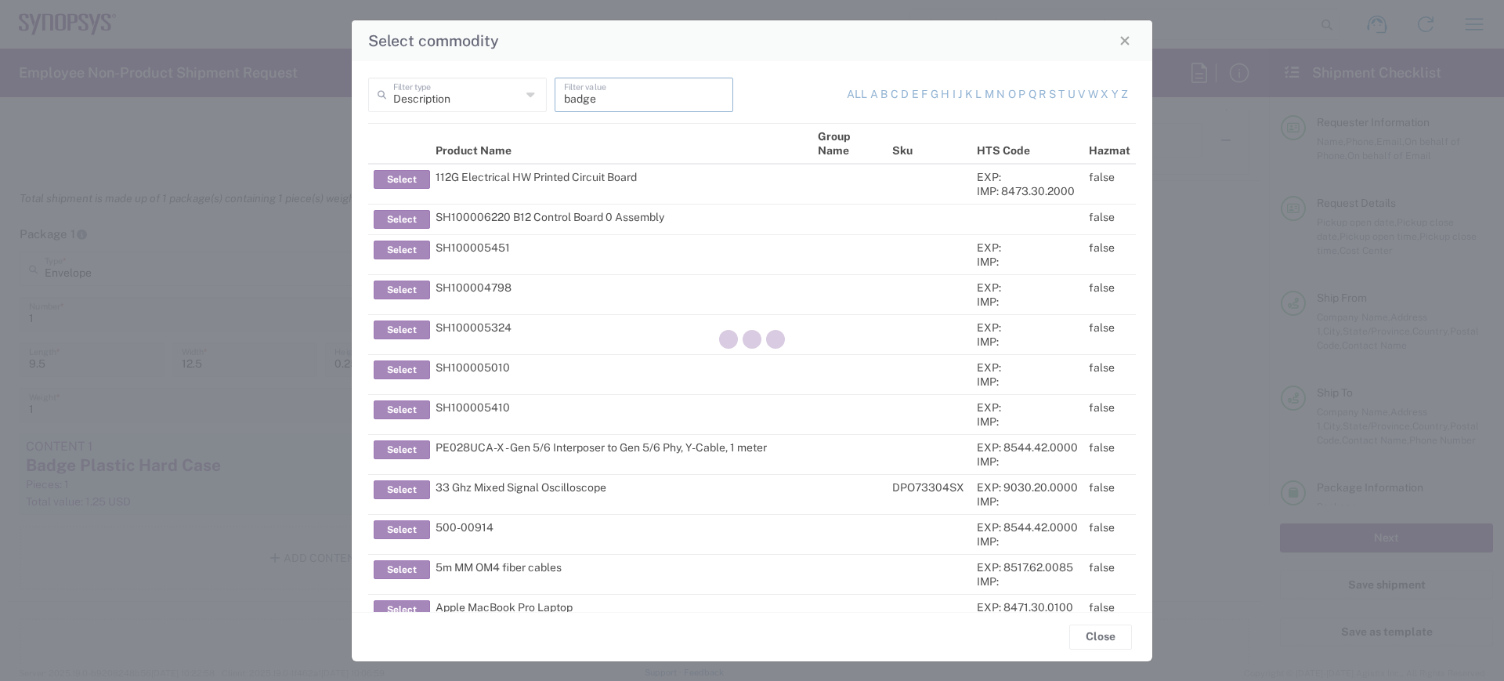
type input "badge"
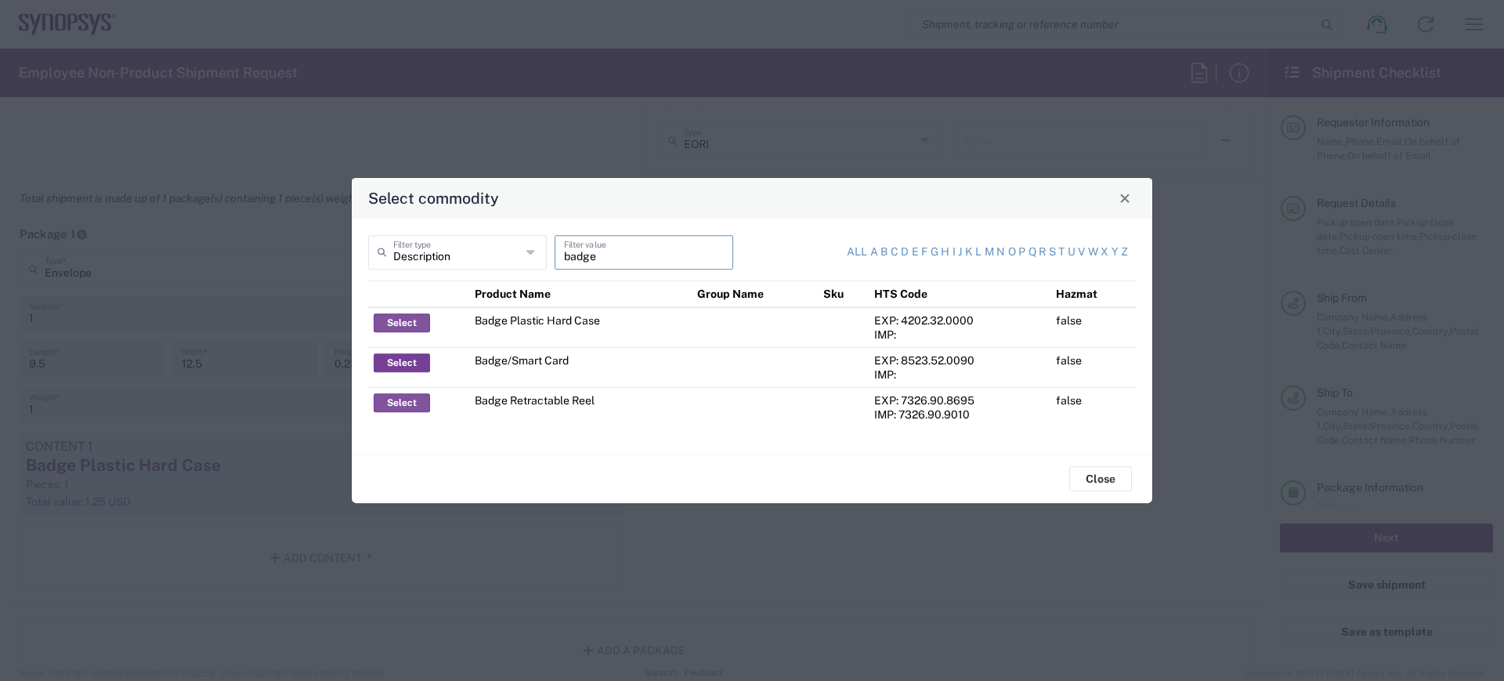
click at [392, 365] on button "Select" at bounding box center [402, 362] width 56 height 19
type input "Badge/Smart Card"
type input "10.15"
type textarea "Badge/Smart Card"
type input "United States"
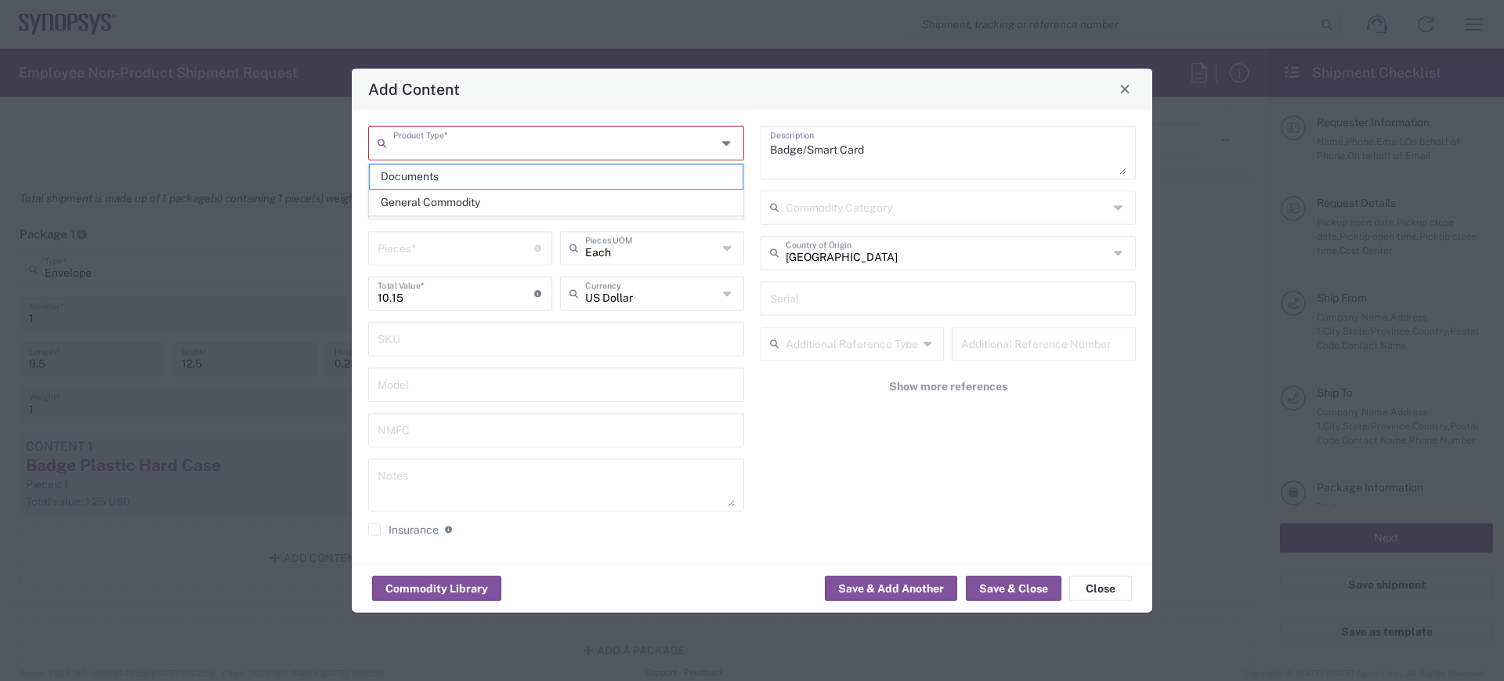
click at [431, 135] on input "text" at bounding box center [555, 141] width 324 height 27
click at [421, 194] on span "General Commodity" at bounding box center [556, 202] width 373 height 24
type input "General Commodity"
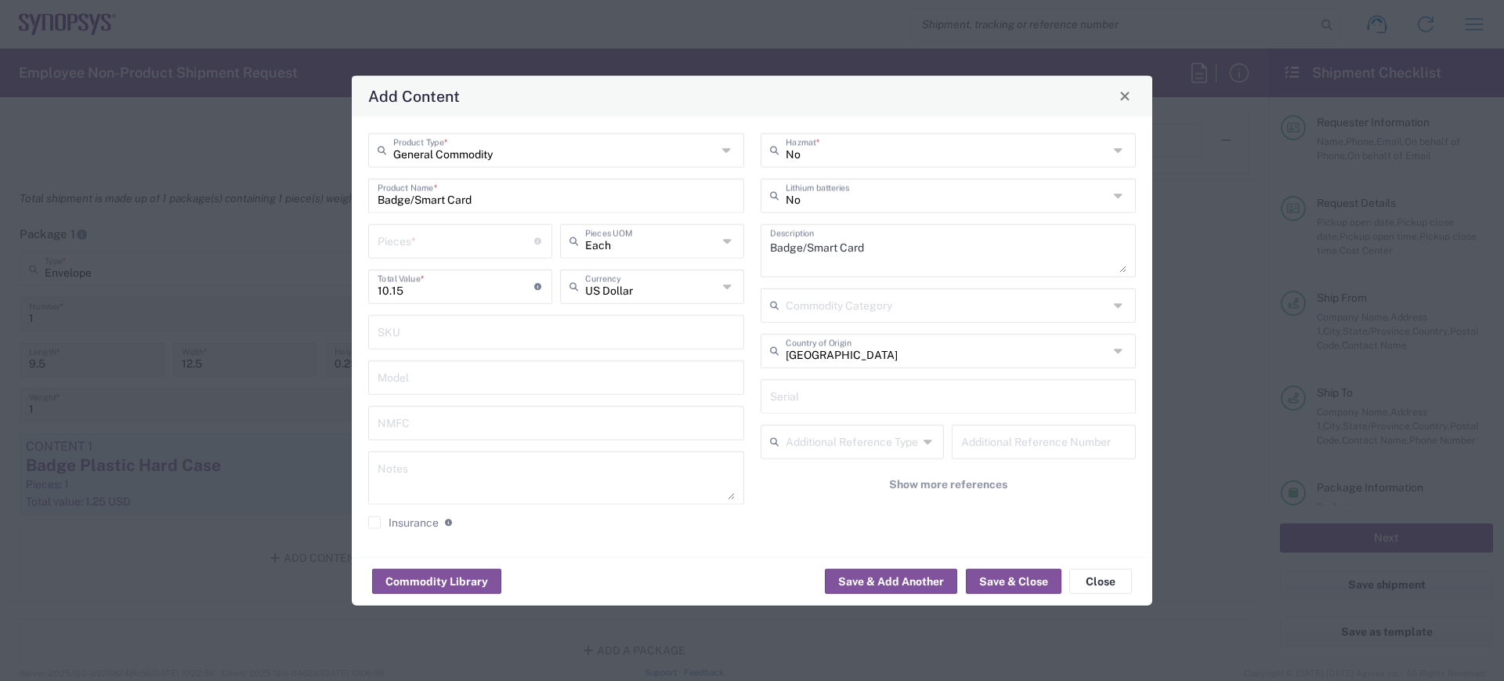
click at [418, 237] on input "number" at bounding box center [456, 239] width 157 height 27
type input "1"
click at [895, 579] on button "Save & Add Another" at bounding box center [891, 581] width 132 height 25
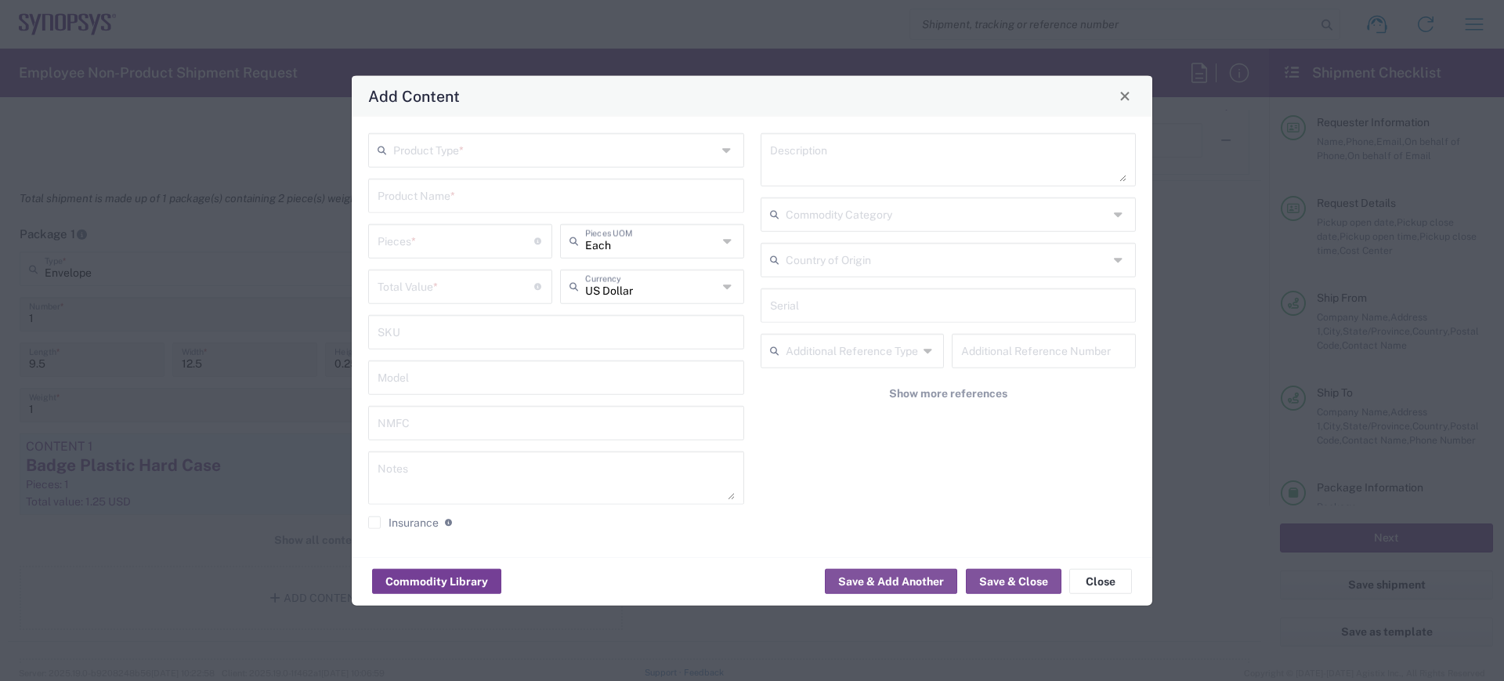
click at [445, 581] on button "Commodity Library" at bounding box center [436, 581] width 129 height 25
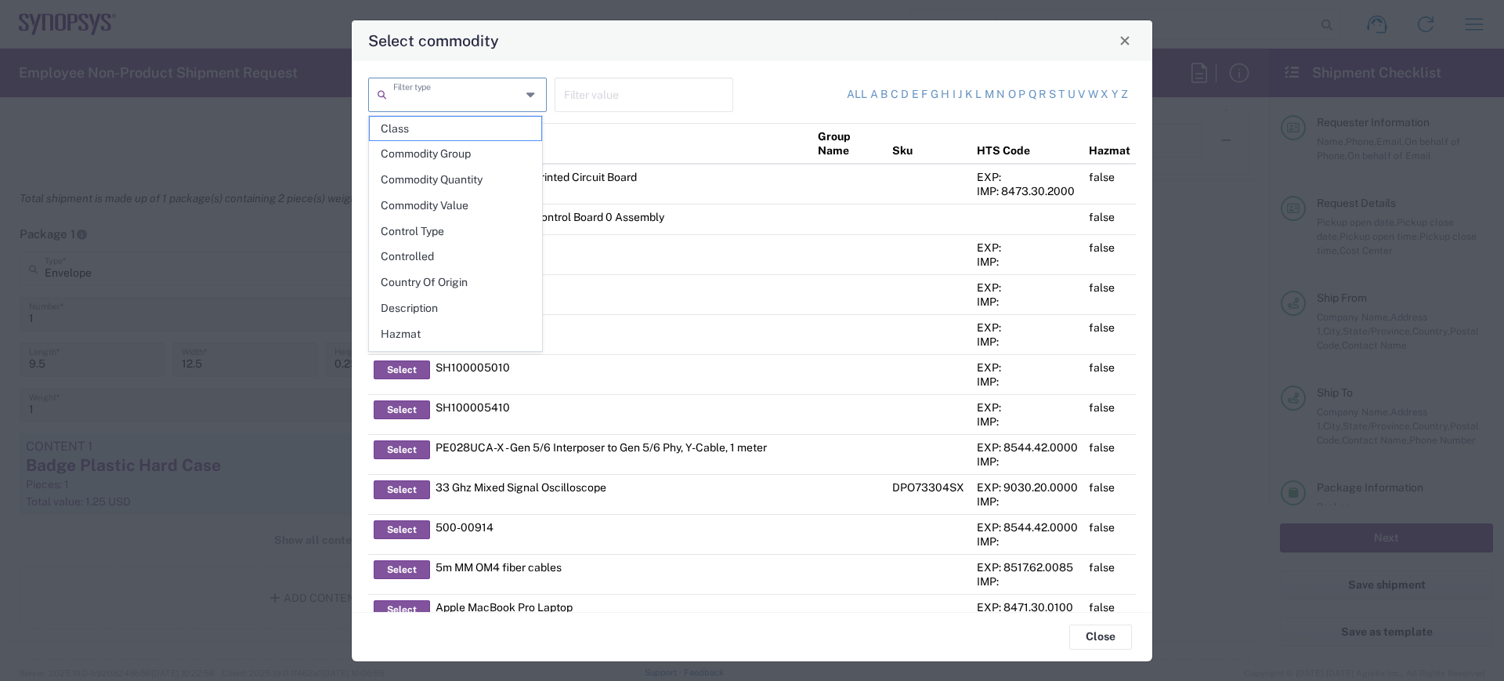
click at [419, 89] on input "text" at bounding box center [457, 93] width 128 height 27
click at [425, 314] on span "Description" at bounding box center [456, 308] width 172 height 24
type input "Description"
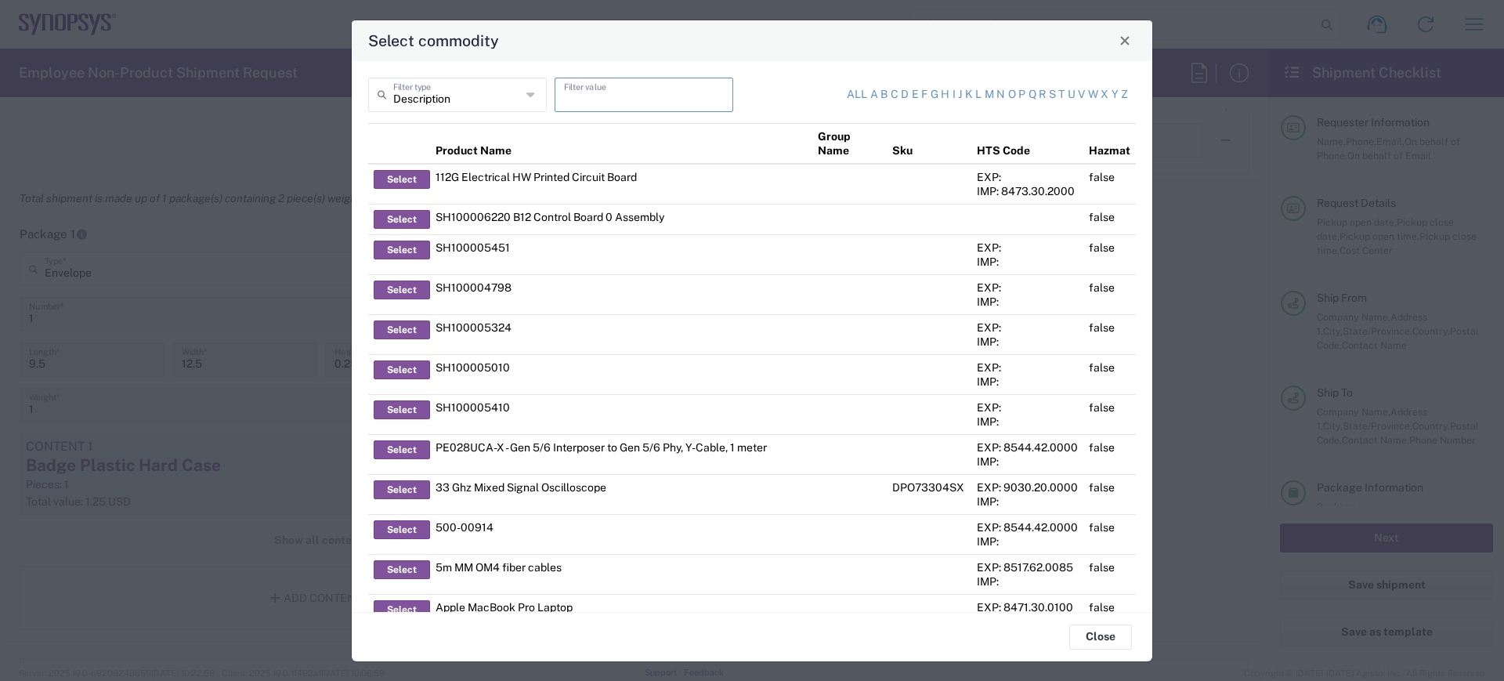
click at [617, 101] on input "text" at bounding box center [644, 93] width 160 height 27
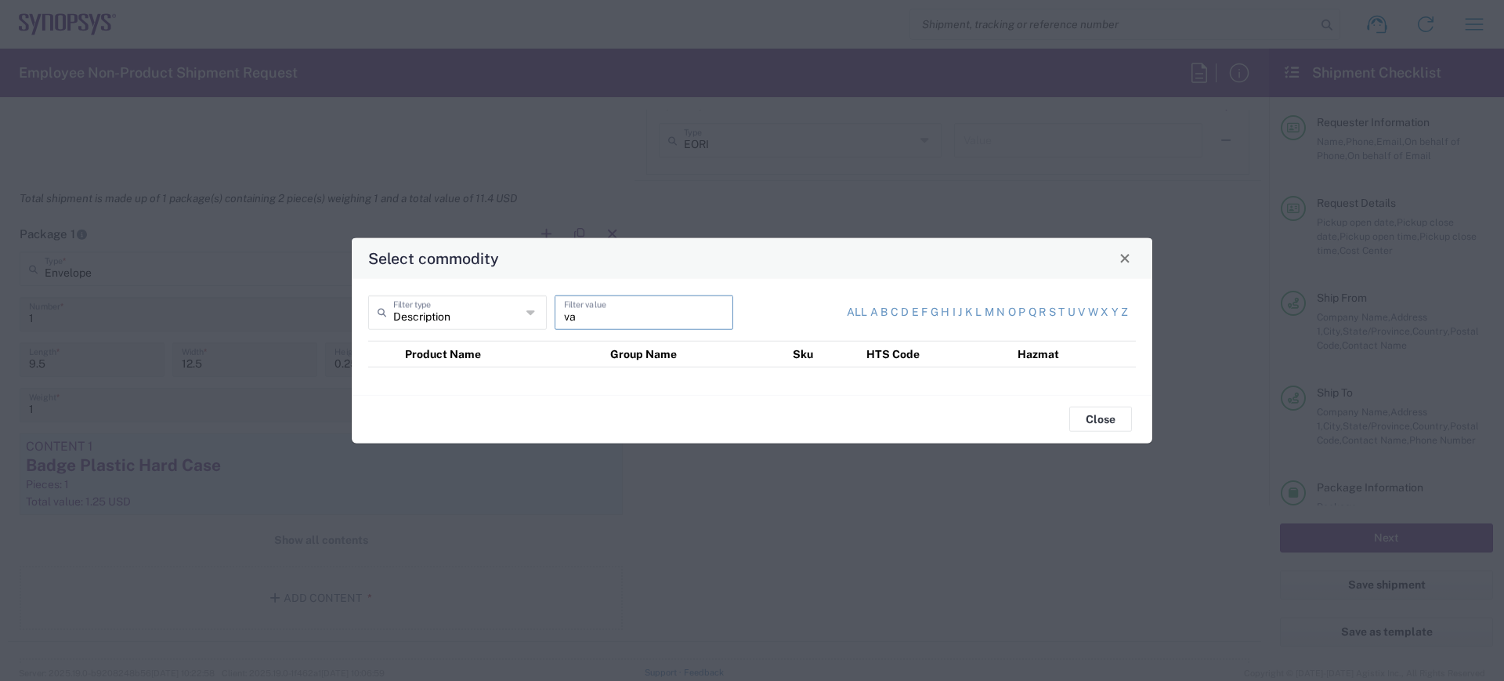
type input "v"
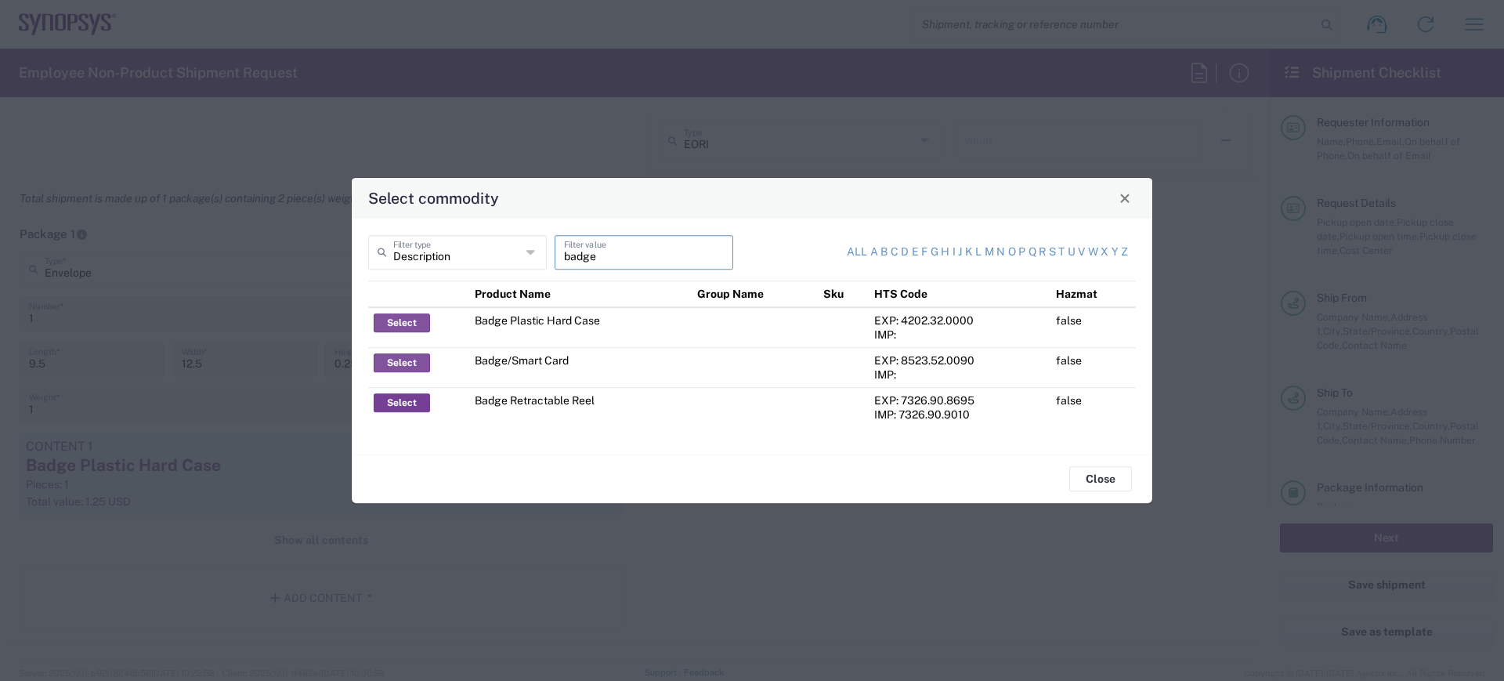
type input "badge"
click at [399, 403] on button "Select" at bounding box center [402, 402] width 56 height 19
type input "Badge Retractable Reel"
type input "1.85"
type textarea "Badge Retractable Reel"
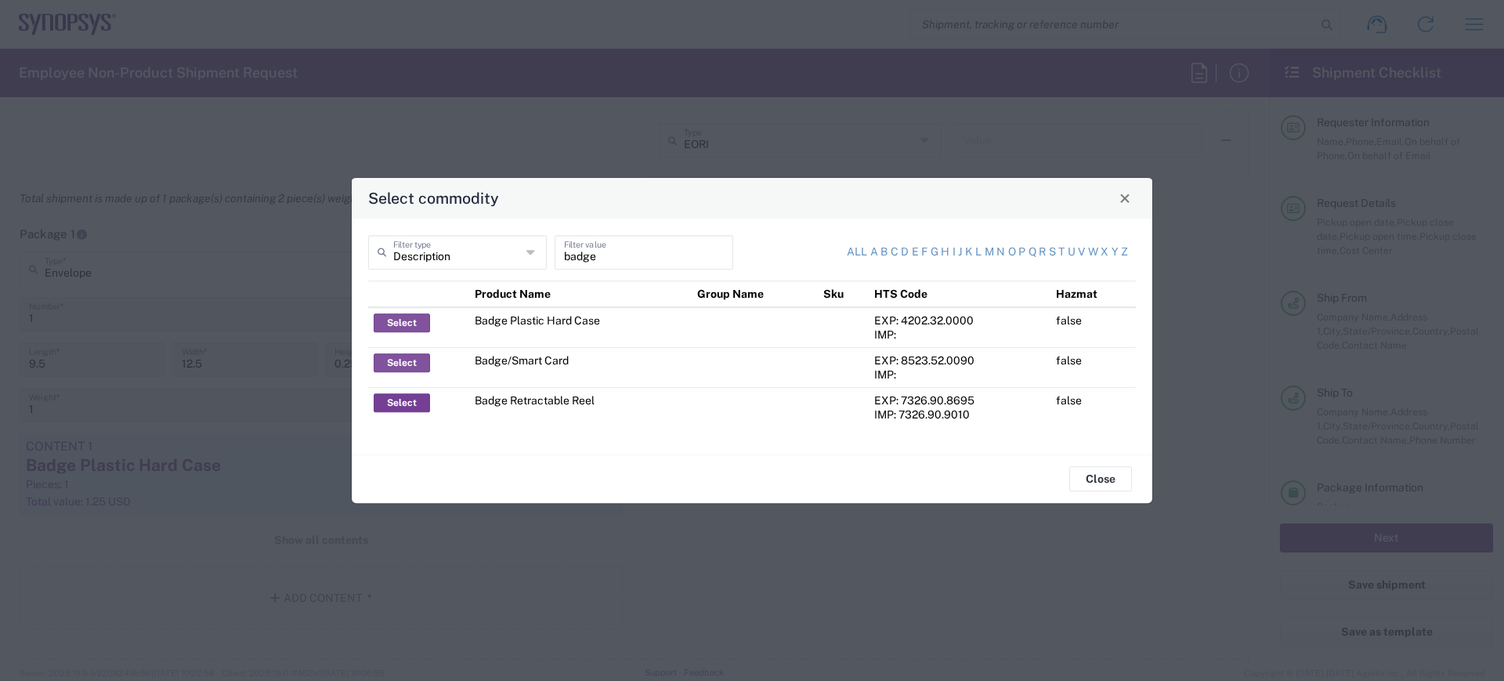
type input "United States"
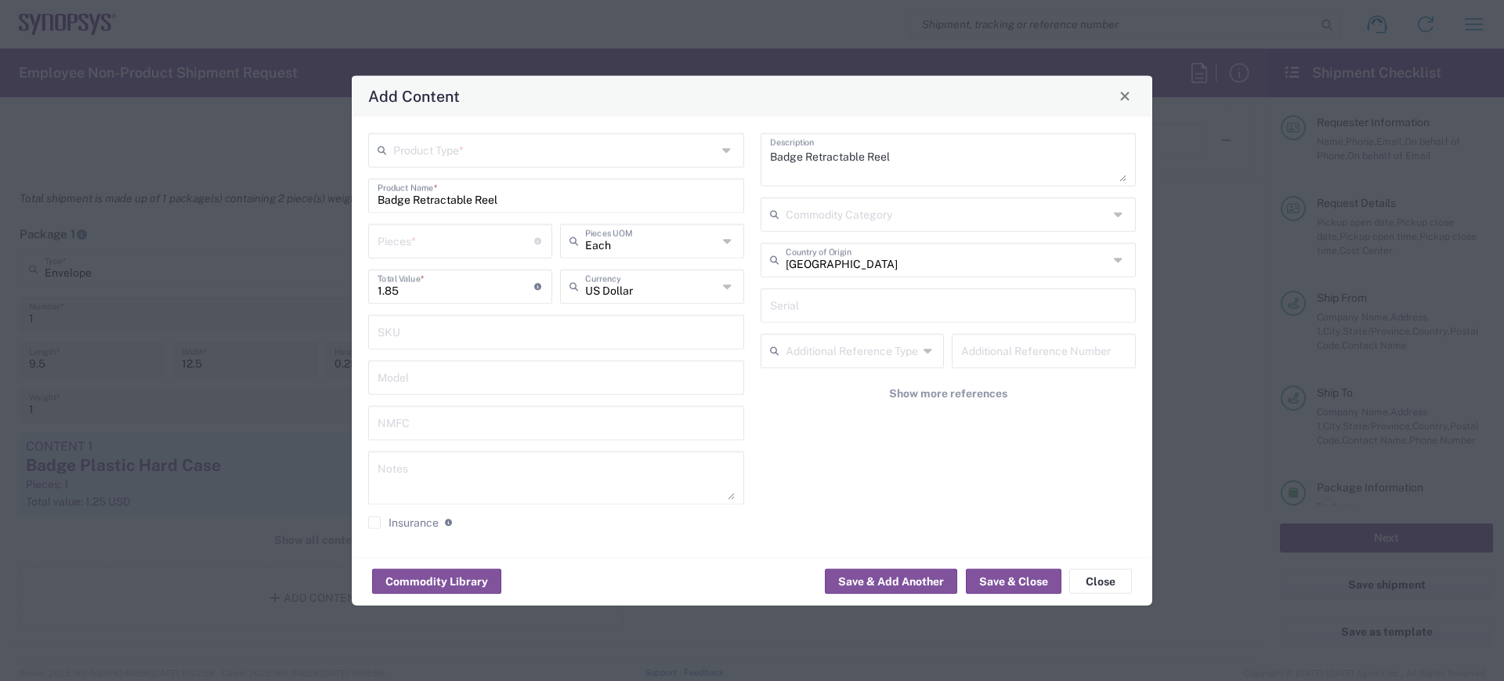
click at [423, 151] on input "text" at bounding box center [555, 148] width 324 height 27
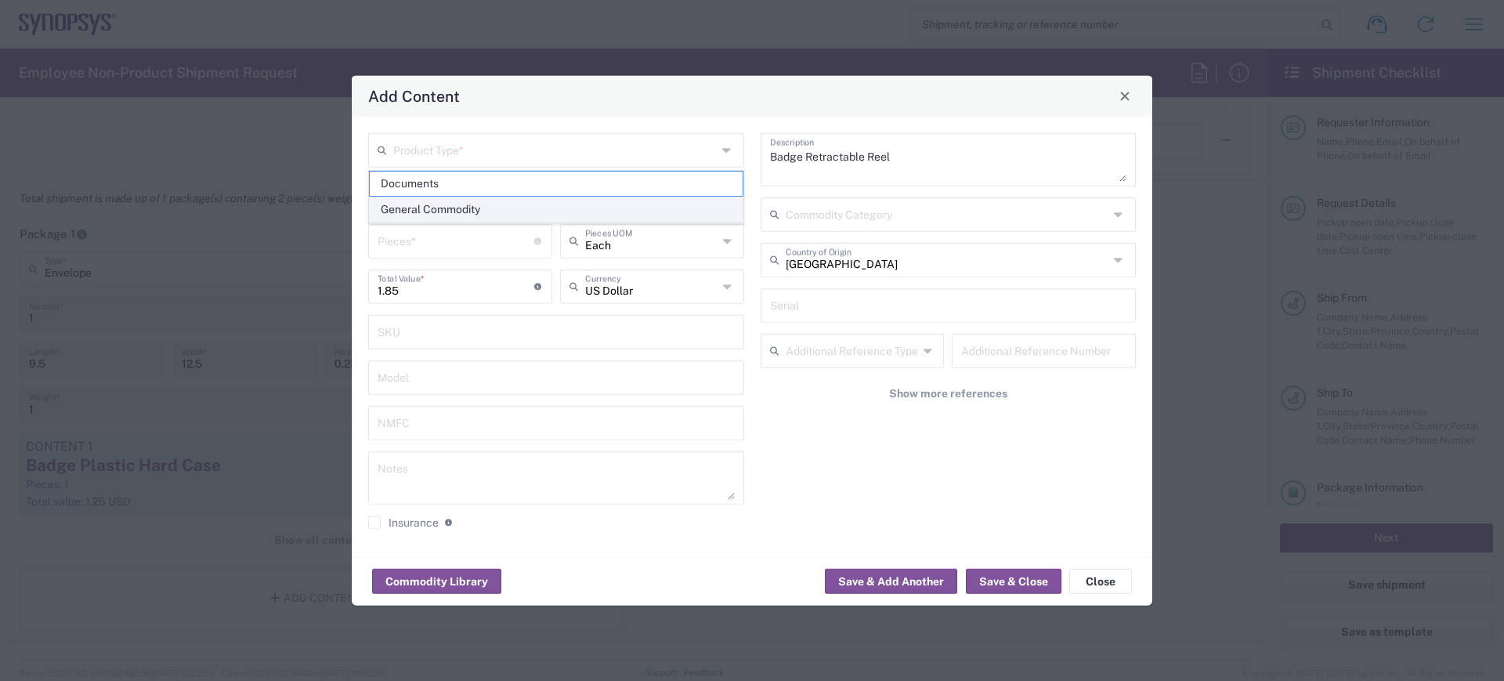
click at [432, 209] on span "General Commodity" at bounding box center [556, 209] width 373 height 24
type input "General Commodity"
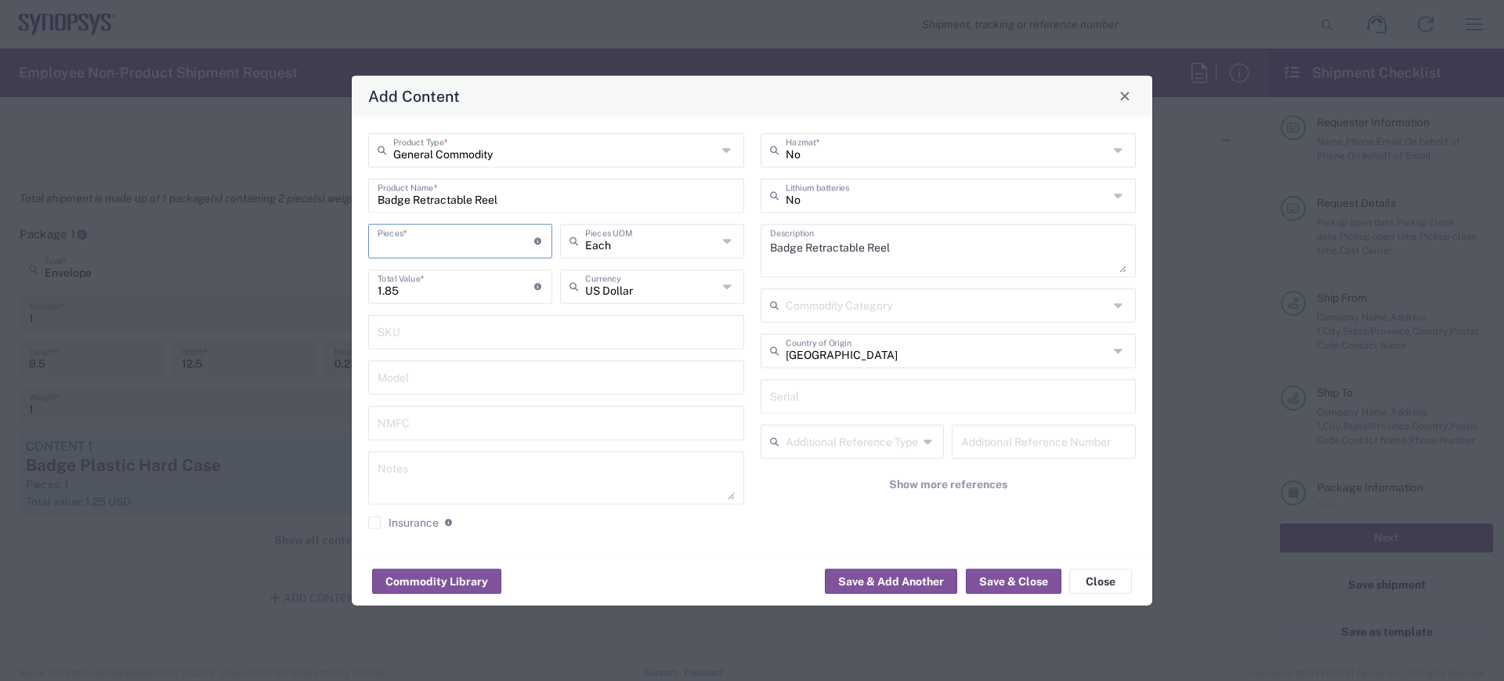
click at [412, 241] on input "number" at bounding box center [456, 239] width 157 height 27
type input "1"
click at [901, 584] on button "Save & Add Another" at bounding box center [891, 581] width 132 height 25
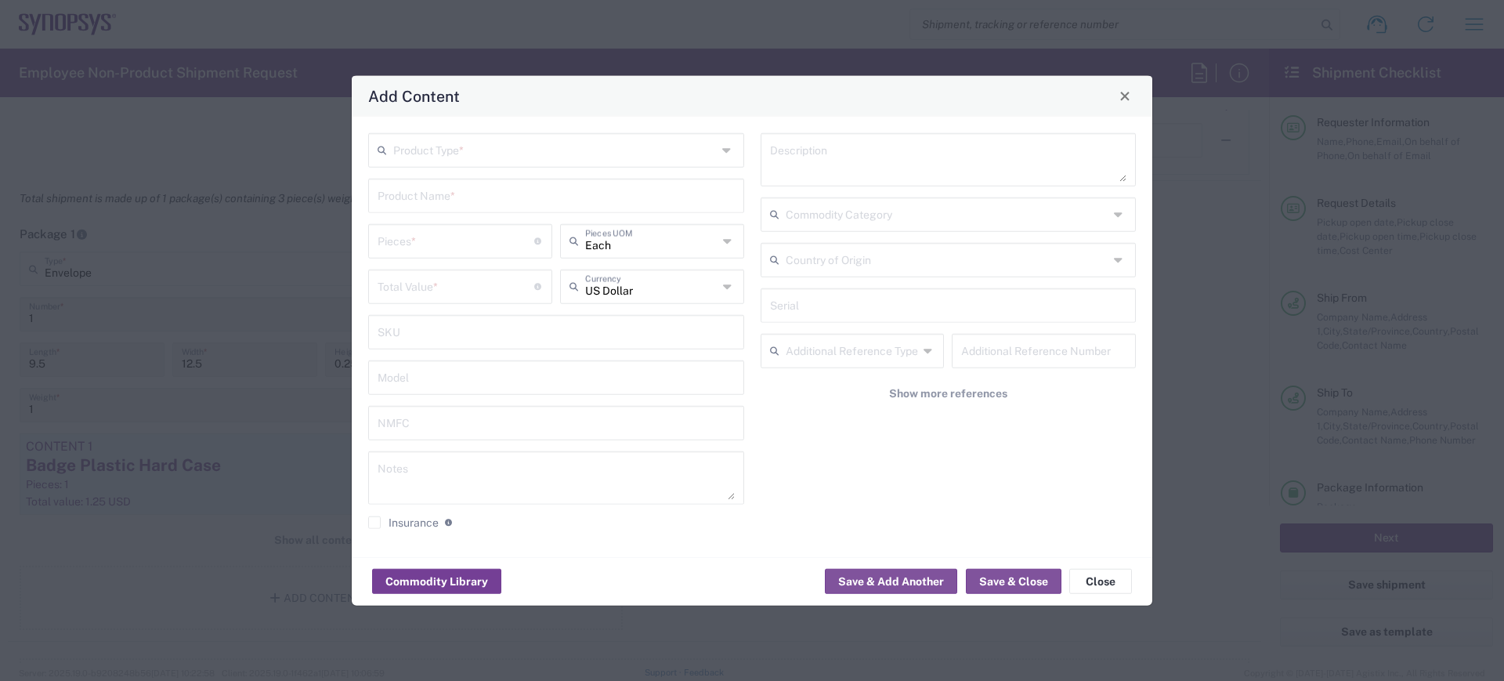
click at [440, 585] on button "Commodity Library" at bounding box center [436, 581] width 129 height 25
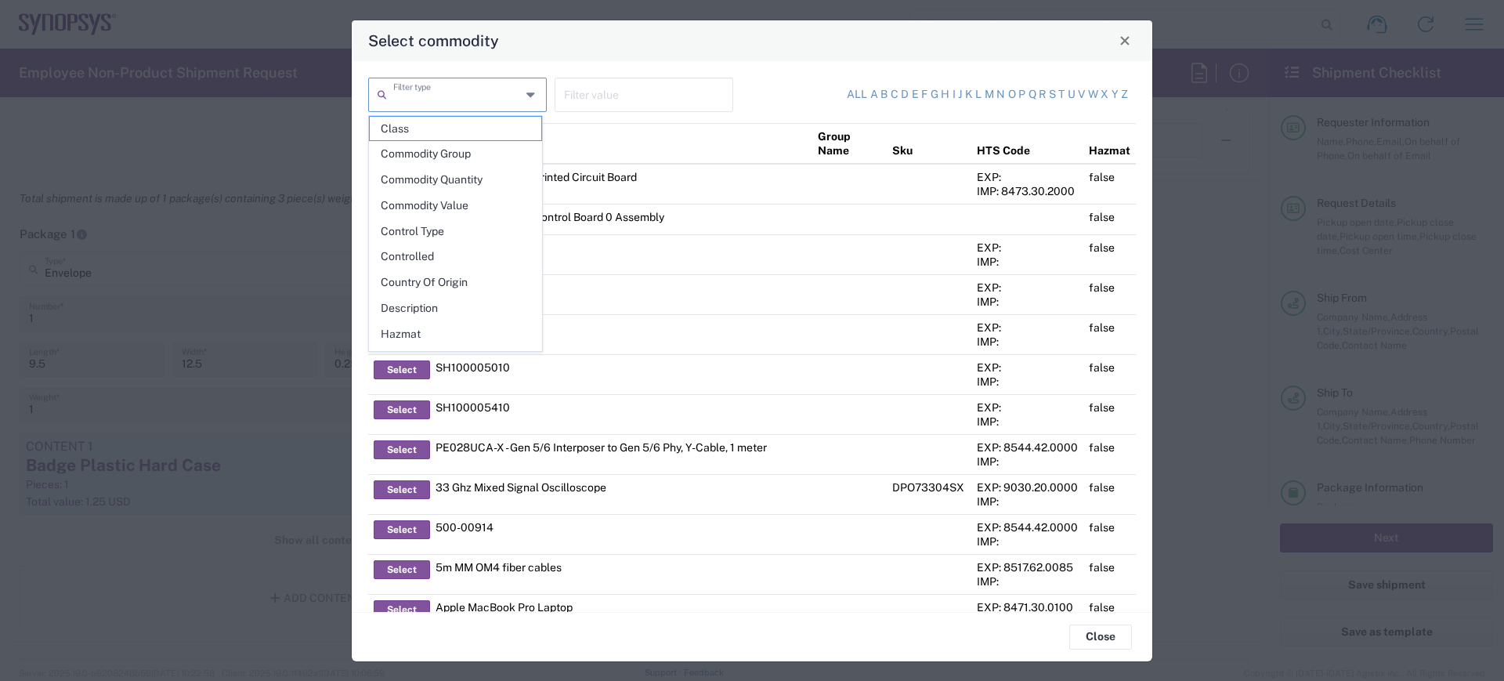
click at [429, 92] on input "text" at bounding box center [457, 93] width 128 height 27
click at [419, 317] on span "Description" at bounding box center [456, 308] width 172 height 24
type input "Description"
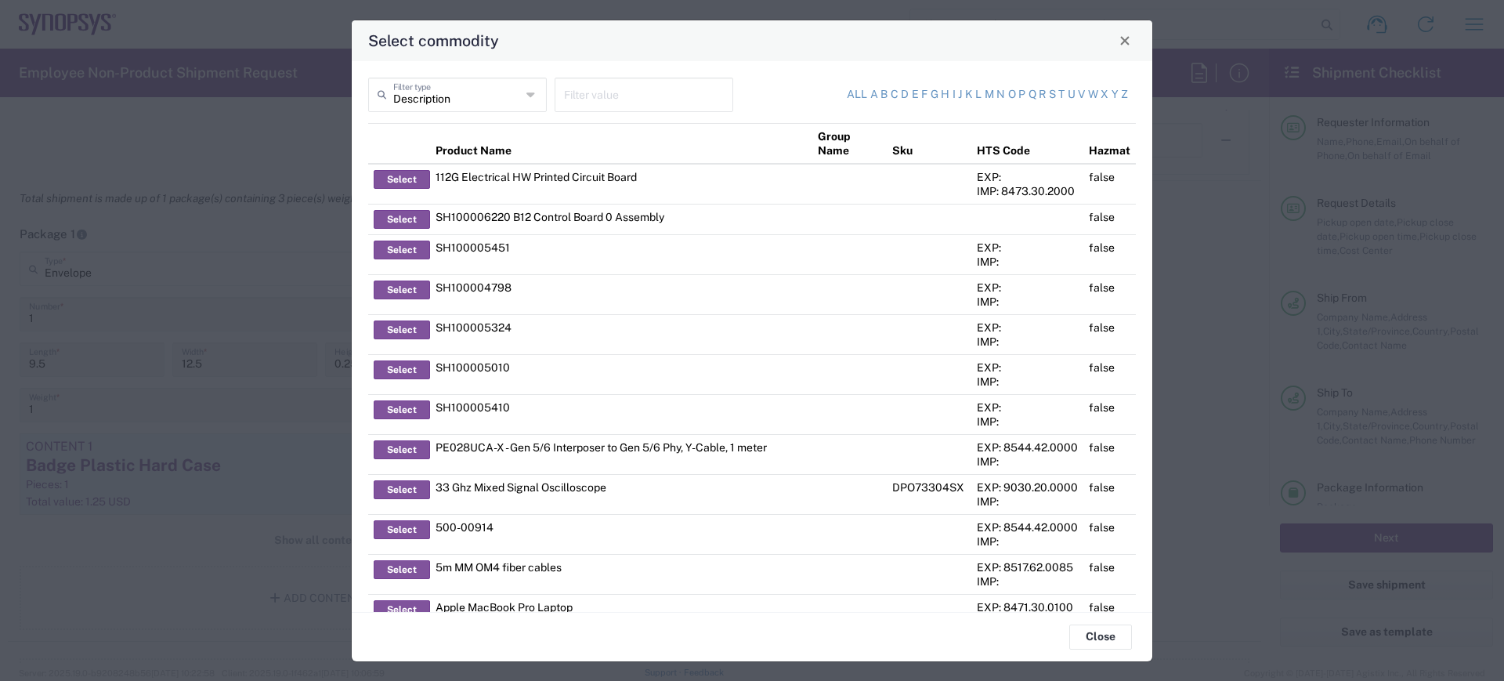
click at [598, 83] on input "text" at bounding box center [644, 93] width 160 height 27
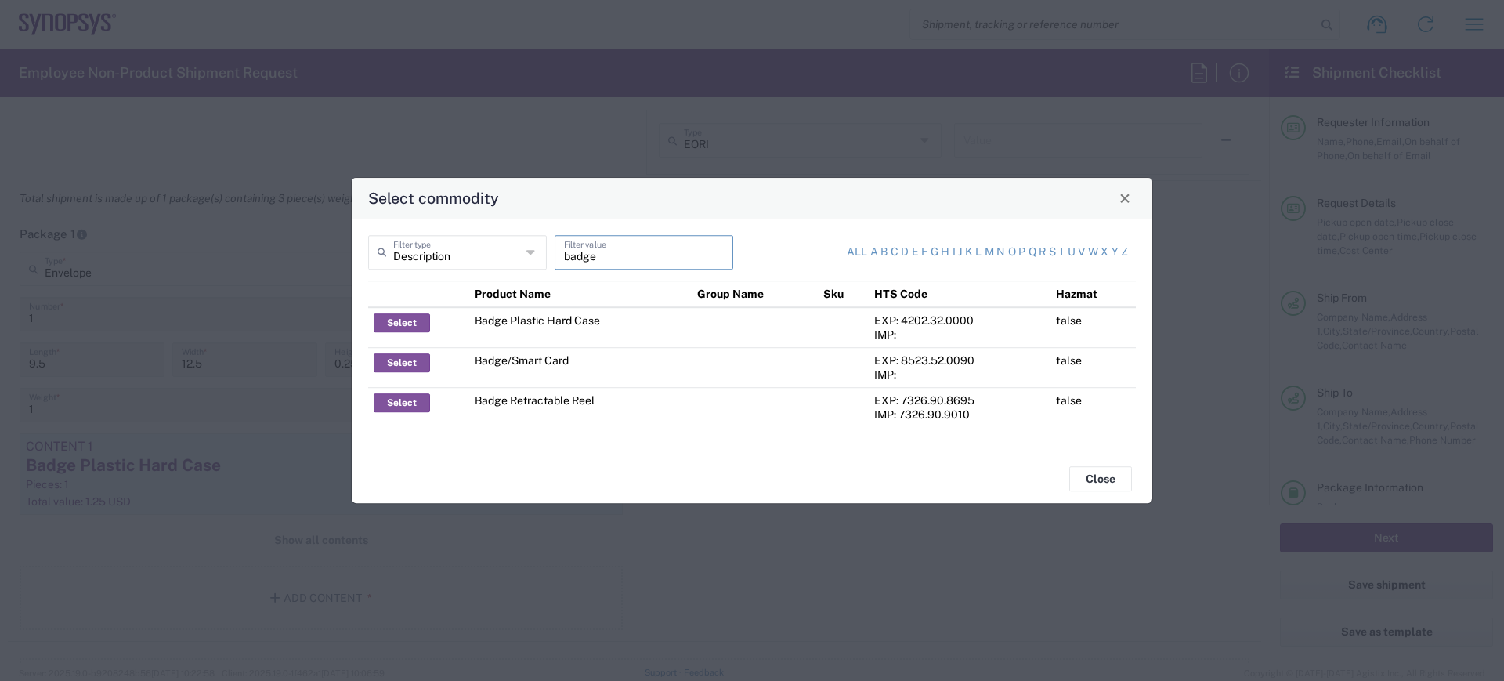
drag, startPoint x: 600, startPoint y: 253, endPoint x: 531, endPoint y: 255, distance: 69.0
click at [531, 255] on div "Description Filter type badge Filter value" at bounding box center [556, 257] width 384 height 45
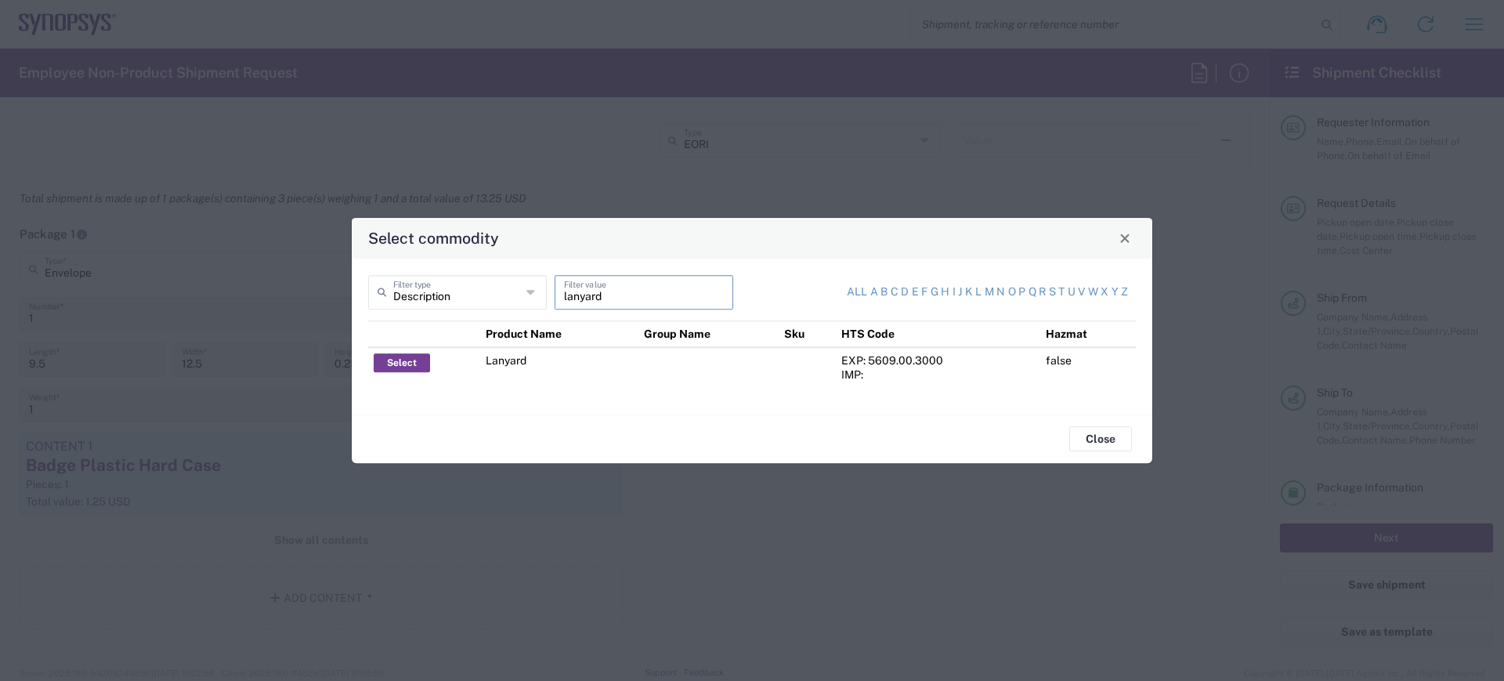
type input "lanyard"
click at [404, 360] on button "Select" at bounding box center [402, 362] width 56 height 19
type input "Lanyard"
type input "1.7"
type textarea "Lanyard for ID Badge"
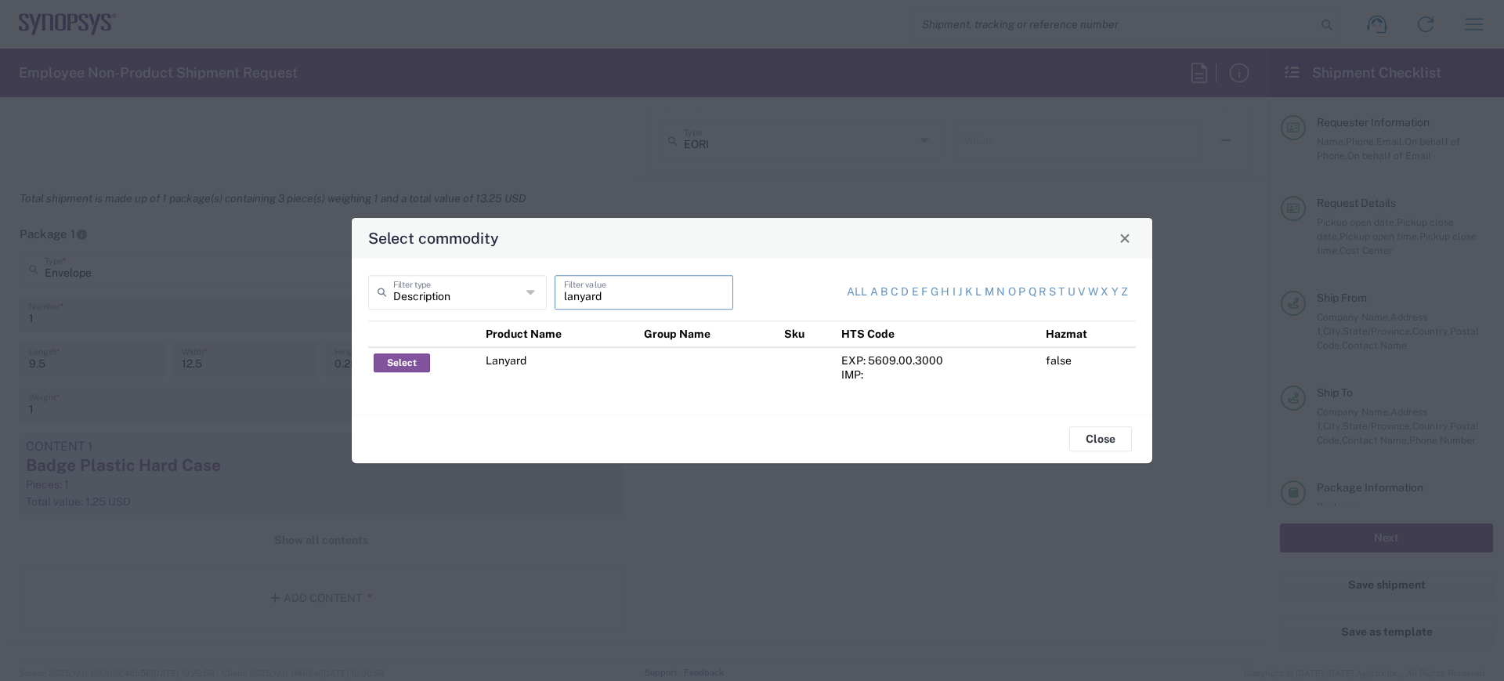
type input "United States"
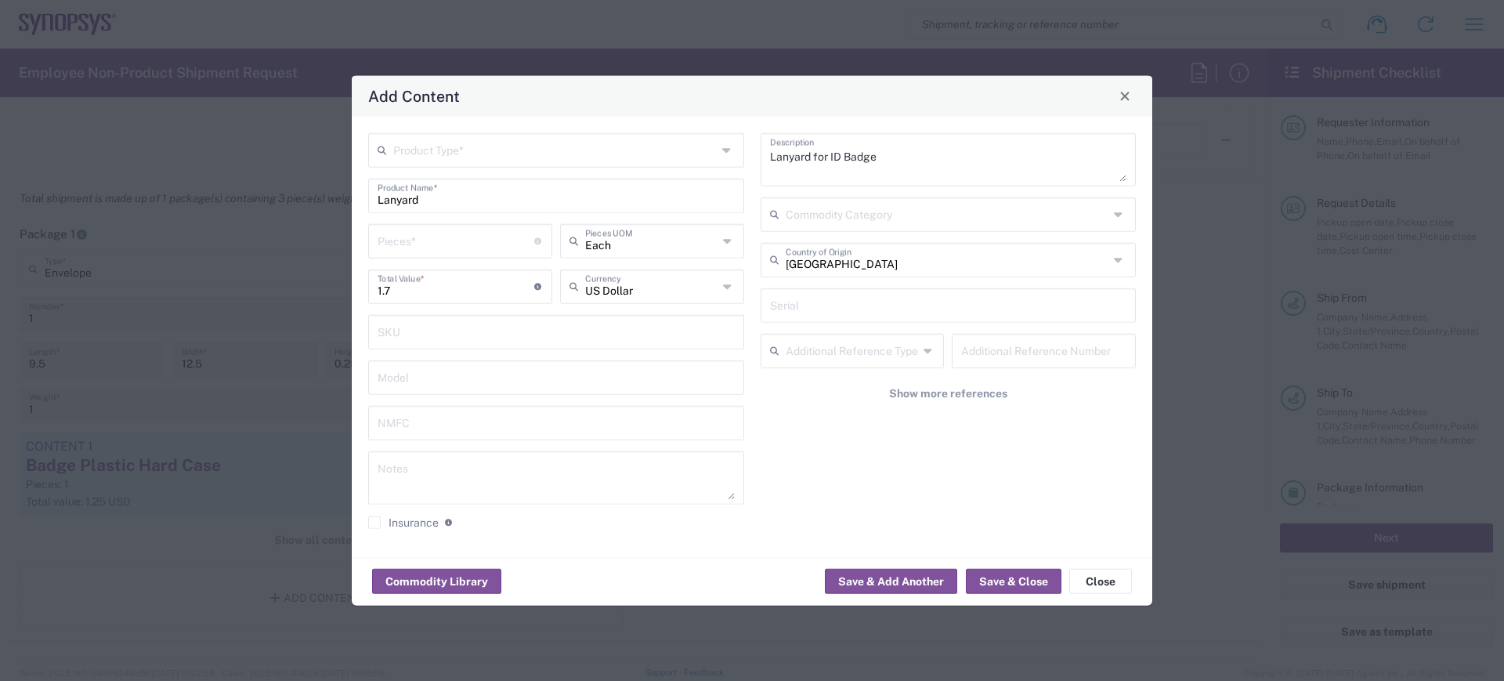
click at [439, 150] on input "text" at bounding box center [555, 148] width 324 height 27
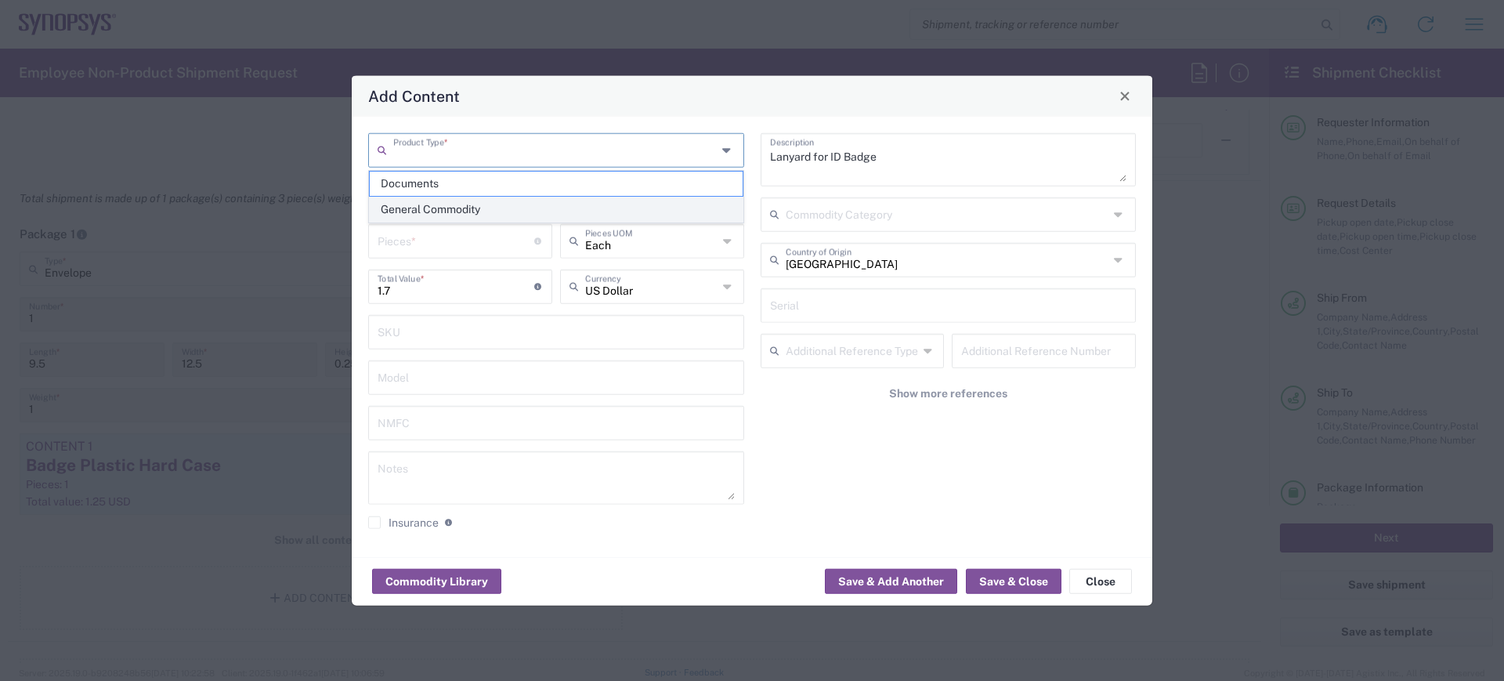
click at [432, 210] on span "General Commodity" at bounding box center [556, 209] width 373 height 24
type input "General Commodity"
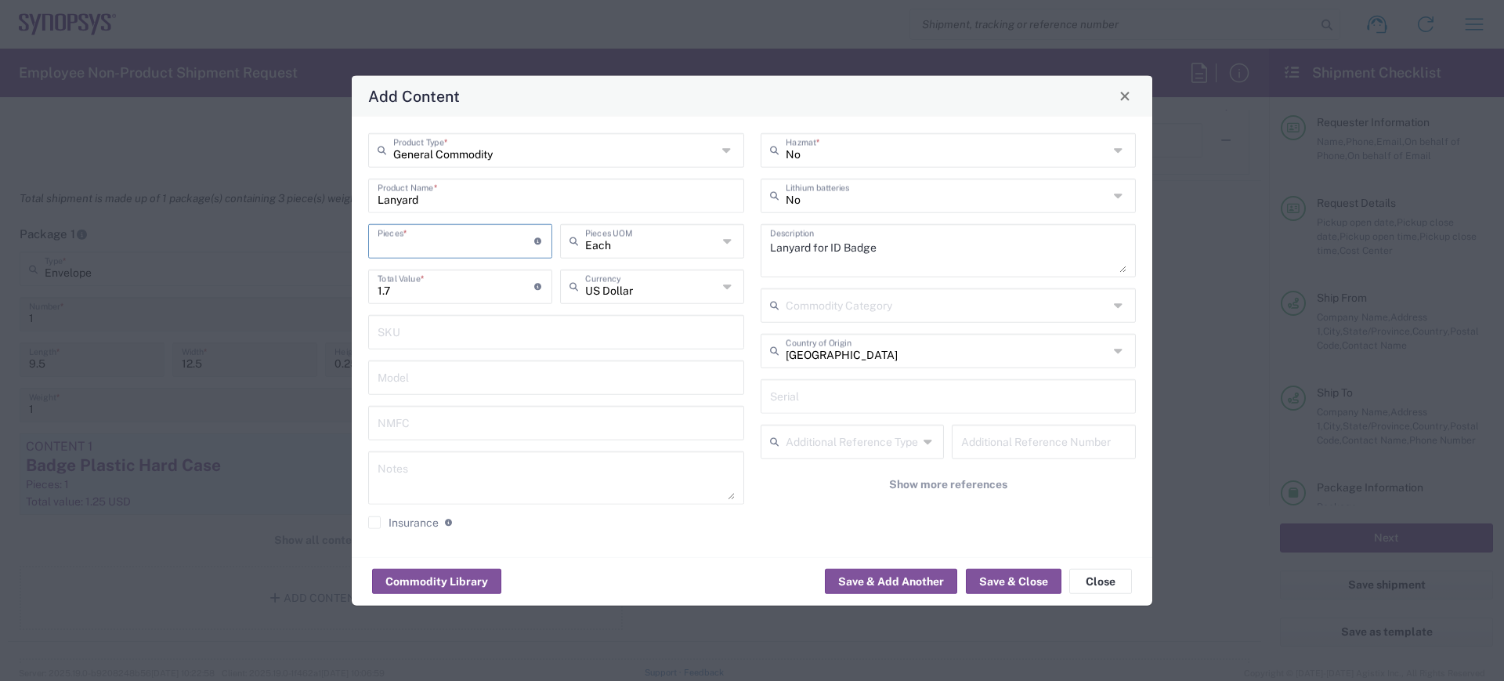
click at [392, 241] on input "number" at bounding box center [456, 239] width 157 height 27
type input "1"
click at [1001, 582] on button "Save & Close" at bounding box center [1014, 581] width 96 height 25
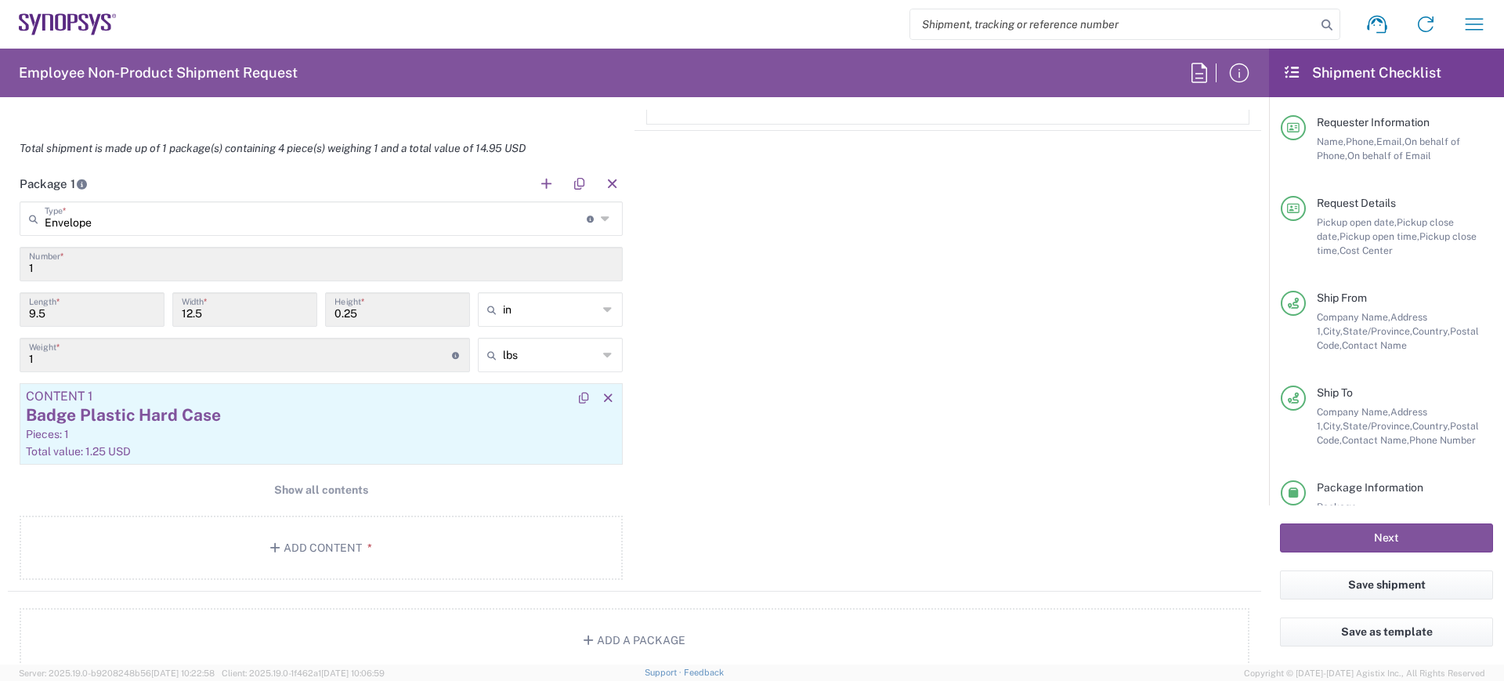
scroll to position [1469, 0]
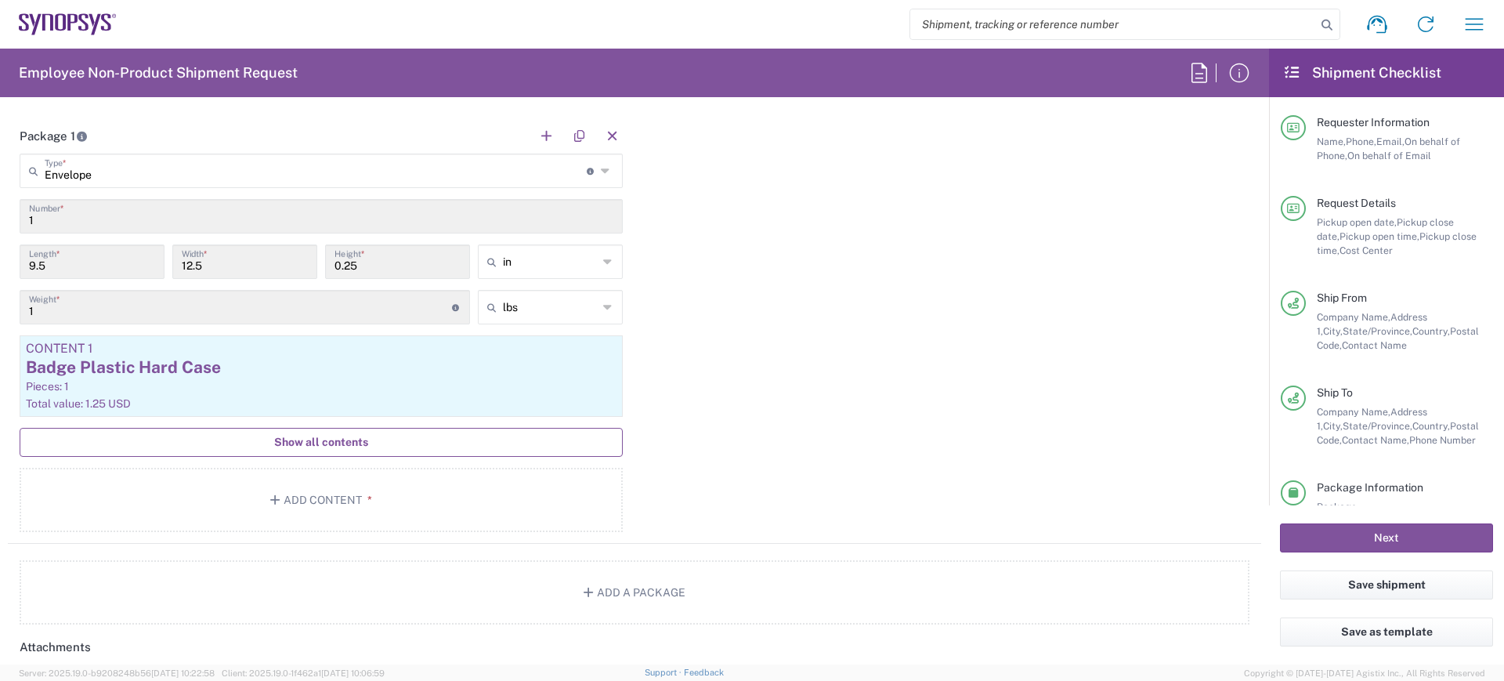
click at [310, 439] on span "Show all contents" at bounding box center [321, 442] width 94 height 15
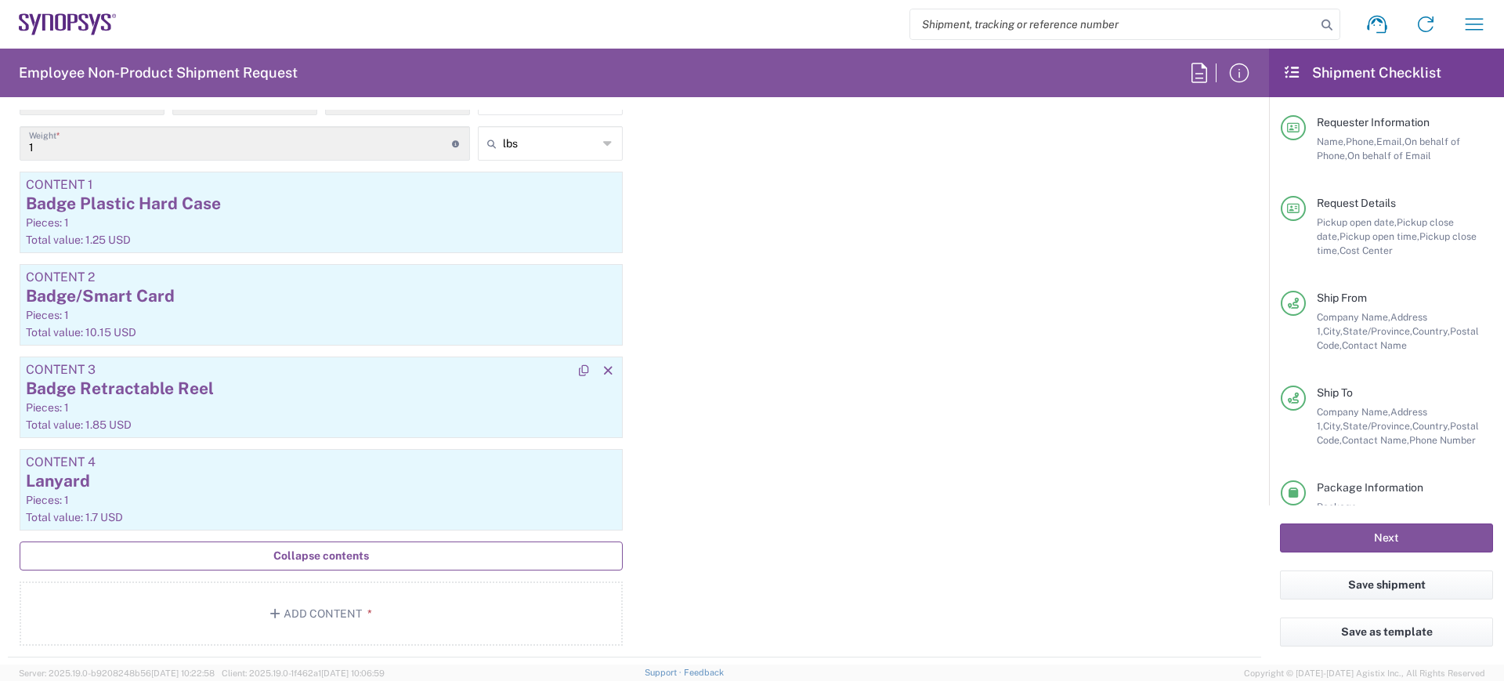
scroll to position [1665, 0]
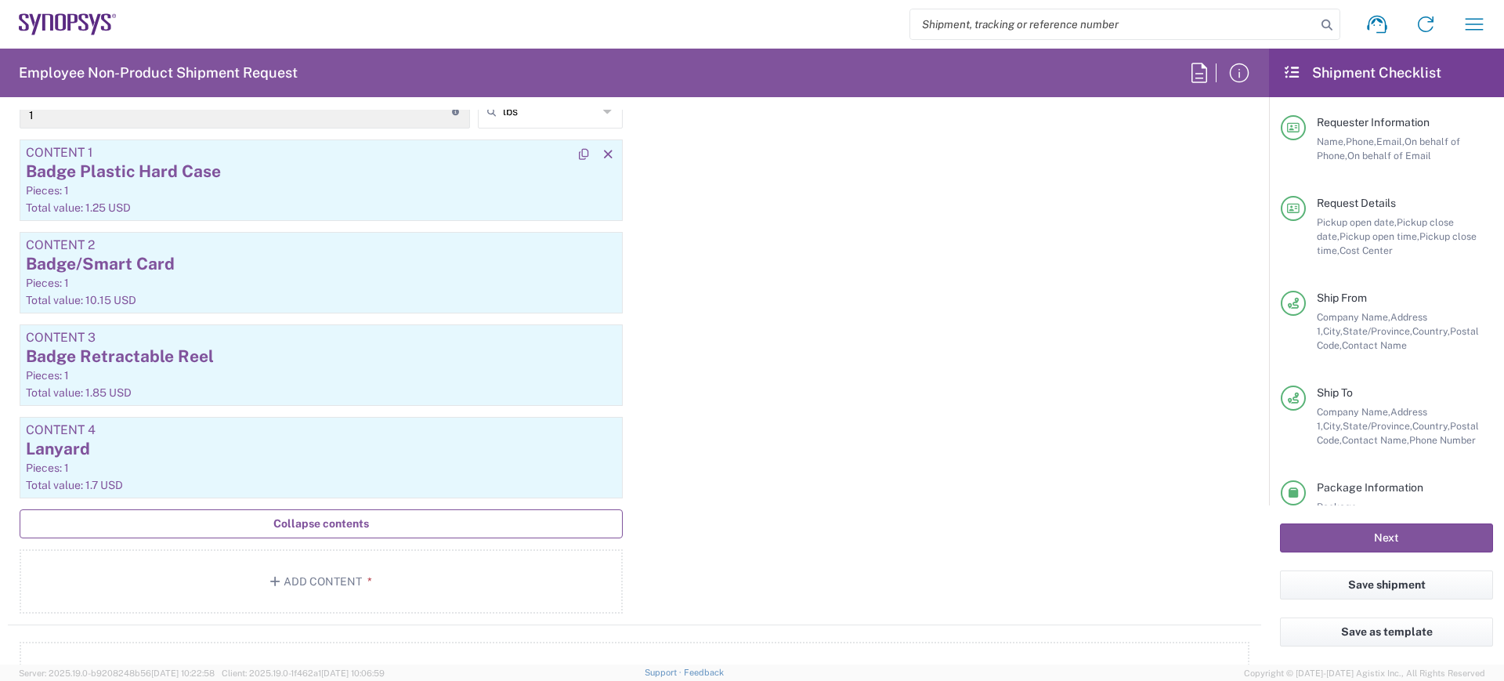
click at [244, 178] on div "Badge Plastic Hard Case" at bounding box center [321, 172] width 591 height 24
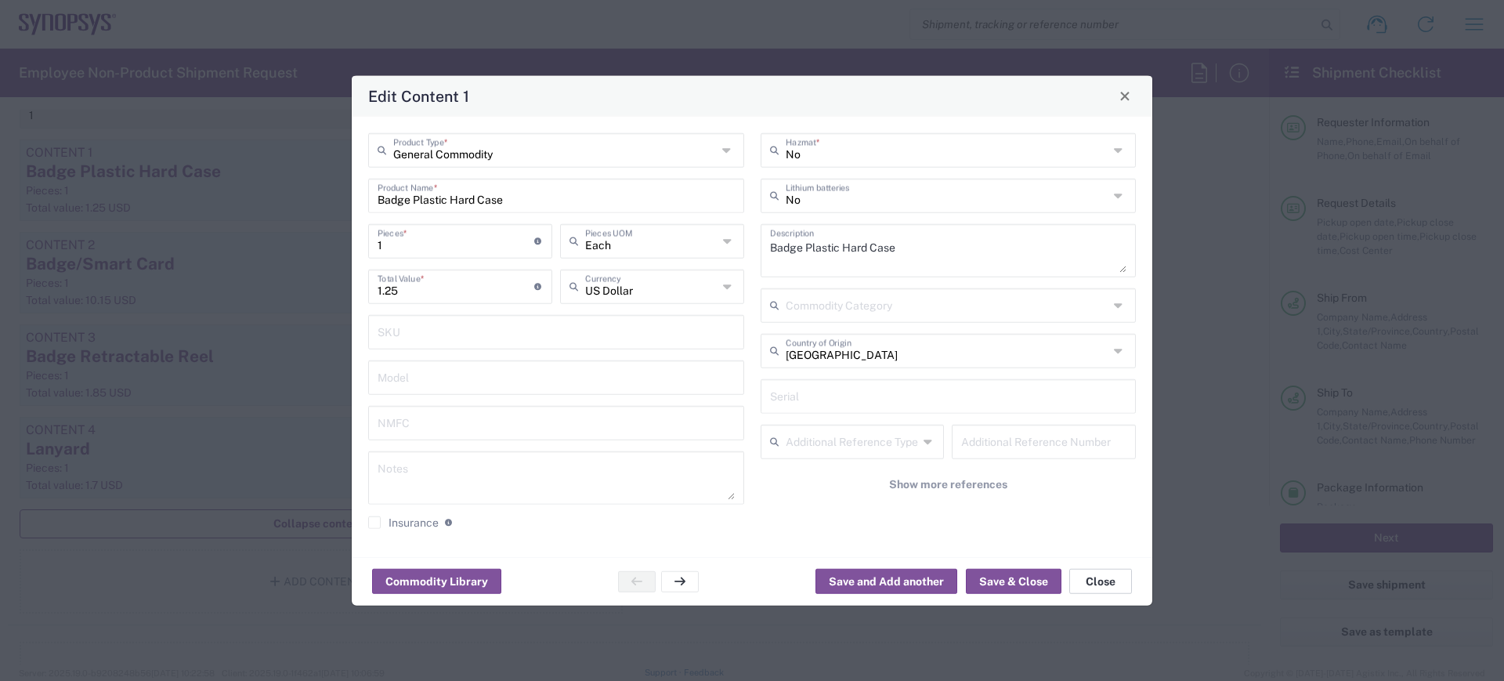
click at [1099, 580] on button "Close" at bounding box center [1100, 581] width 63 height 25
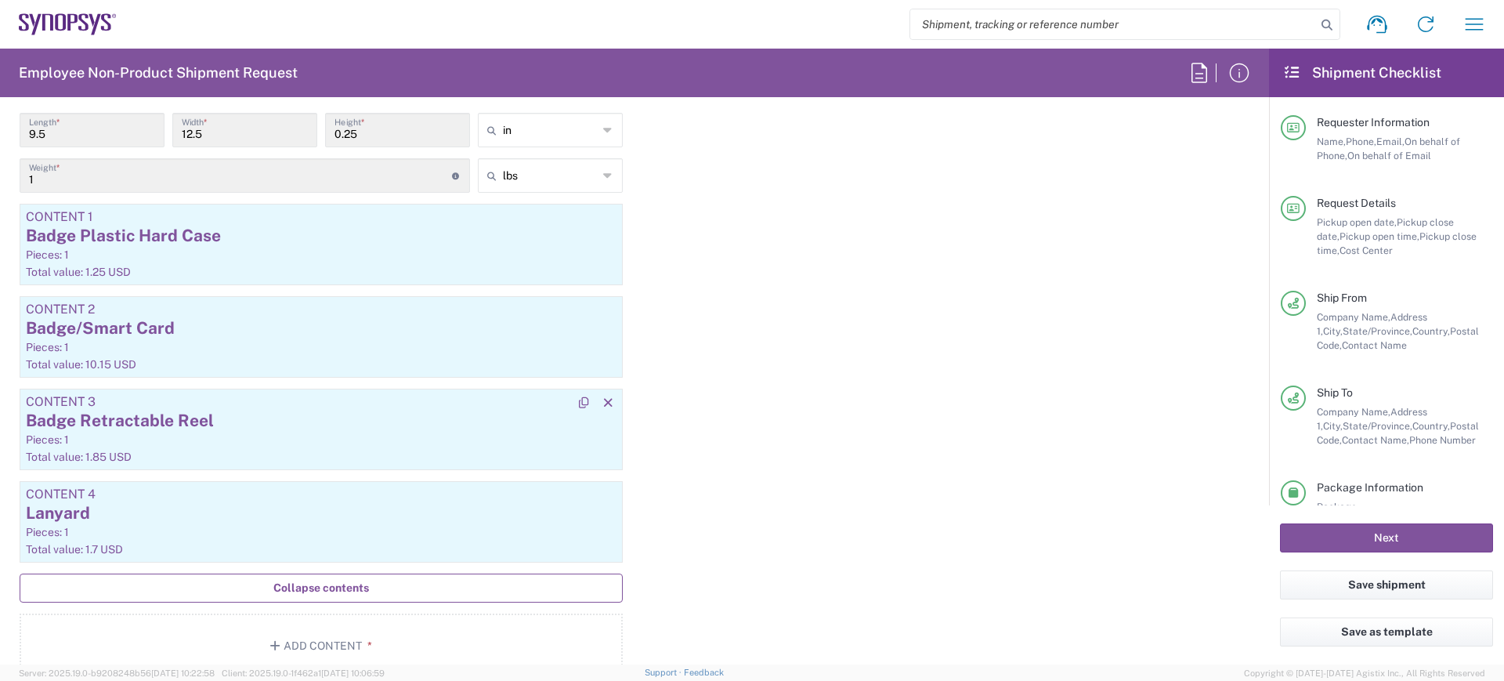
scroll to position [1567, 0]
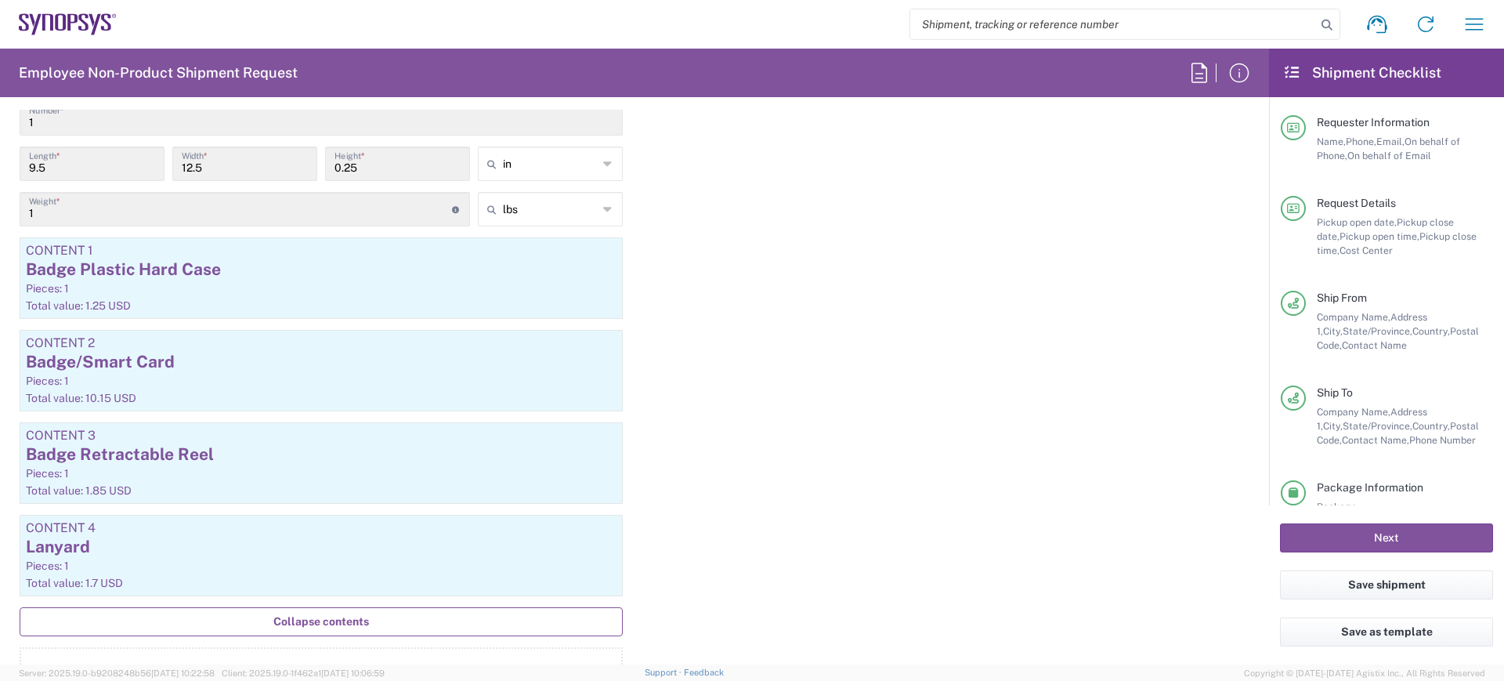
click at [705, 368] on div "Package 1 Envelope Type * Material used to package goods Envelope Bale(s) Baske…" at bounding box center [634, 371] width 1253 height 703
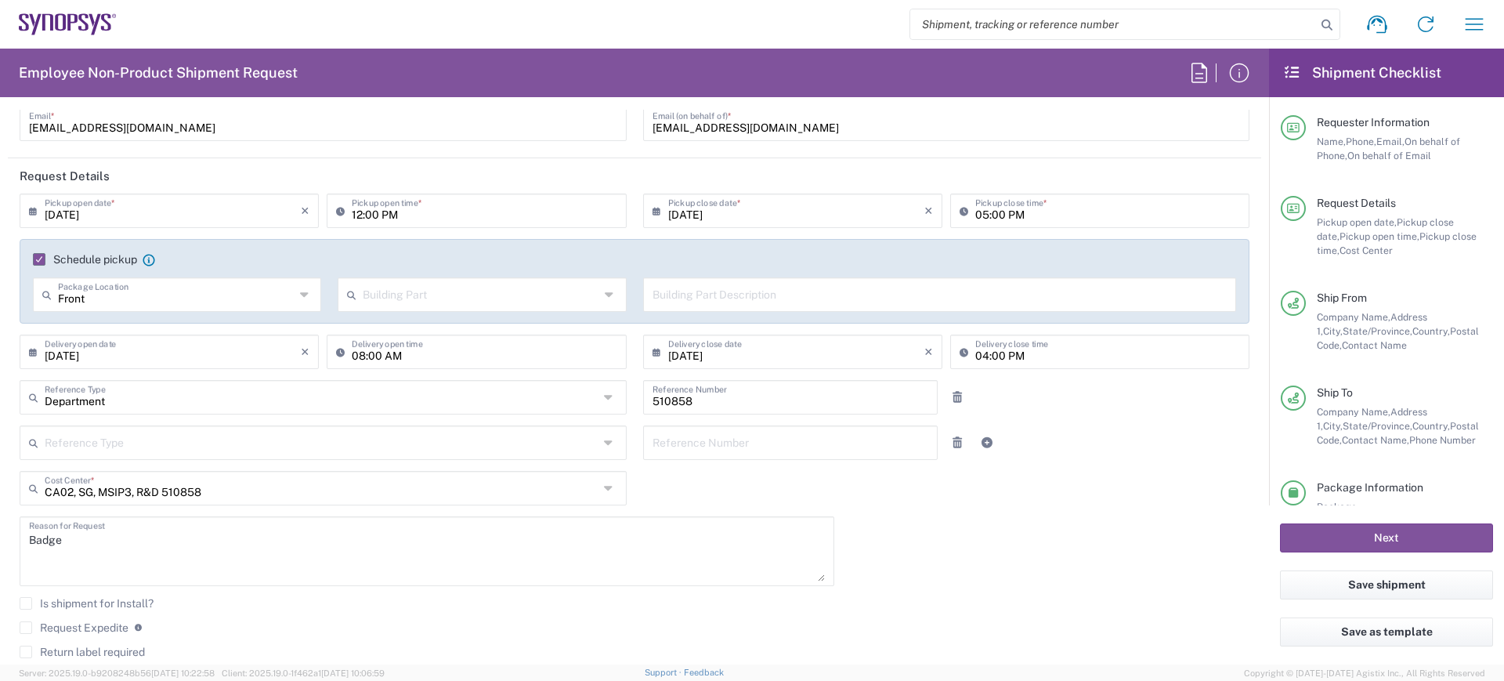
scroll to position [0, 0]
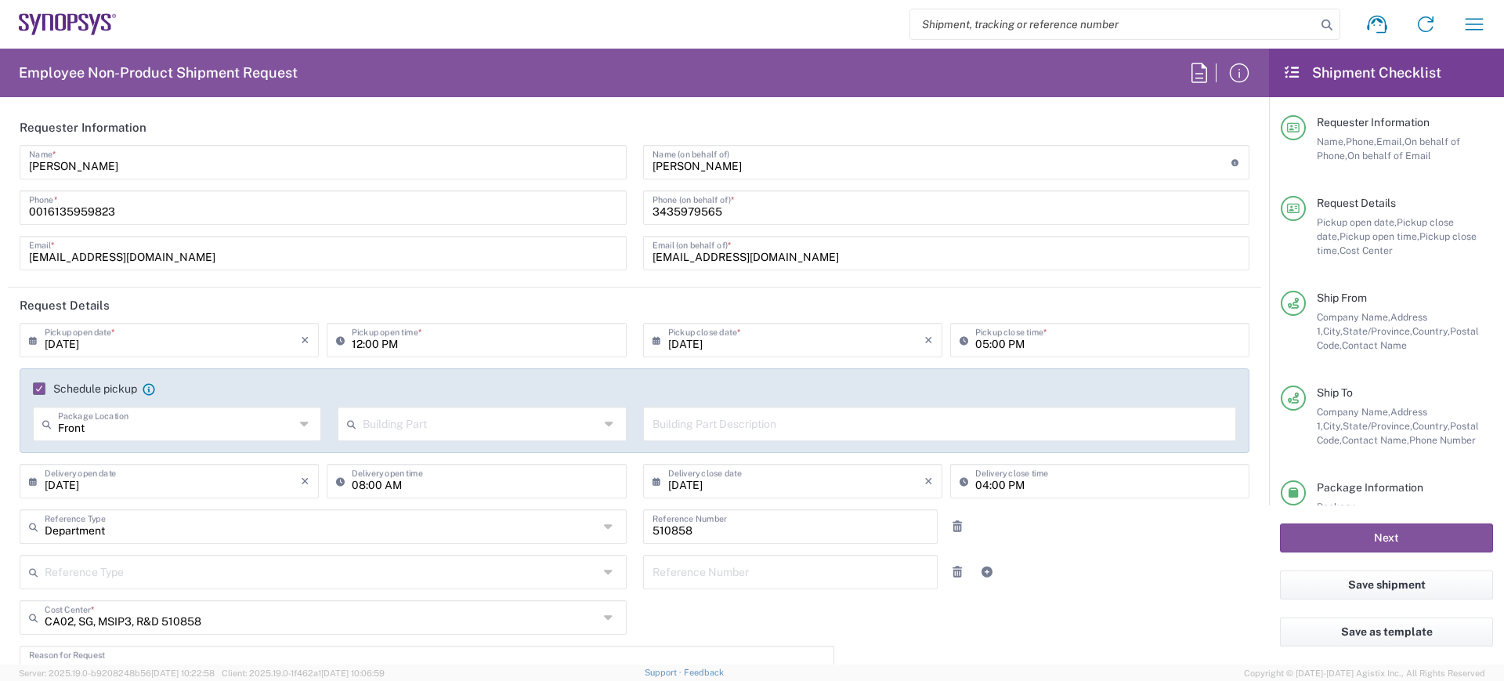
click at [1101, 609] on div "09/22/2025 × Pickup open date * Cancel Apply 12:00 PM Pickup open time * 09/22/…" at bounding box center [635, 584] width 1246 height 523
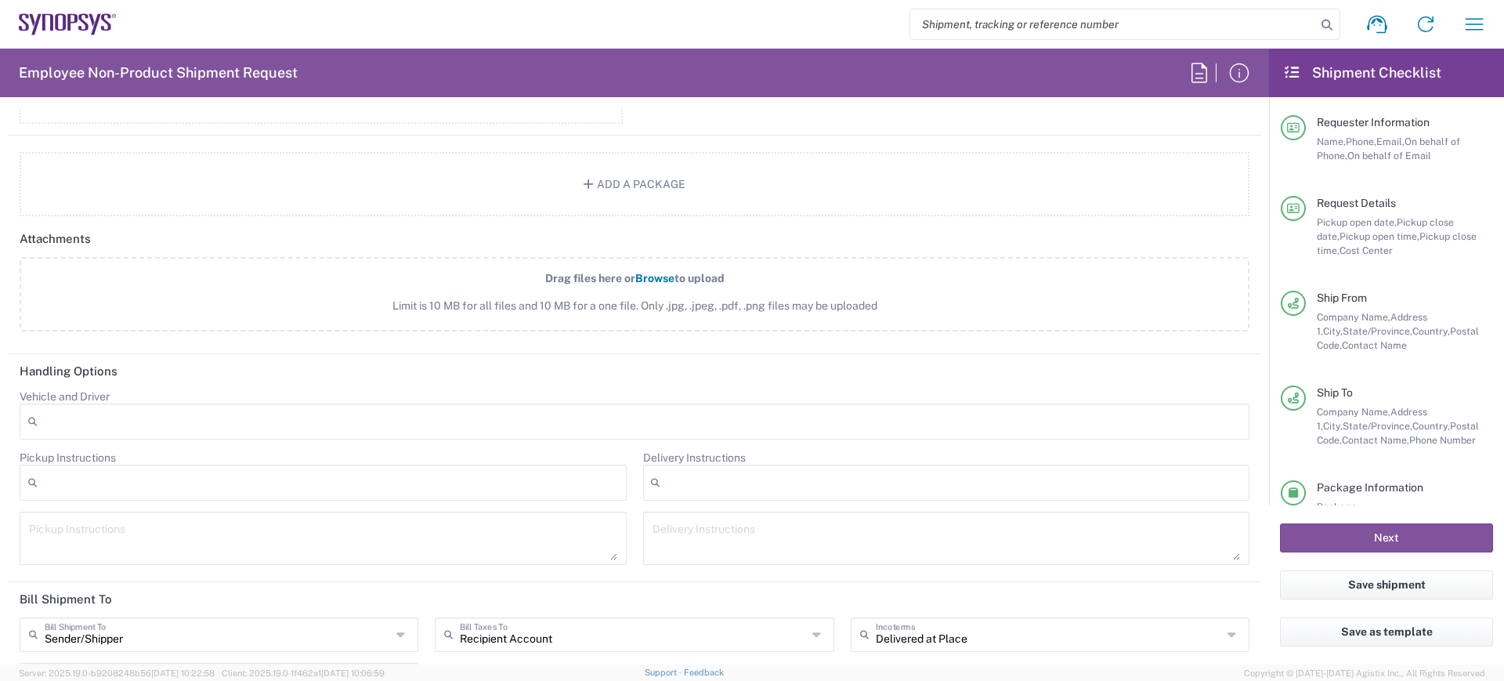
scroll to position [2306, 0]
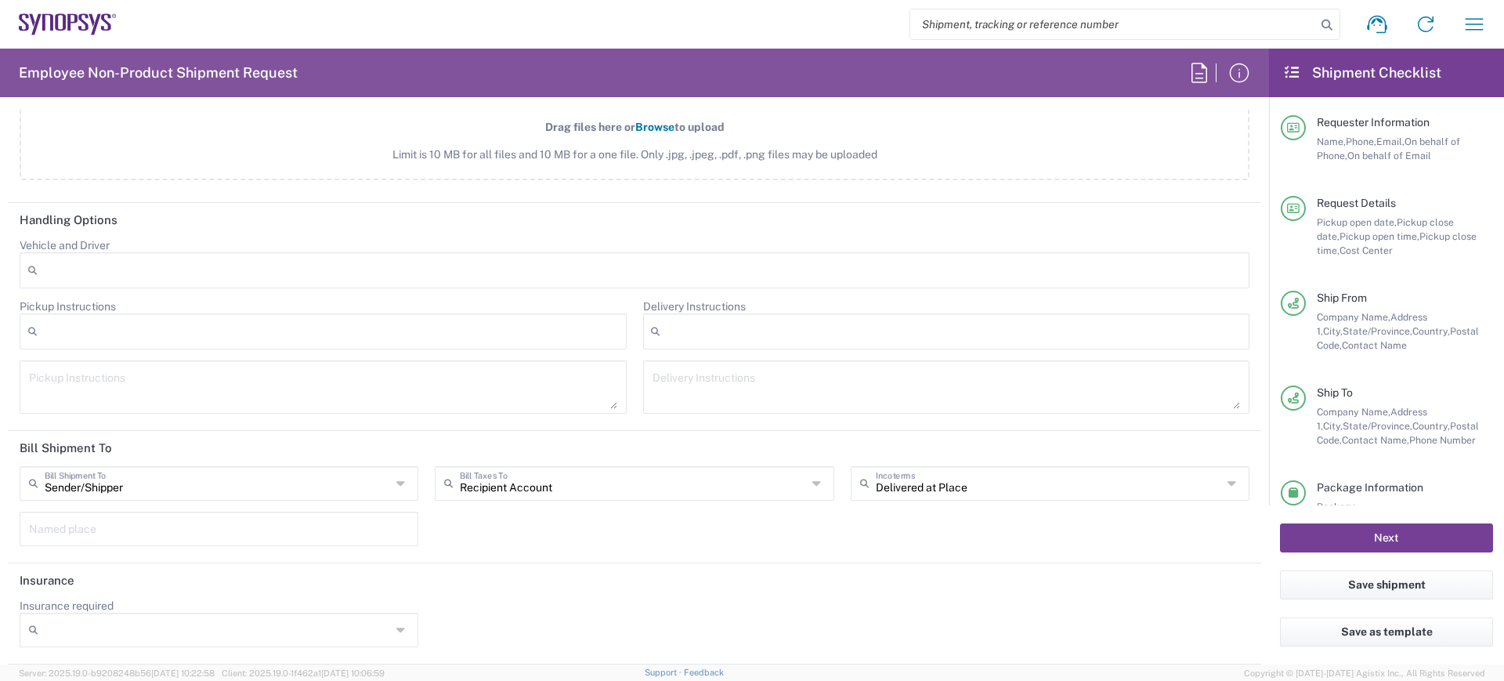
click at [1342, 536] on button "Next" at bounding box center [1386, 537] width 213 height 29
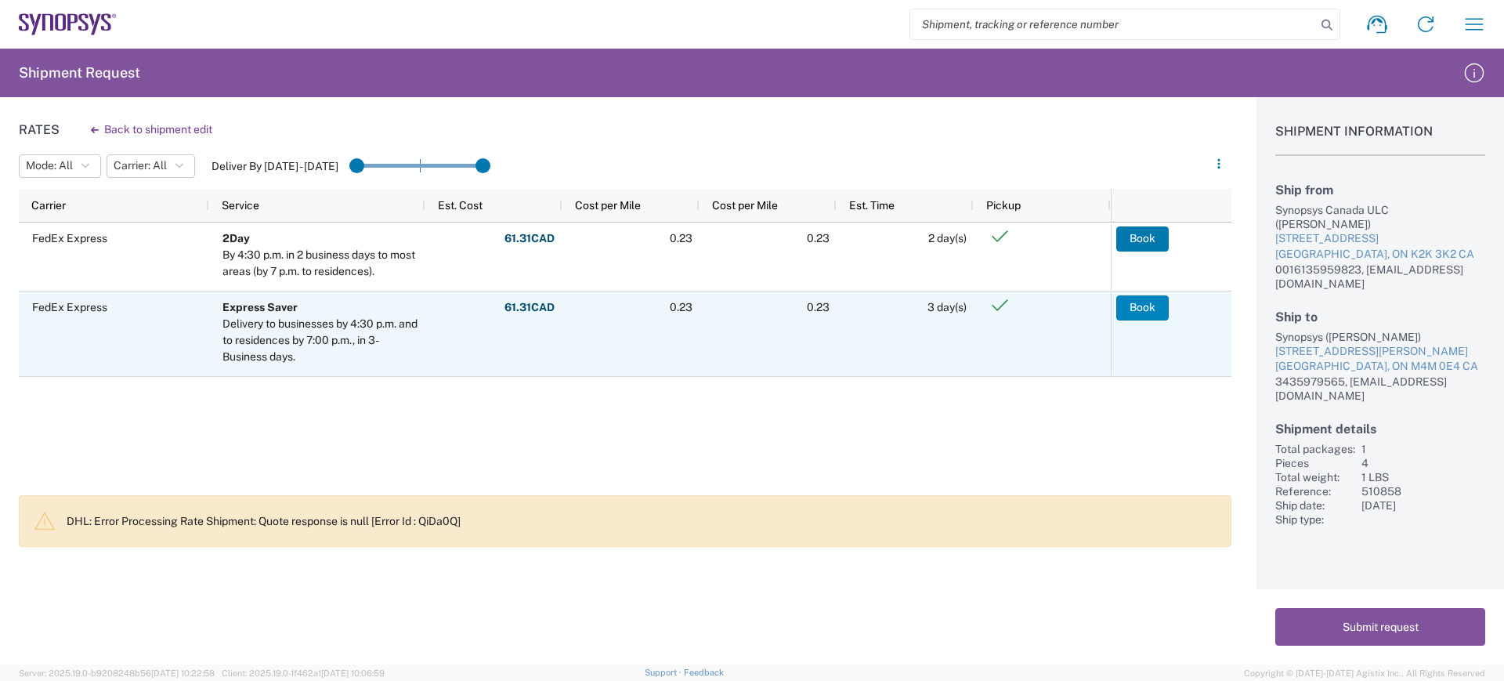
click at [1136, 309] on button "Book" at bounding box center [1142, 307] width 52 height 25
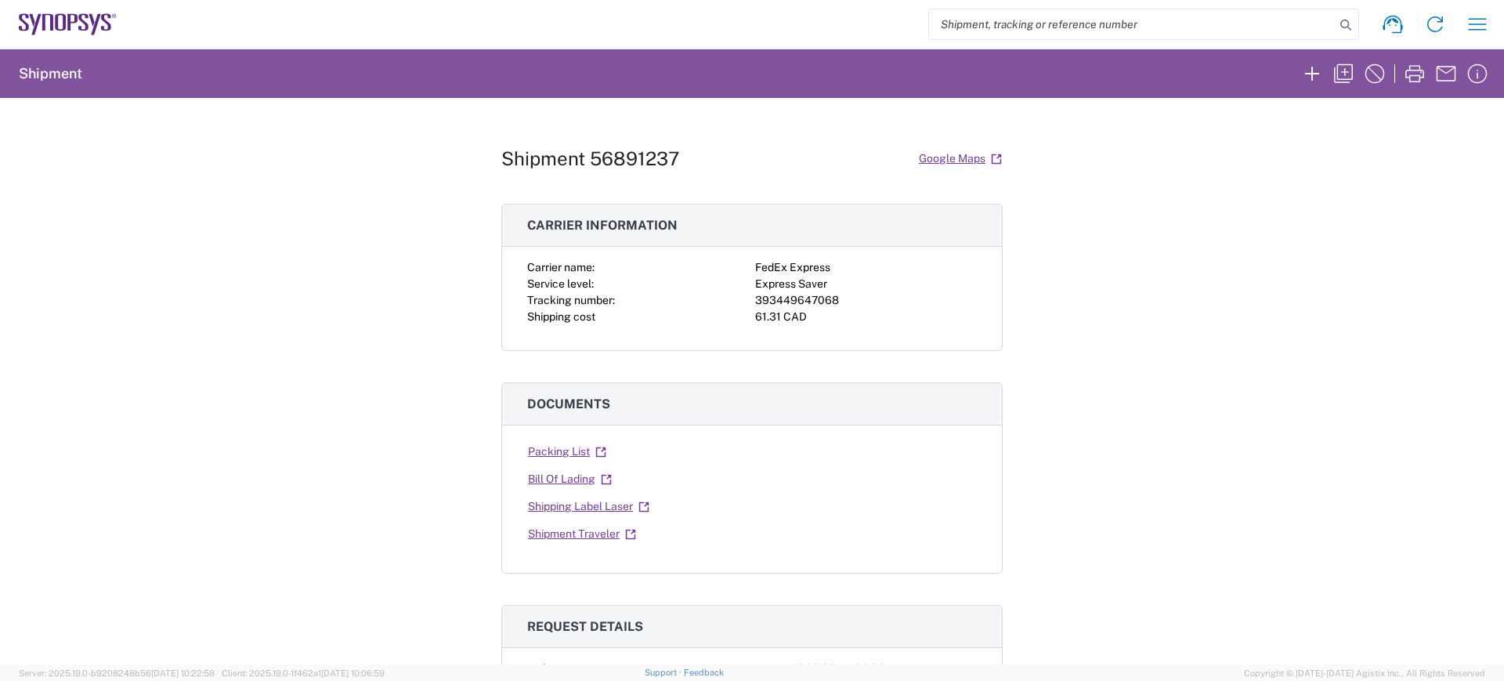
click at [675, 150] on div "Shipment 56891237 Google Maps" at bounding box center [751, 158] width 501 height 27
drag, startPoint x: 674, startPoint y: 156, endPoint x: 491, endPoint y: 165, distance: 182.8
click at [491, 165] on div "Shipment 56891237 Google Maps Carrier information Carrier name: FedEx Express S…" at bounding box center [752, 381] width 1504 height 566
copy h1 "Shipment 56891237"
click at [786, 297] on div "393449647068" at bounding box center [866, 300] width 222 height 16
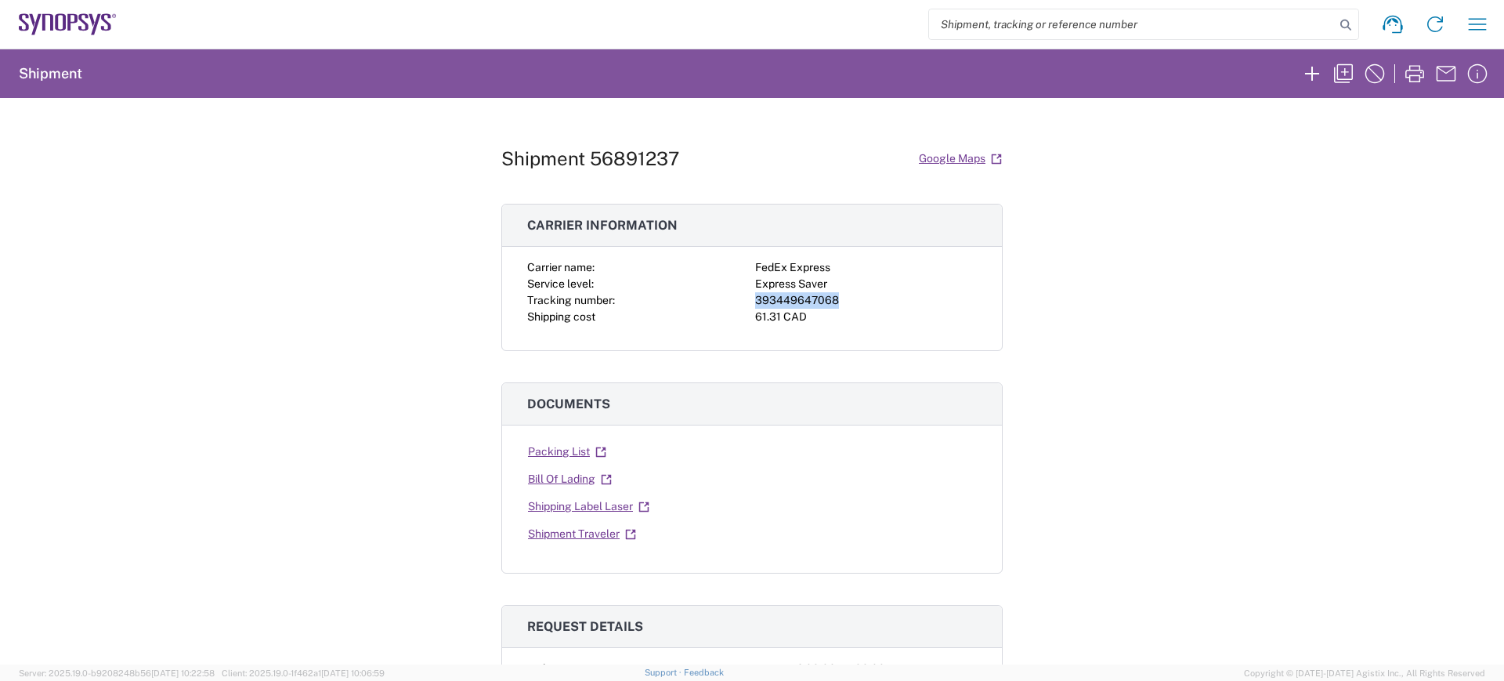
click at [786, 297] on div "393449647068" at bounding box center [866, 300] width 222 height 16
copy div "393449647068"
drag, startPoint x: 1208, startPoint y: 337, endPoint x: 1163, endPoint y: 350, distance: 47.4
click at [1208, 337] on div "Shipment 56891237 Google Maps Carrier information Carrier name: FedEx Express S…" at bounding box center [752, 381] width 1504 height 566
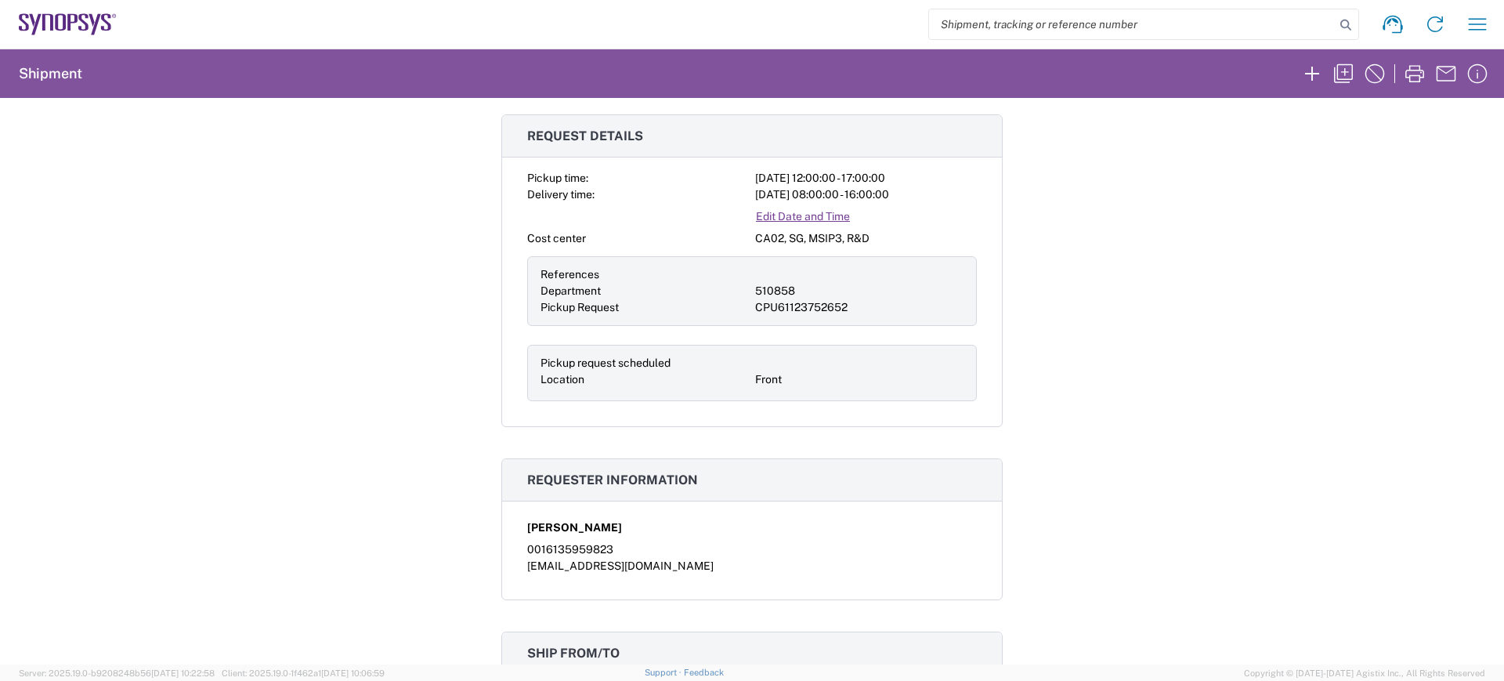
scroll to position [588, 0]
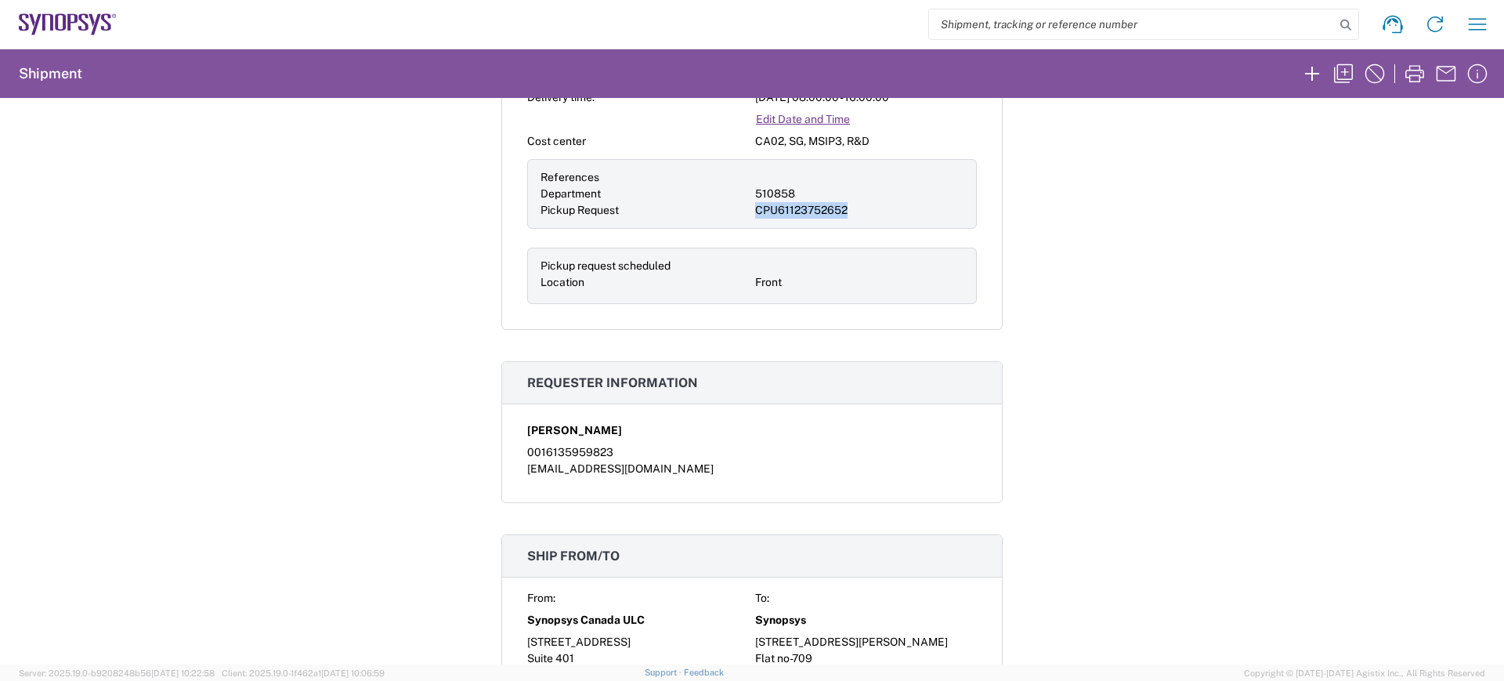
drag, startPoint x: 843, startPoint y: 205, endPoint x: 739, endPoint y: 205, distance: 104.2
click at [739, 205] on div "References Department 510858 Pickup Request CPU61123752652" at bounding box center [752, 194] width 450 height 70
copy div "CPU61123752652"
click at [1279, 400] on div "Shipment 56891237 Google Maps Carrier information Carrier name: FedEx Express S…" at bounding box center [752, 381] width 1504 height 566
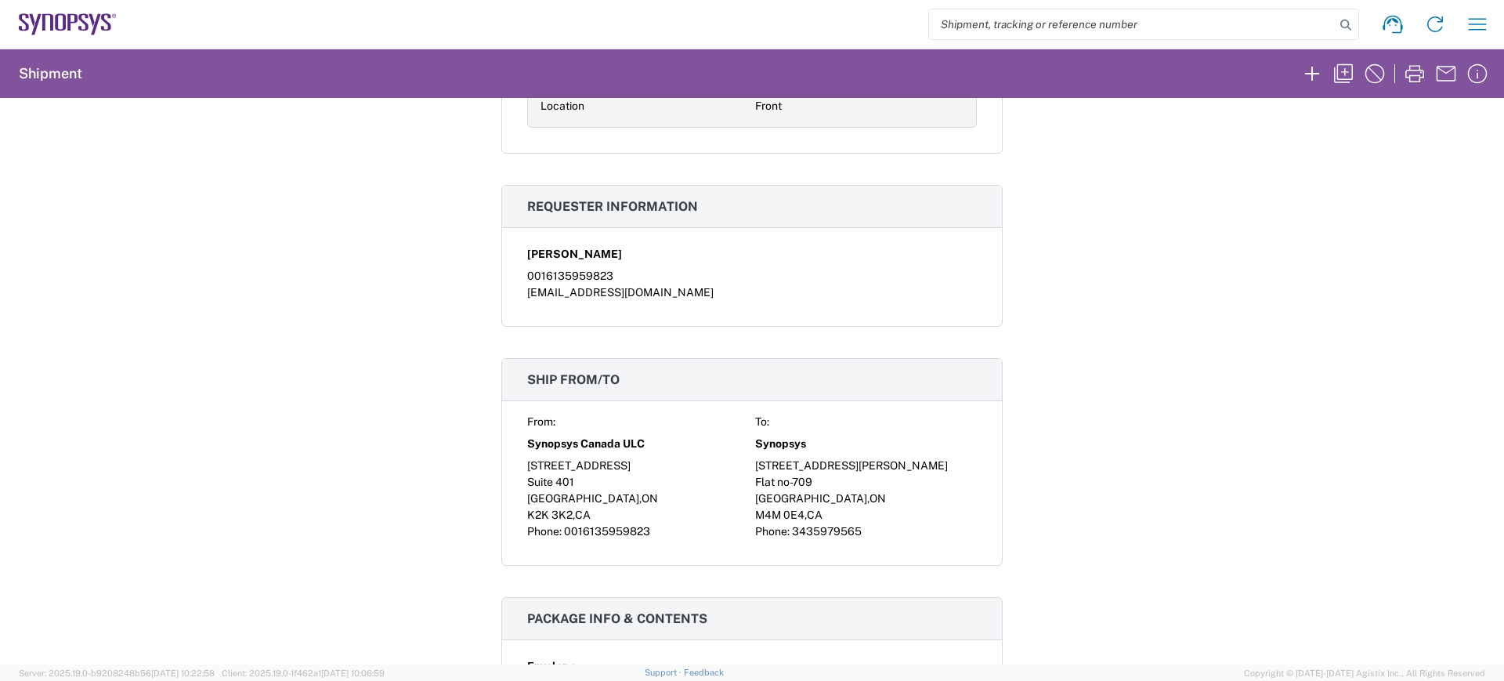
scroll to position [0, 0]
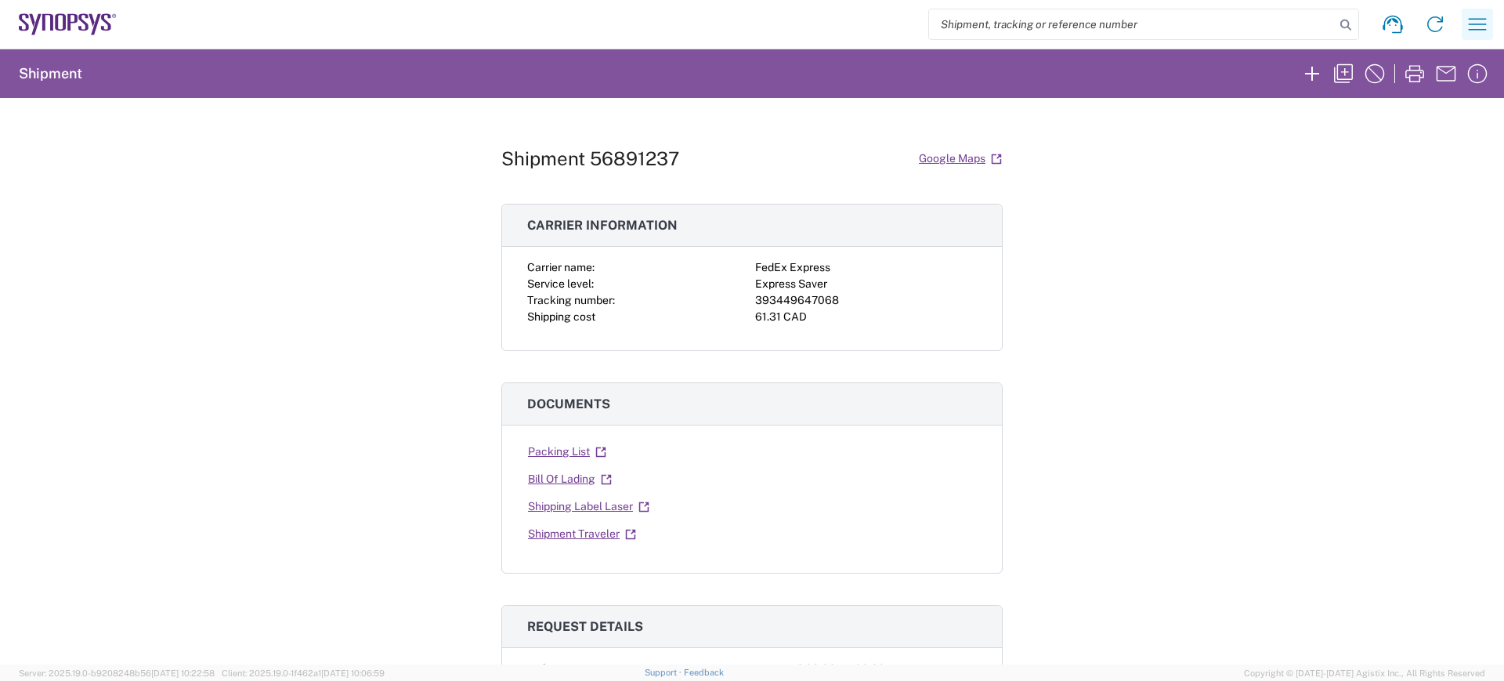
click at [1477, 16] on icon "button" at bounding box center [1477, 24] width 25 height 25
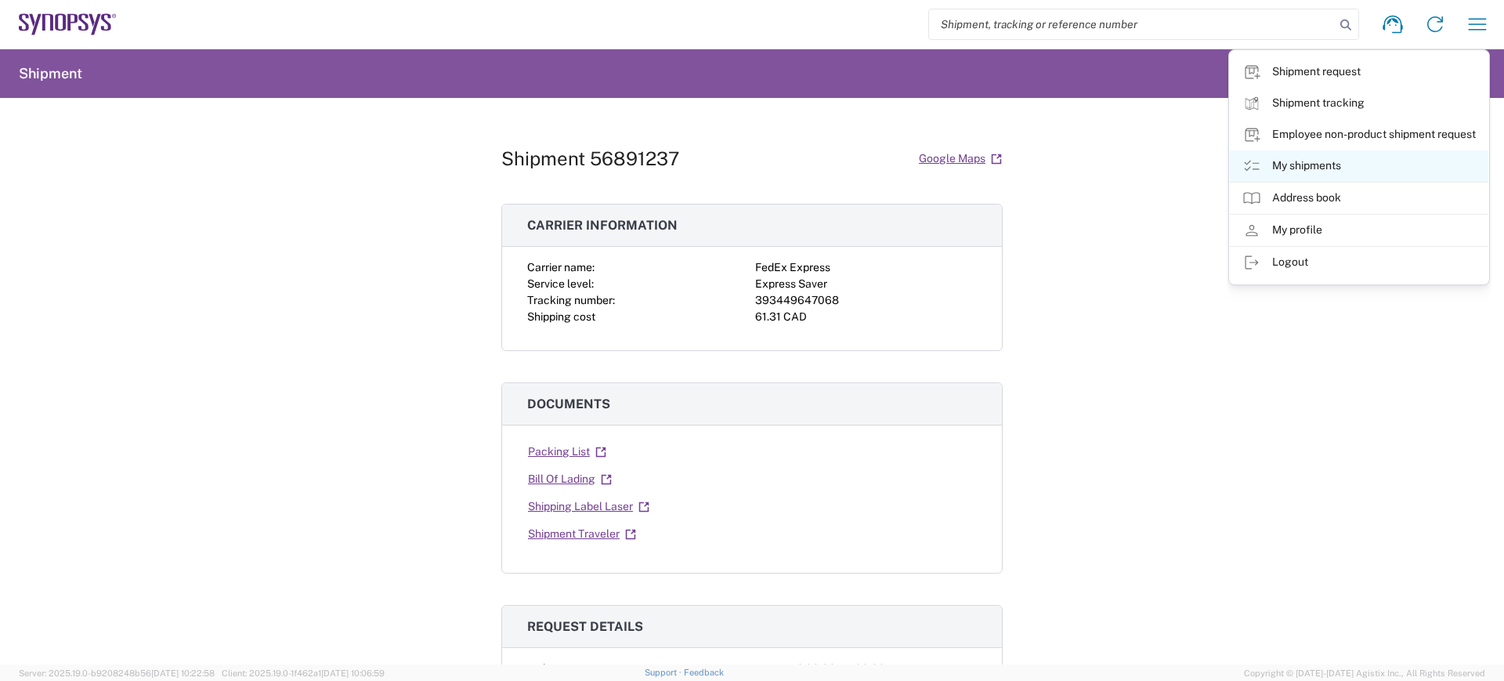
click at [1303, 168] on link "My shipments" at bounding box center [1359, 165] width 259 height 31
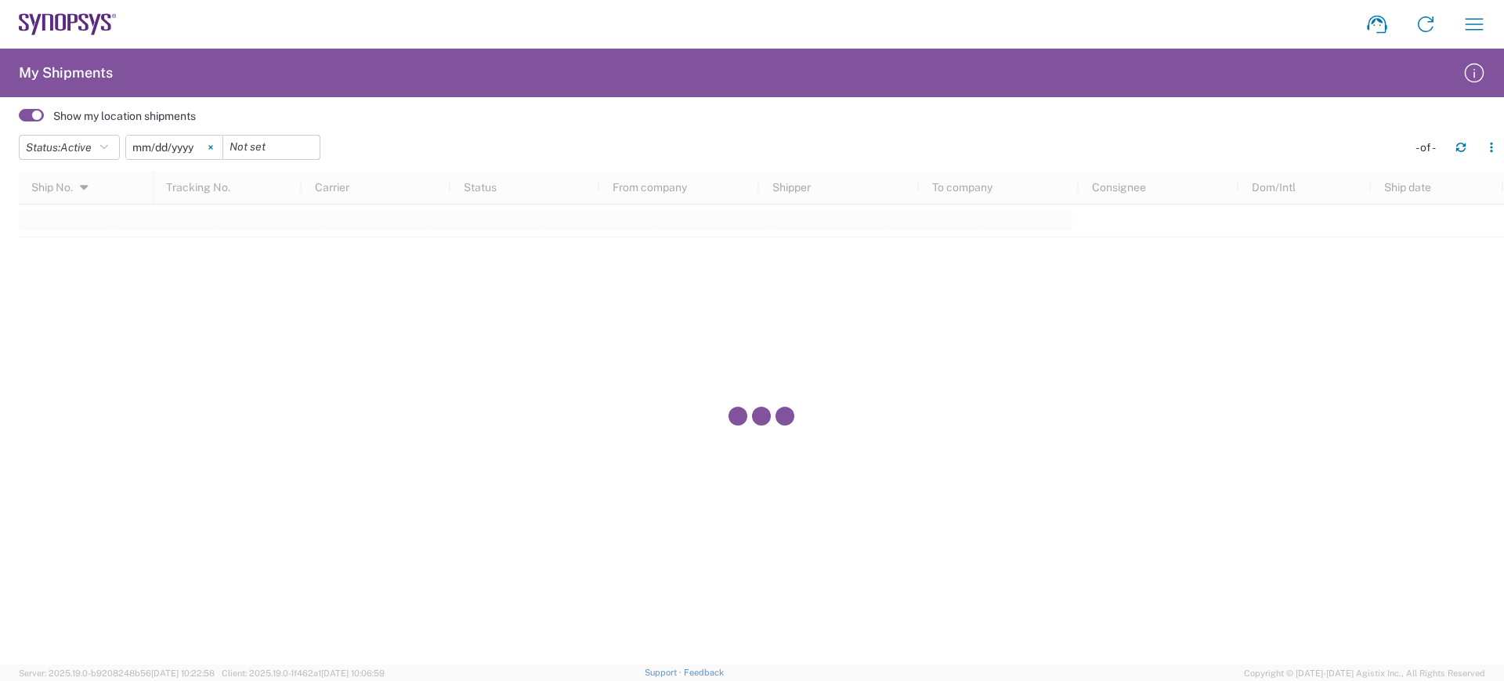
click at [215, 142] on svg-icon at bounding box center [211, 148] width 24 height 24
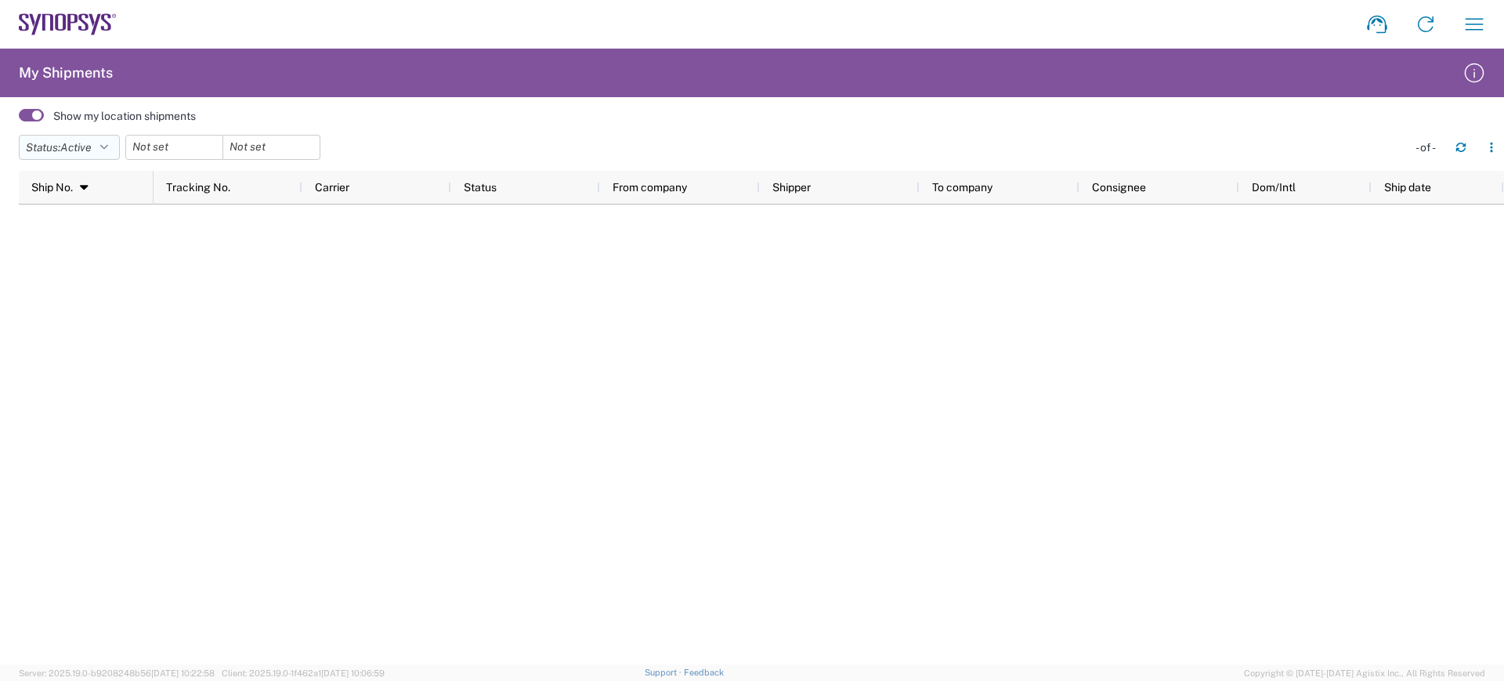
click at [108, 149] on icon "button" at bounding box center [104, 147] width 8 height 11
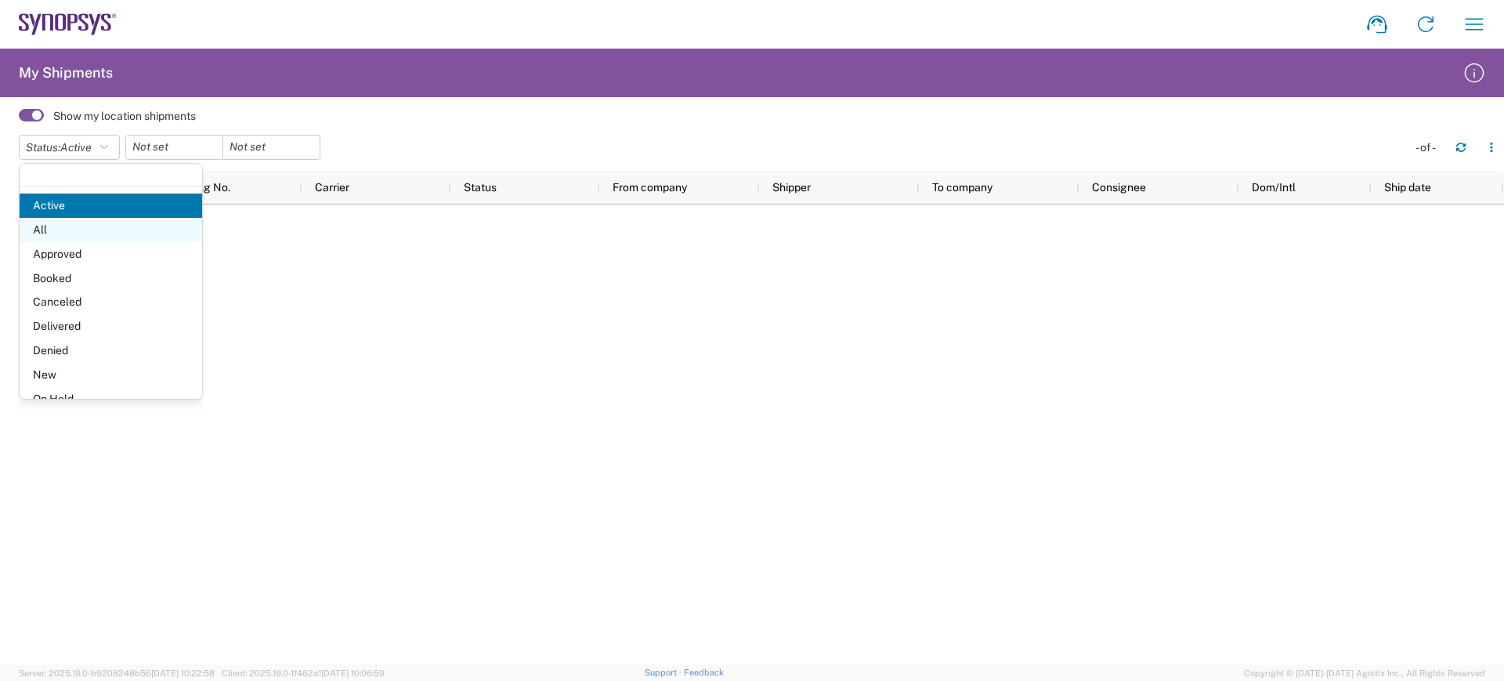
click at [65, 231] on span "All" at bounding box center [111, 230] width 183 height 24
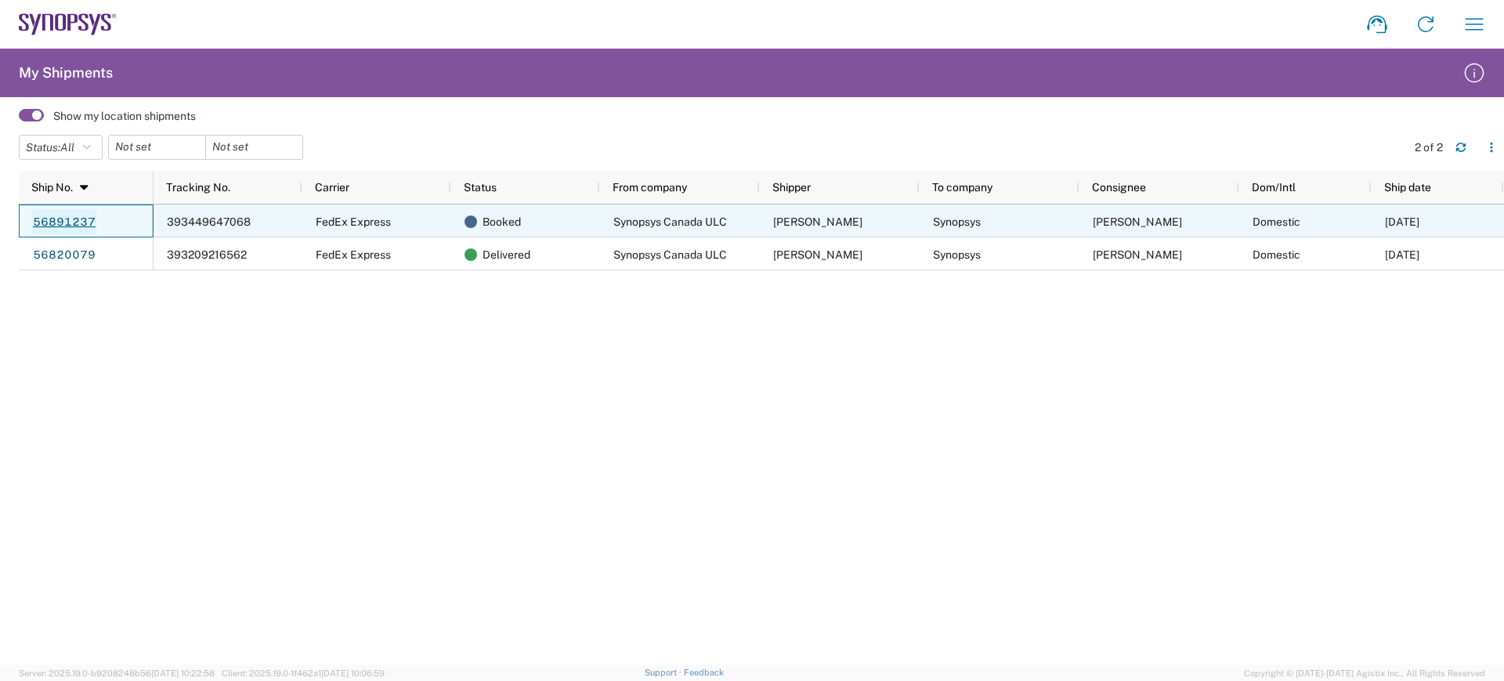
click at [67, 222] on link "56891237" at bounding box center [64, 221] width 64 height 25
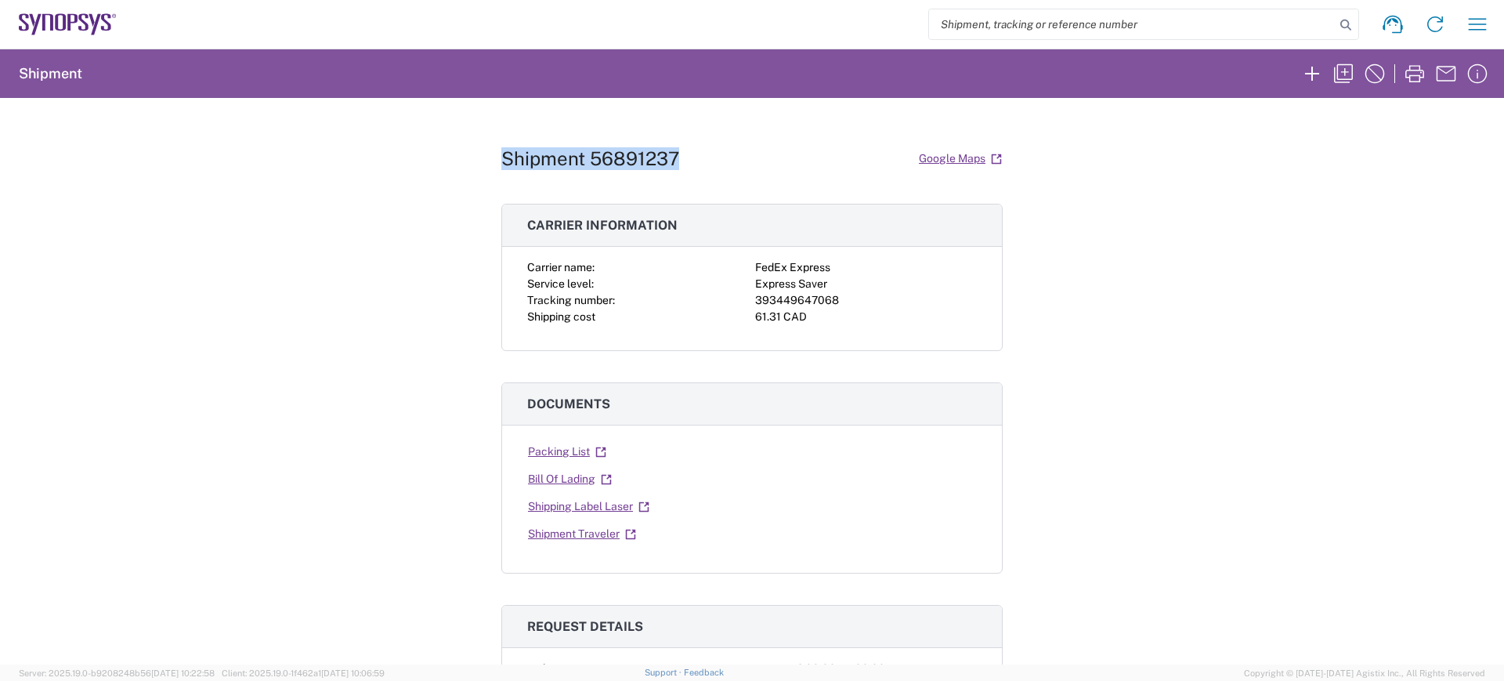
drag, startPoint x: 680, startPoint y: 154, endPoint x: 481, endPoint y: 154, distance: 199.0
click at [481, 154] on div "Shipment 56891237 Google Maps Carrier information Carrier name: FedEx Express S…" at bounding box center [752, 381] width 1504 height 566
copy h1 "Shipment 56891237"
